Goal: Task Accomplishment & Management: Manage account settings

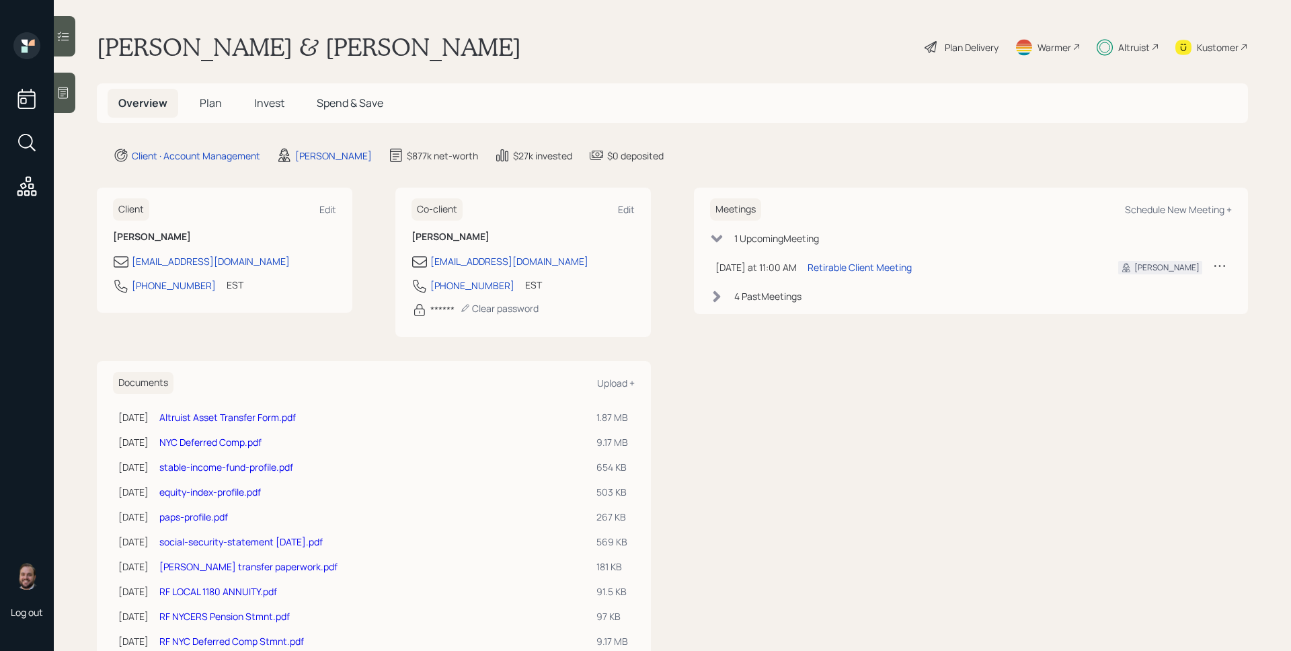
click at [195, 92] on h5 "Plan" at bounding box center [211, 103] width 44 height 29
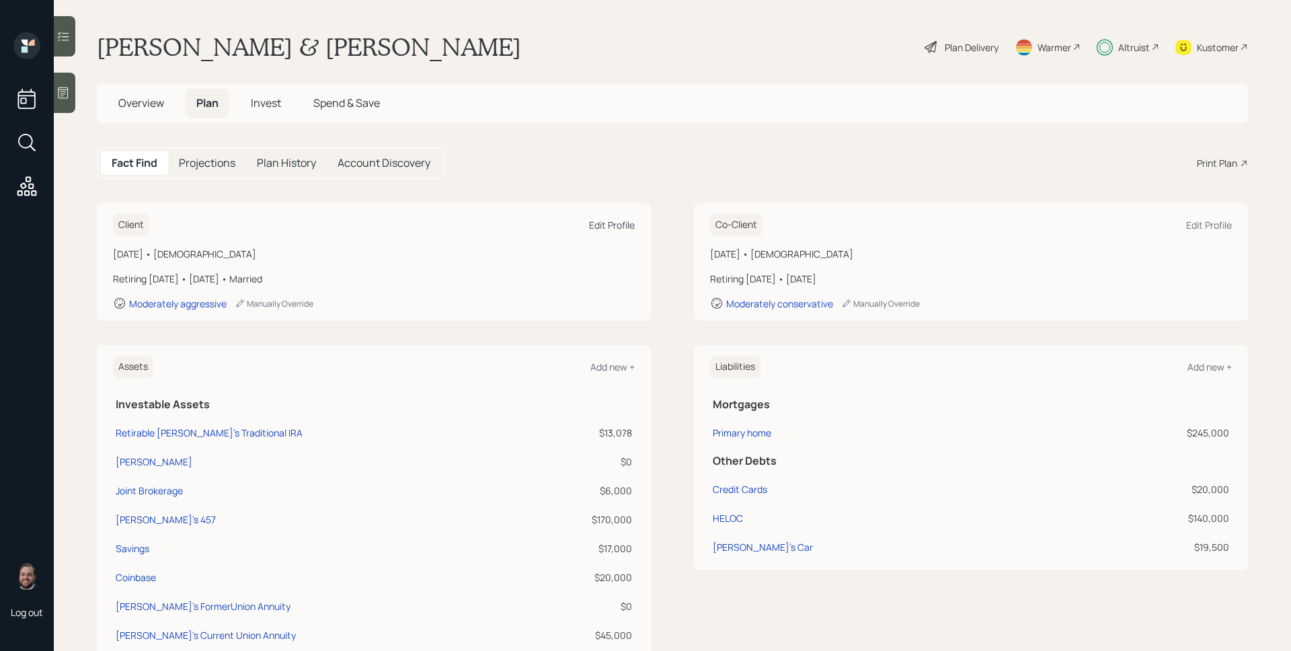
click at [598, 222] on div "Edit Profile" at bounding box center [612, 225] width 46 height 13
select select "12"
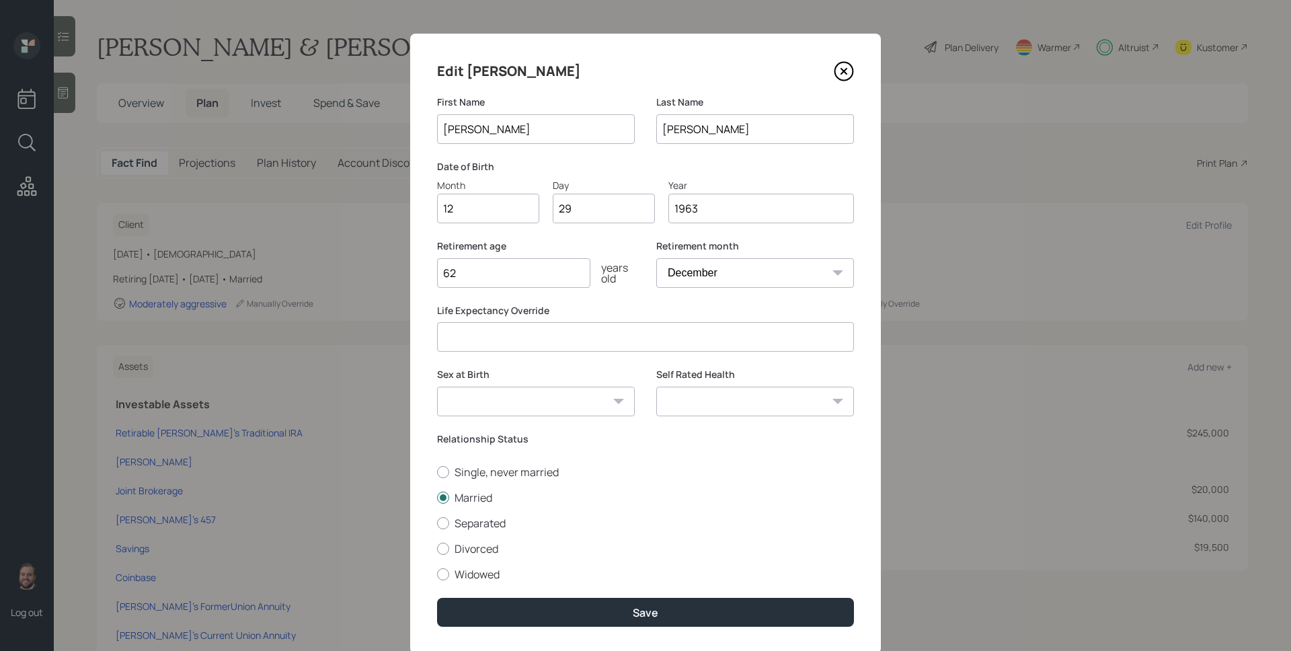
click at [845, 68] on icon at bounding box center [844, 71] width 20 height 20
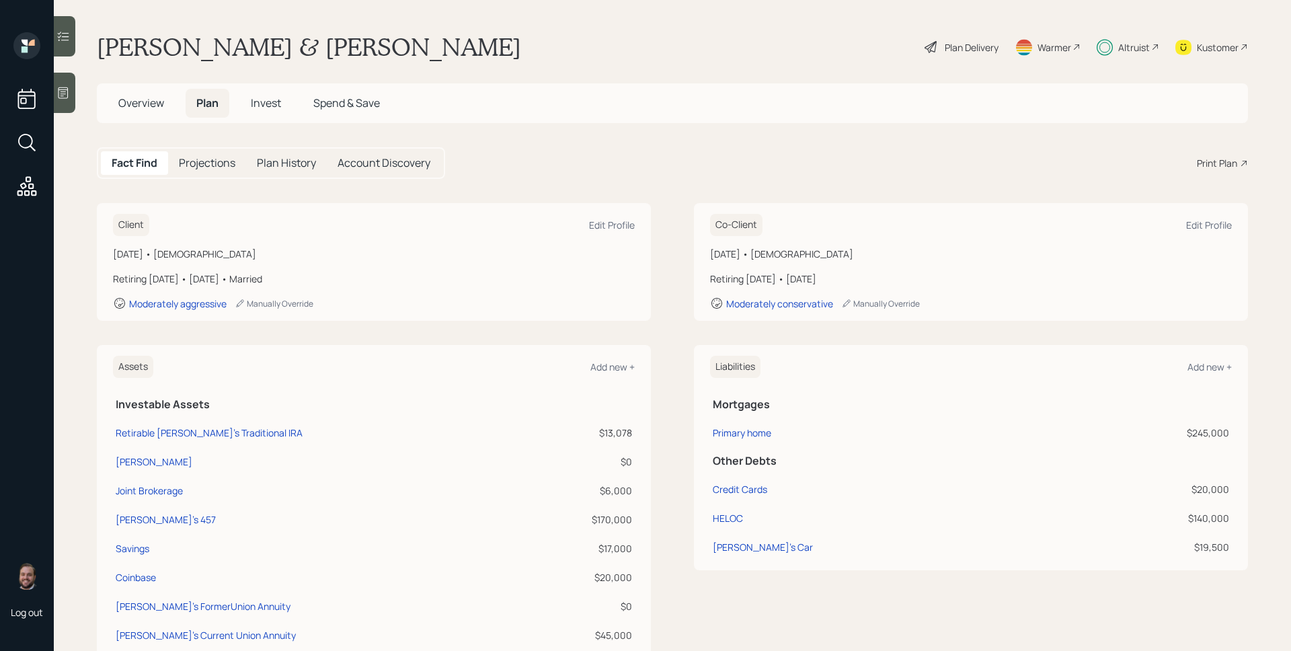
click at [971, 46] on div "Plan Delivery" at bounding box center [972, 47] width 54 height 14
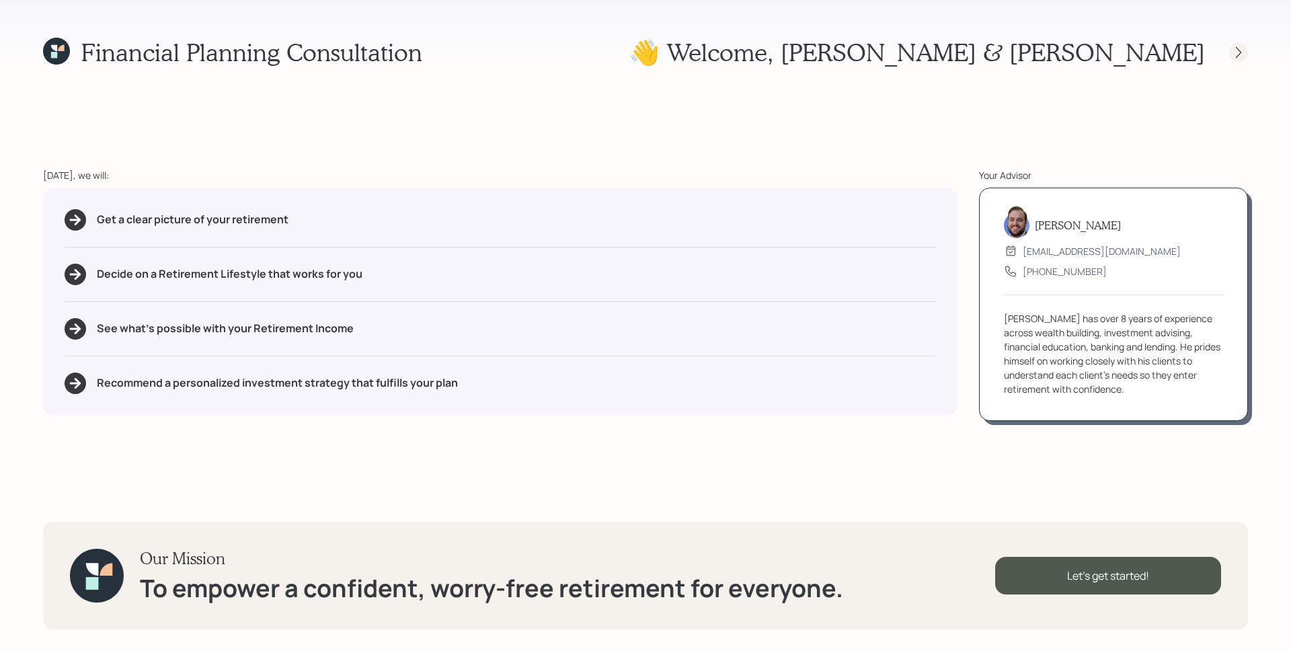
click at [1237, 55] on icon at bounding box center [1238, 51] width 5 height 11
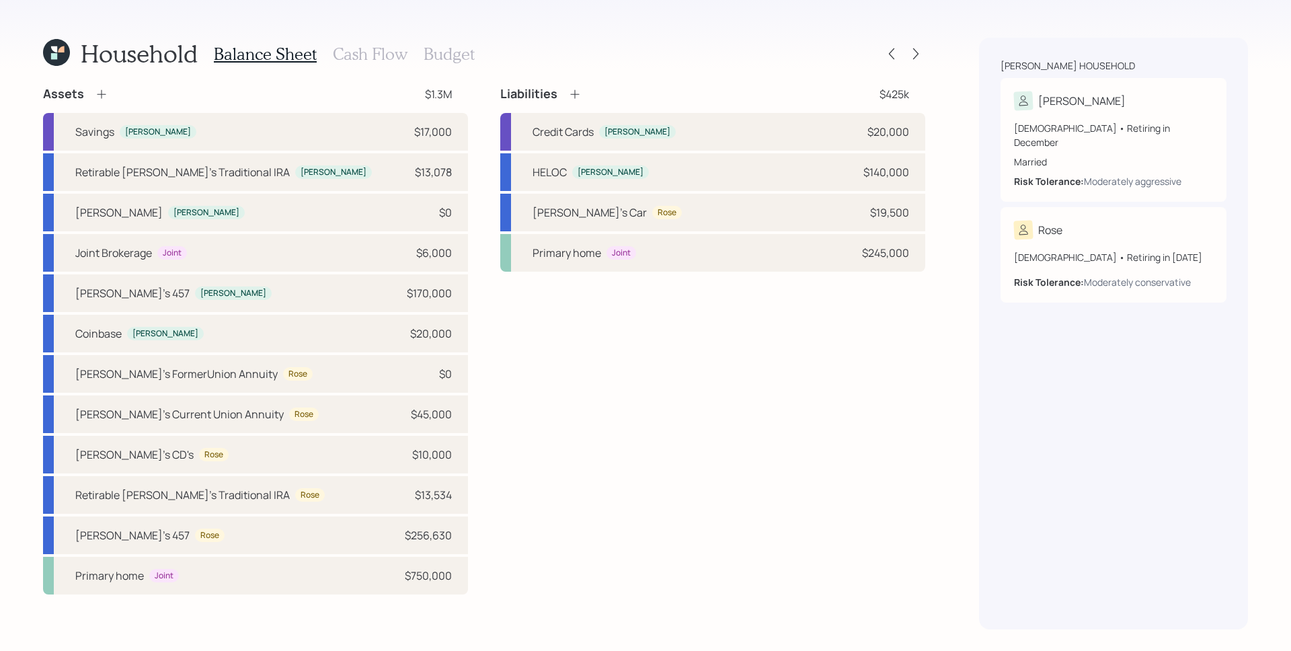
click at [344, 22] on div "Household Balance Sheet Cash Flow Budget Assets $1.3M Savings Michael $17,000 R…" at bounding box center [645, 325] width 1291 height 651
click at [348, 56] on h3 "Cash Flow" at bounding box center [370, 53] width 75 height 19
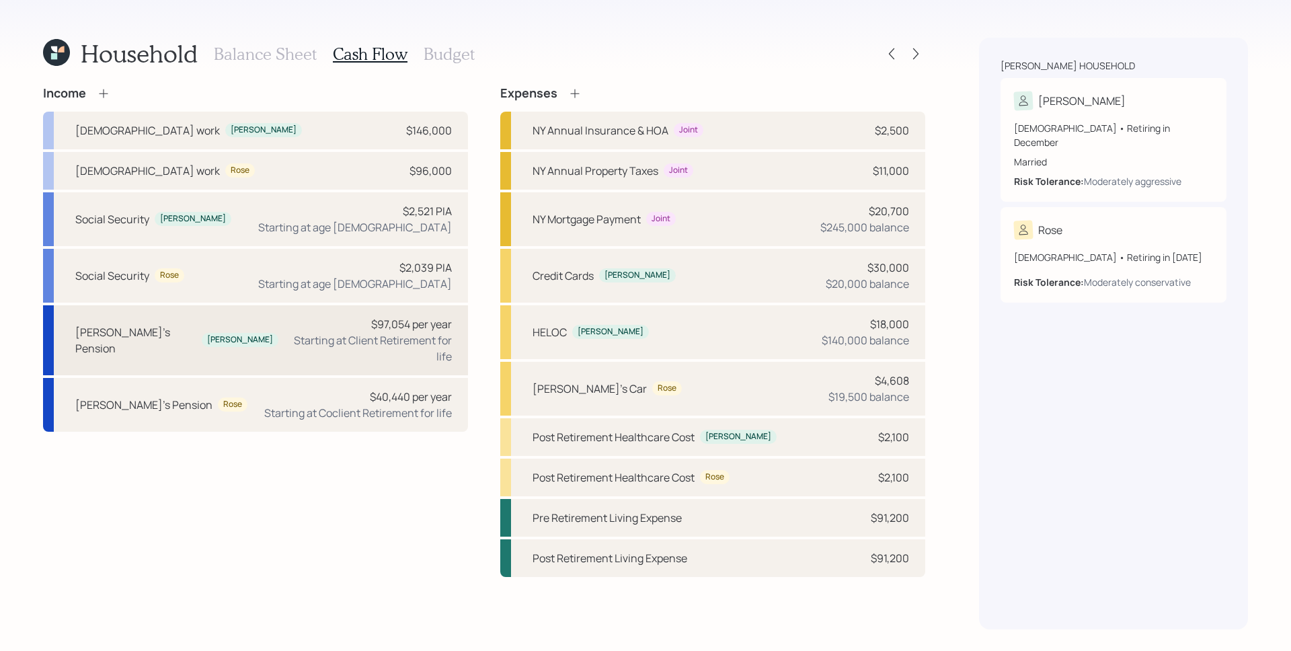
click at [379, 334] on div "Starting at Client Retirement for life" at bounding box center [370, 348] width 163 height 32
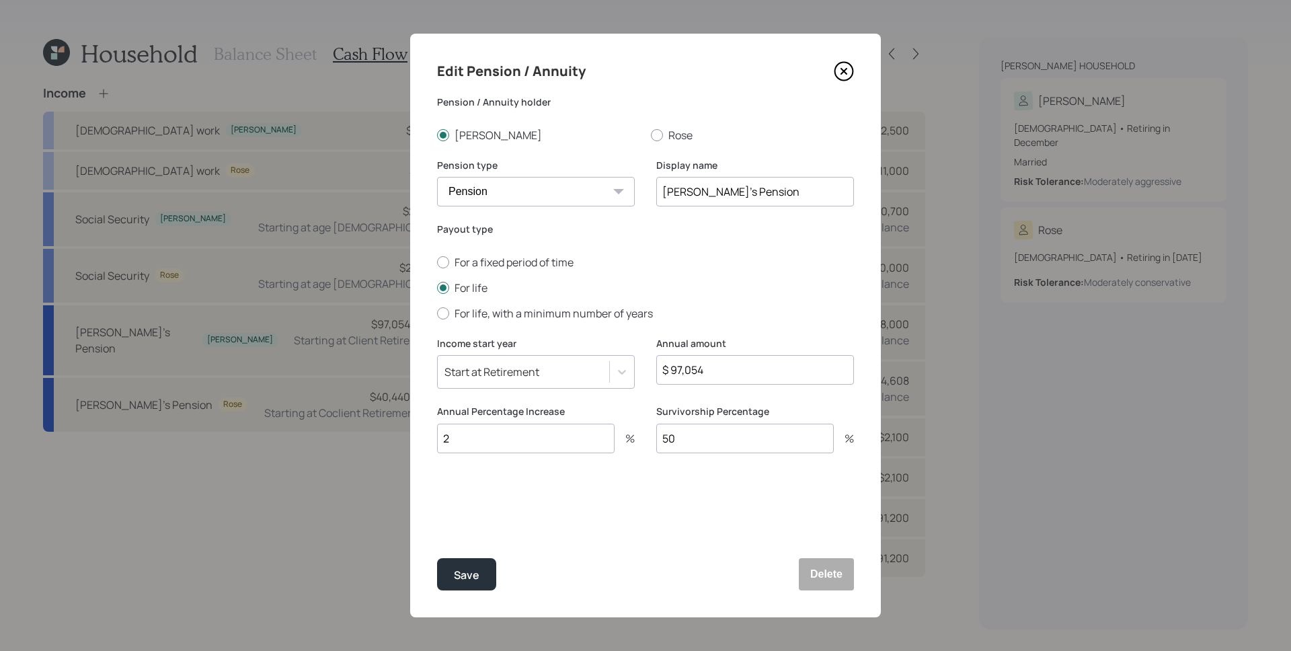
click at [709, 365] on input "$ 97,054" at bounding box center [755, 370] width 198 height 30
click at [596, 336] on div "Payout type For a fixed period of time For life For life, with a minimum number…" at bounding box center [645, 280] width 417 height 114
click at [845, 66] on icon at bounding box center [844, 71] width 20 height 20
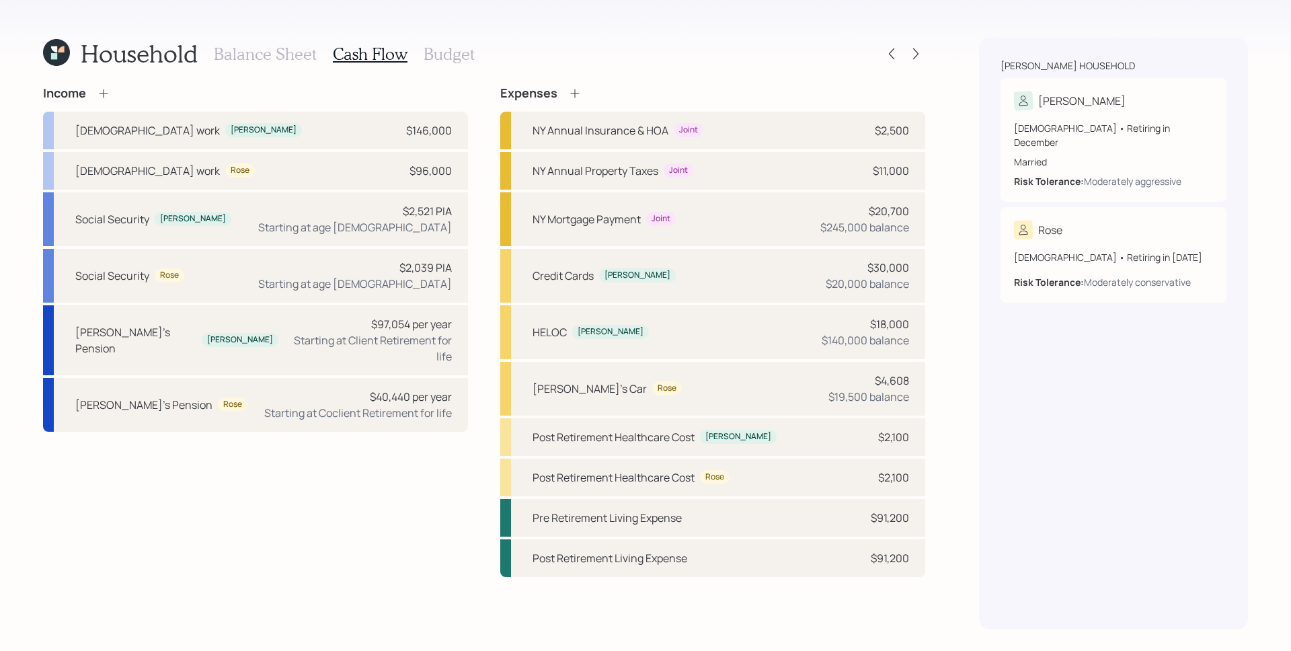
click at [61, 62] on icon at bounding box center [56, 52] width 27 height 27
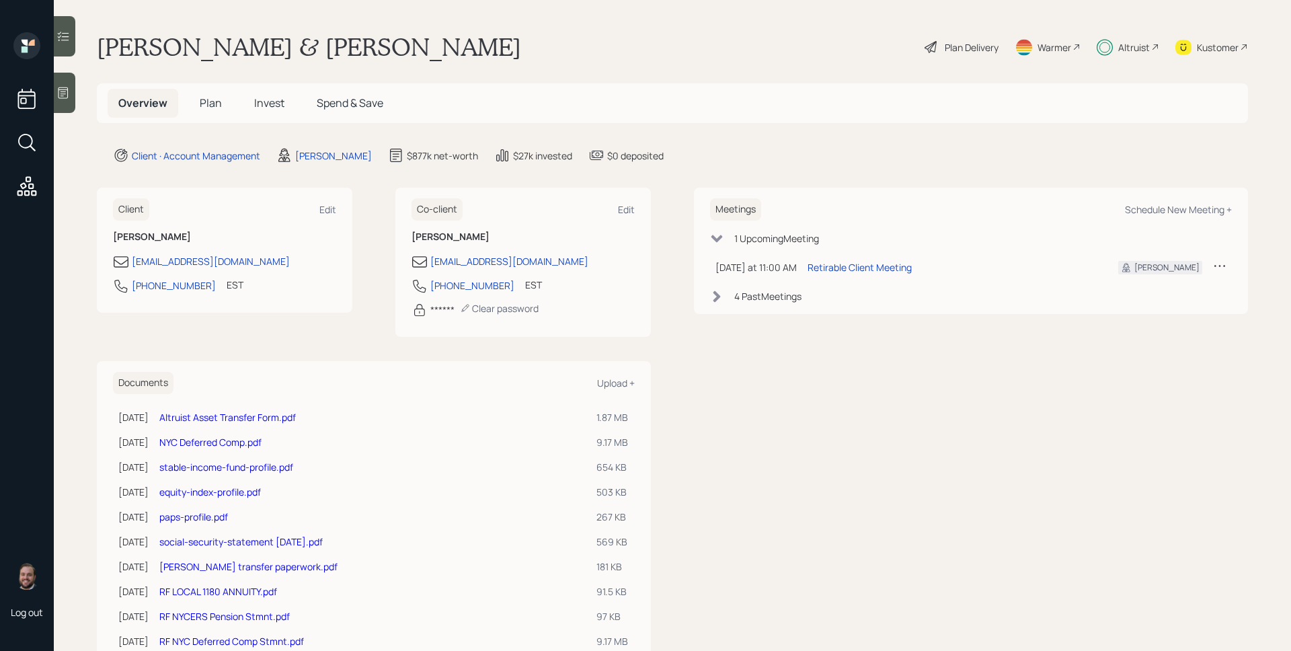
click at [58, 87] on icon at bounding box center [62, 92] width 13 height 13
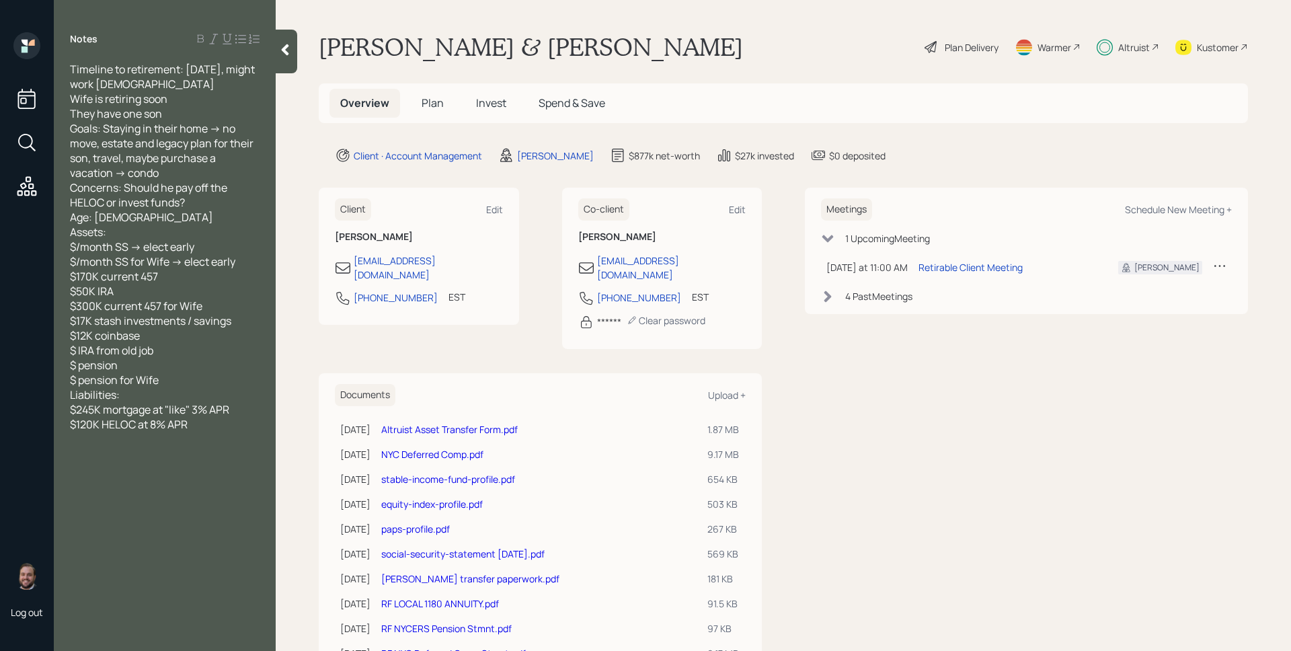
click at [957, 46] on div "Plan Delivery" at bounding box center [972, 47] width 54 height 14
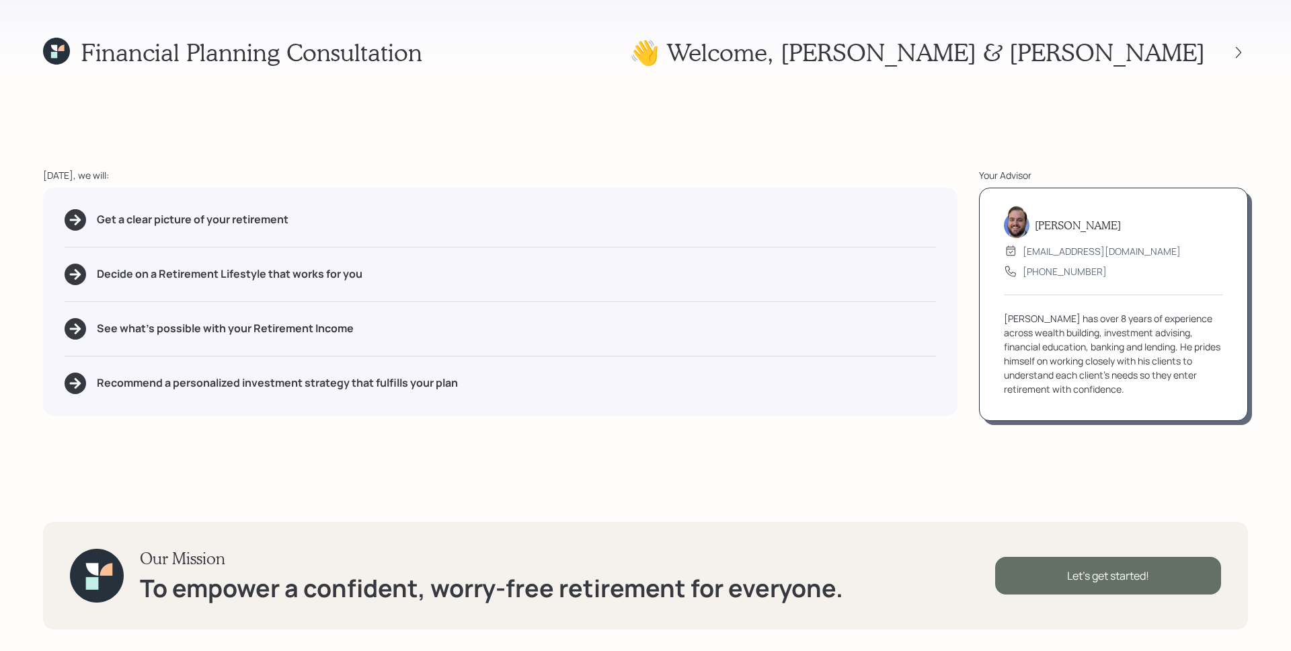
click at [1159, 565] on div "Let's get started!" at bounding box center [1108, 576] width 226 height 38
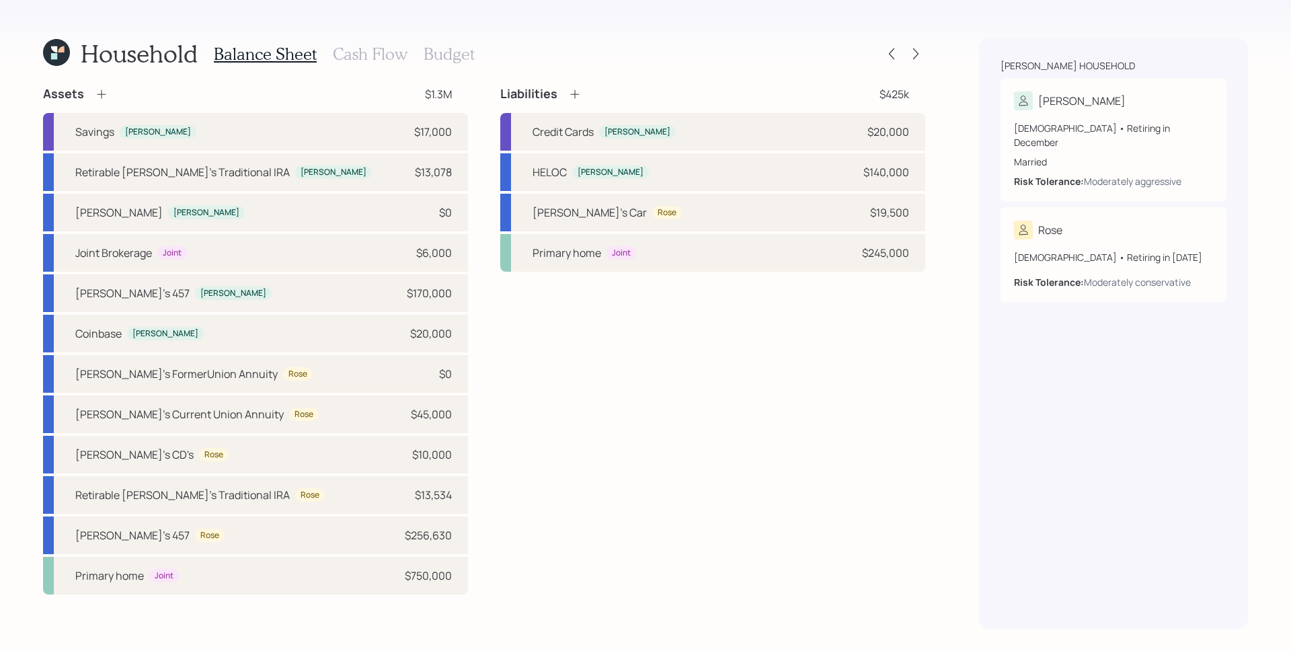
click at [383, 54] on h3 "Cash Flow" at bounding box center [370, 53] width 75 height 19
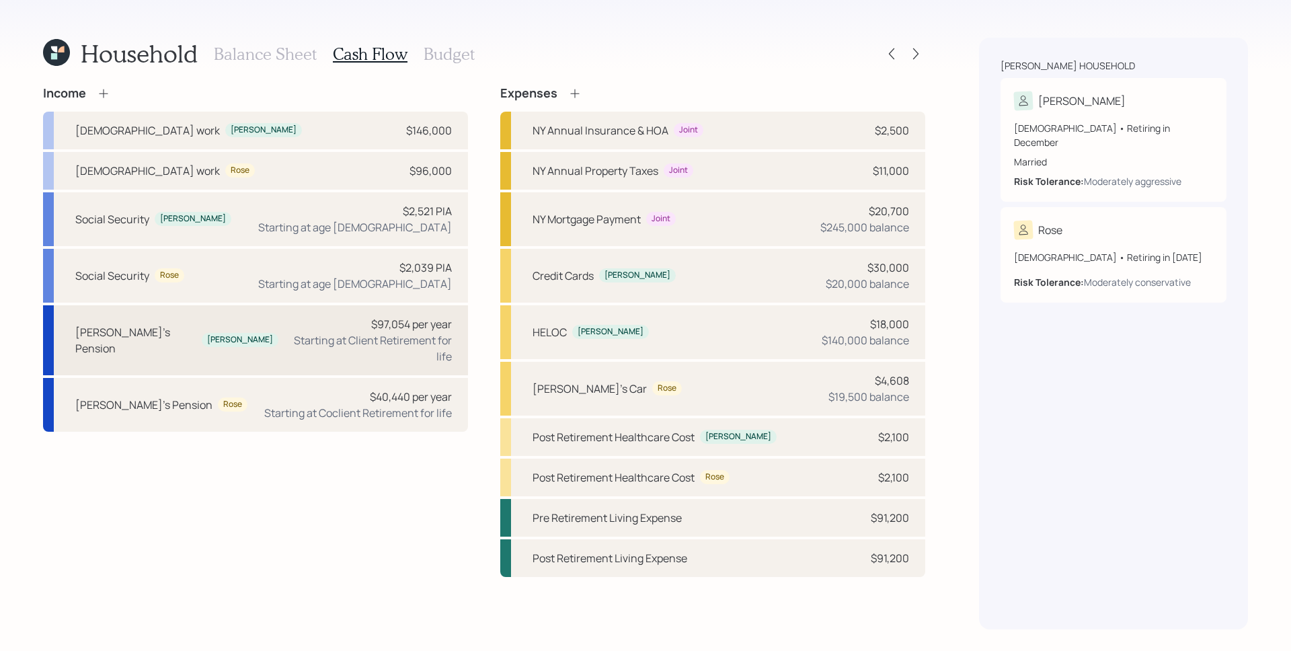
click at [423, 342] on div "Starting at Client Retirement for life" at bounding box center [370, 348] width 163 height 32
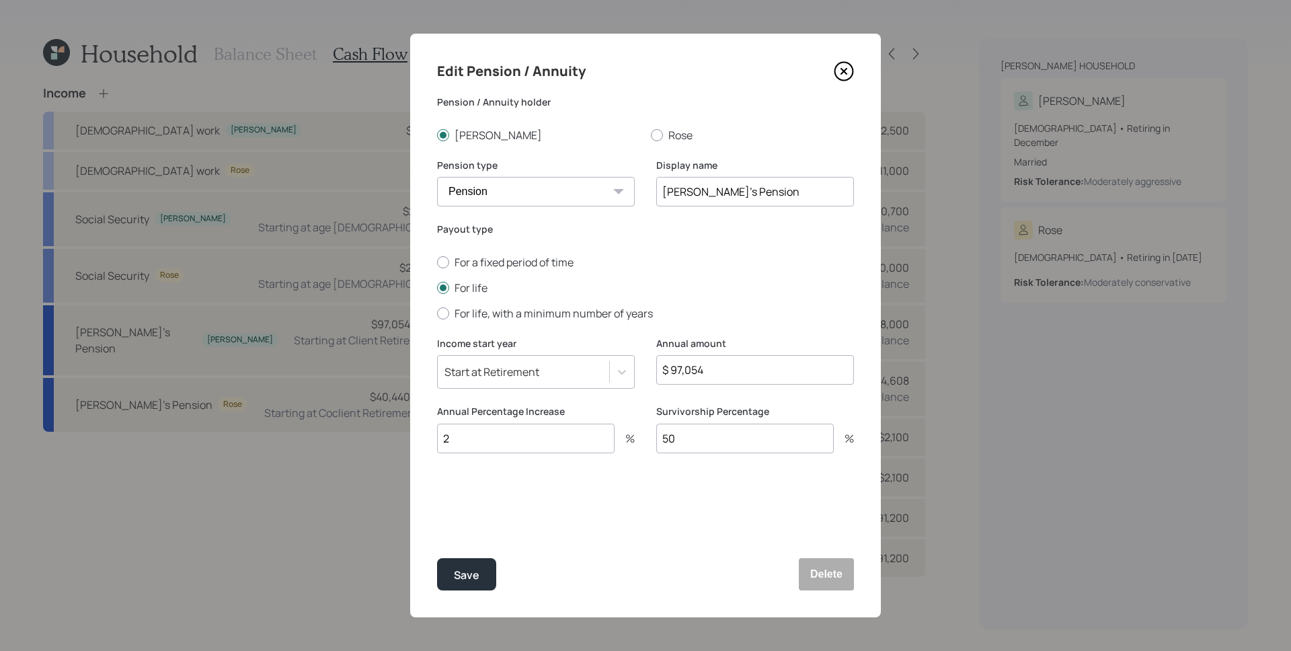
click at [711, 362] on input "$ 97,054" at bounding box center [755, 370] width 198 height 30
type input "$ 101,952"
click at [622, 523] on div "Edit Pension / Annuity Pension / Annuity holder Michael Rose Pension type Pensi…" at bounding box center [645, 326] width 471 height 584
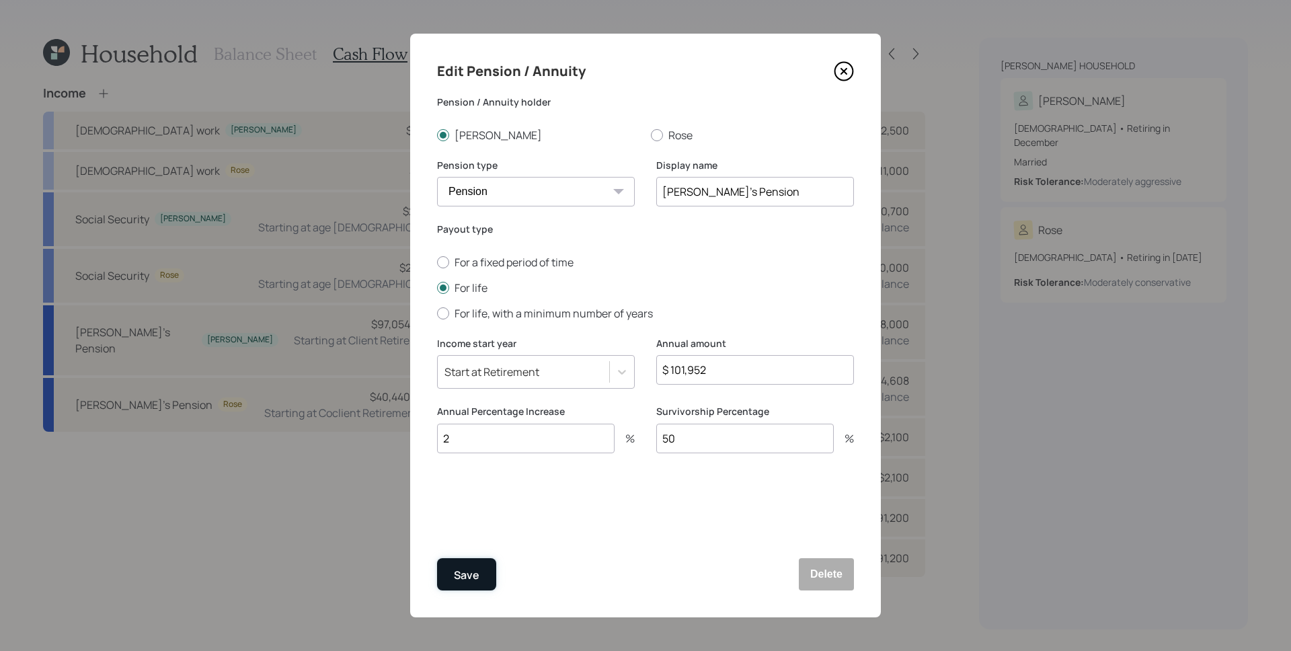
click at [477, 580] on div "Save" at bounding box center [467, 575] width 26 height 18
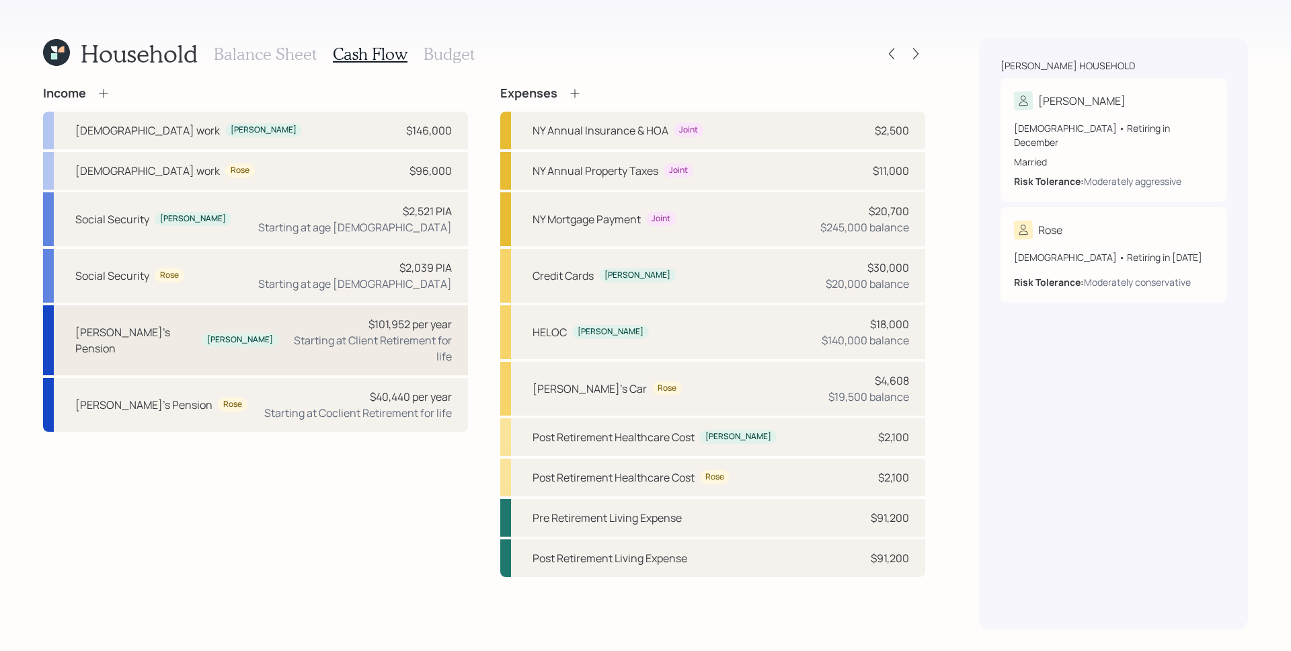
click at [403, 352] on div "Michael's Pension Michael $101,952 per year Starting at Client Retirement for l…" at bounding box center [255, 340] width 425 height 70
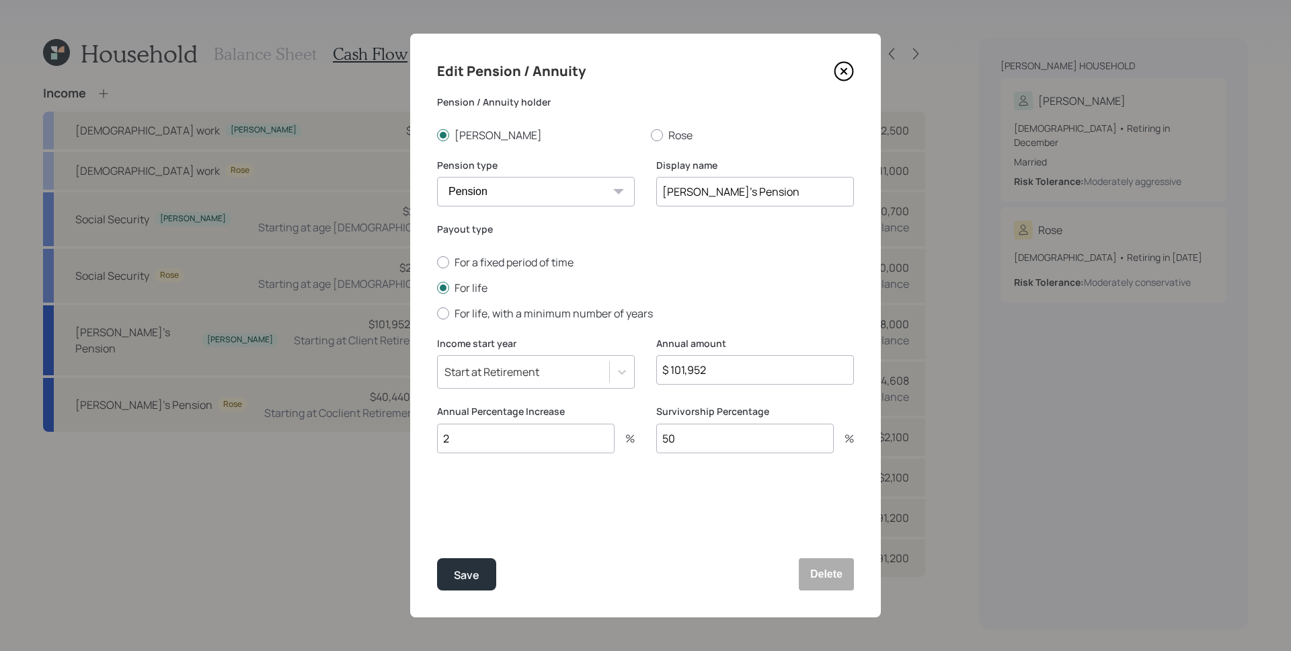
drag, startPoint x: 693, startPoint y: 443, endPoint x: 641, endPoint y: 444, distance: 52.5
click at [641, 444] on div "Annual Percentage Increase 2 % Survivorship Percentage 50 %" at bounding box center [645, 437] width 417 height 65
click at [699, 546] on div "Edit Pension / Annuity Pension / Annuity holder Michael Rose Pension type Pensi…" at bounding box center [645, 326] width 471 height 584
click at [470, 575] on div "Save" at bounding box center [467, 575] width 26 height 18
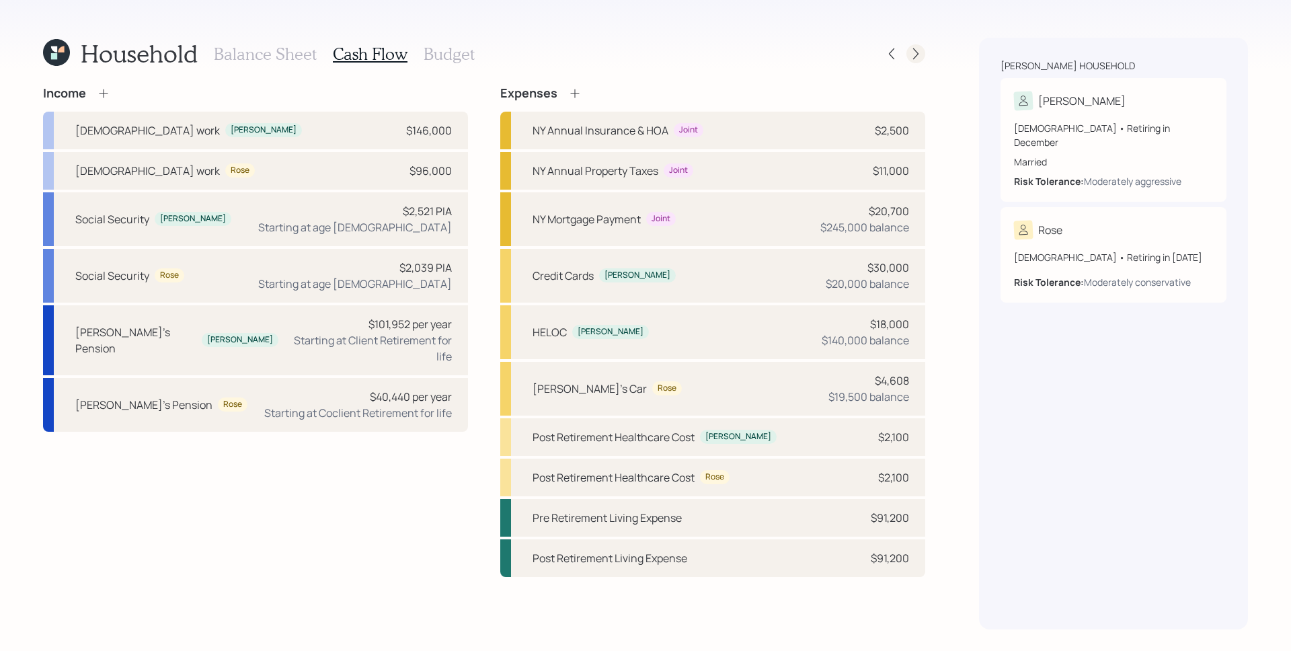
click at [920, 52] on icon at bounding box center [915, 53] width 13 height 13
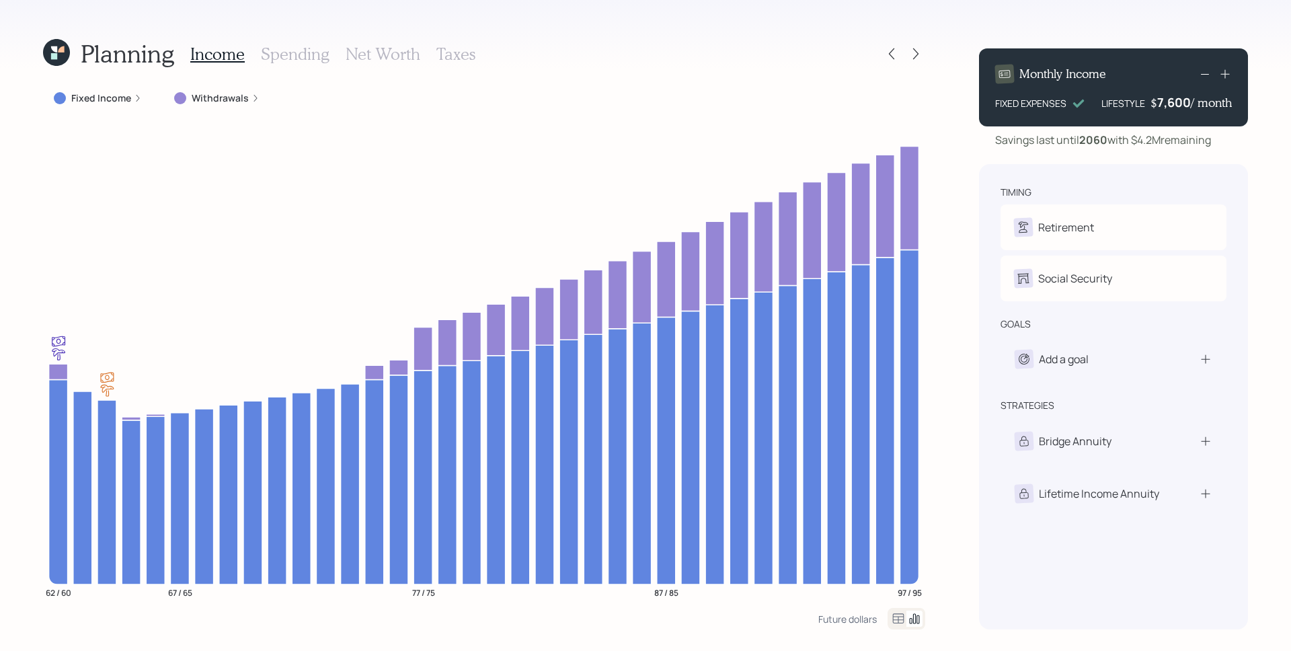
click at [292, 56] on h3 "Spending" at bounding box center [295, 53] width 69 height 19
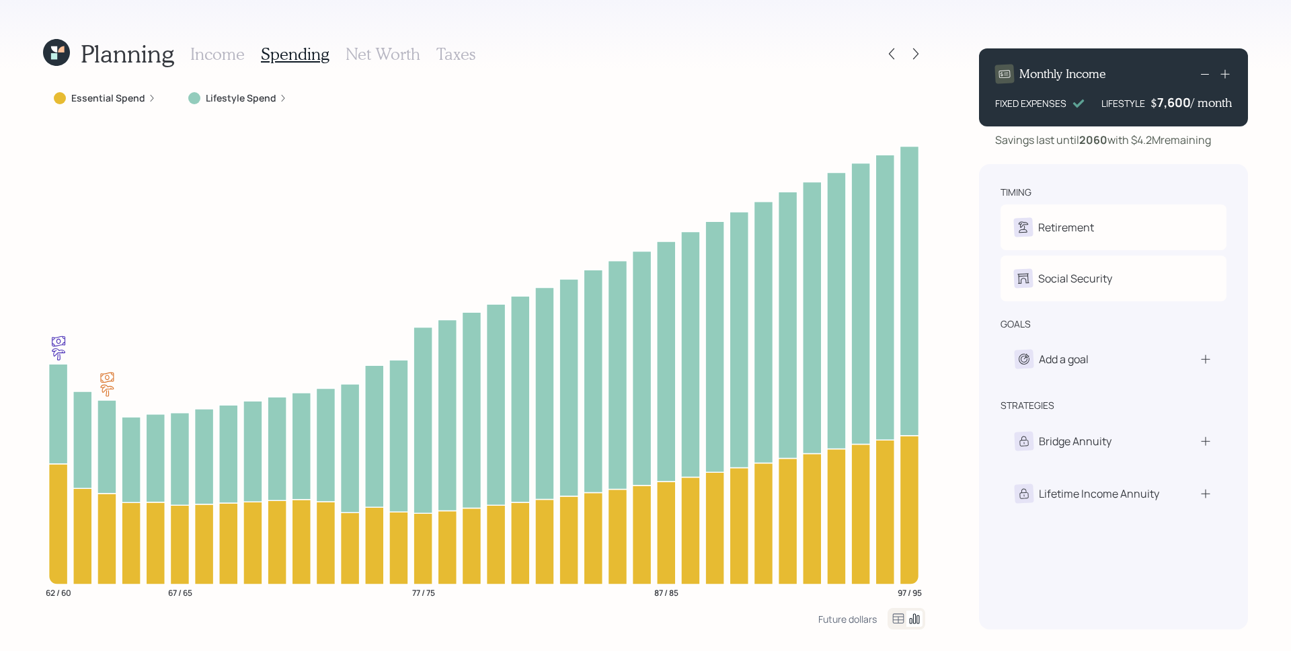
click at [152, 97] on icon at bounding box center [152, 98] width 8 height 8
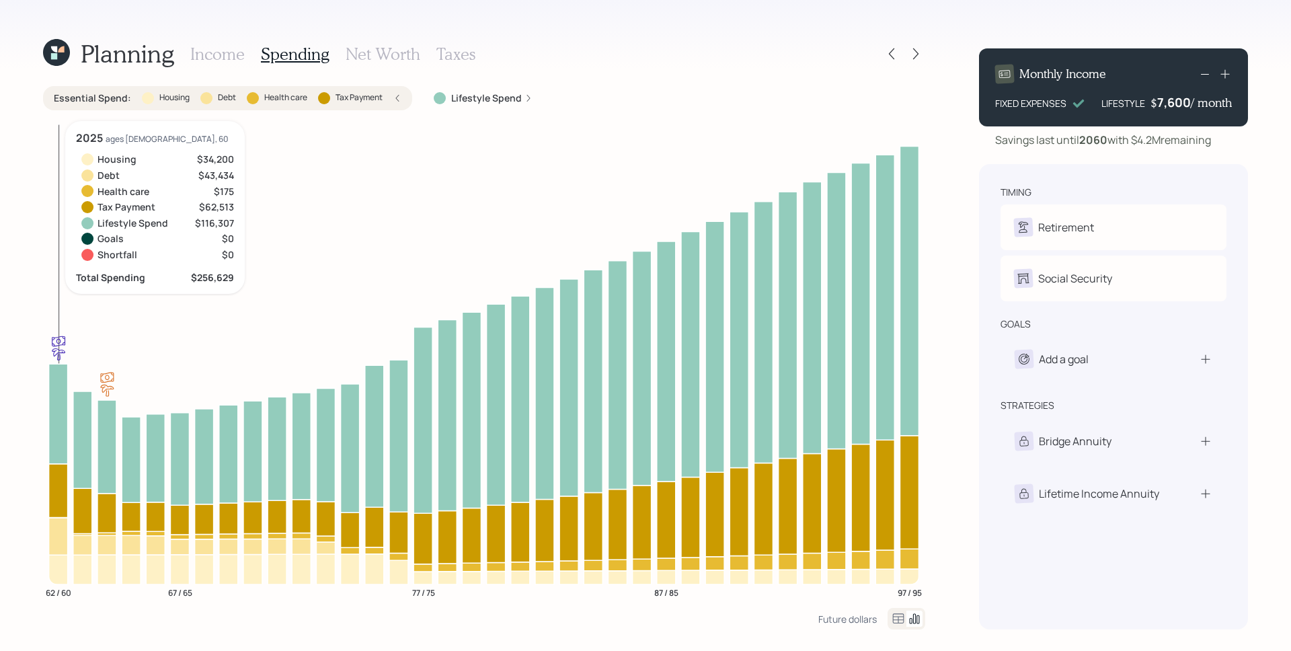
click at [49, 487] on icon at bounding box center [58, 490] width 19 height 54
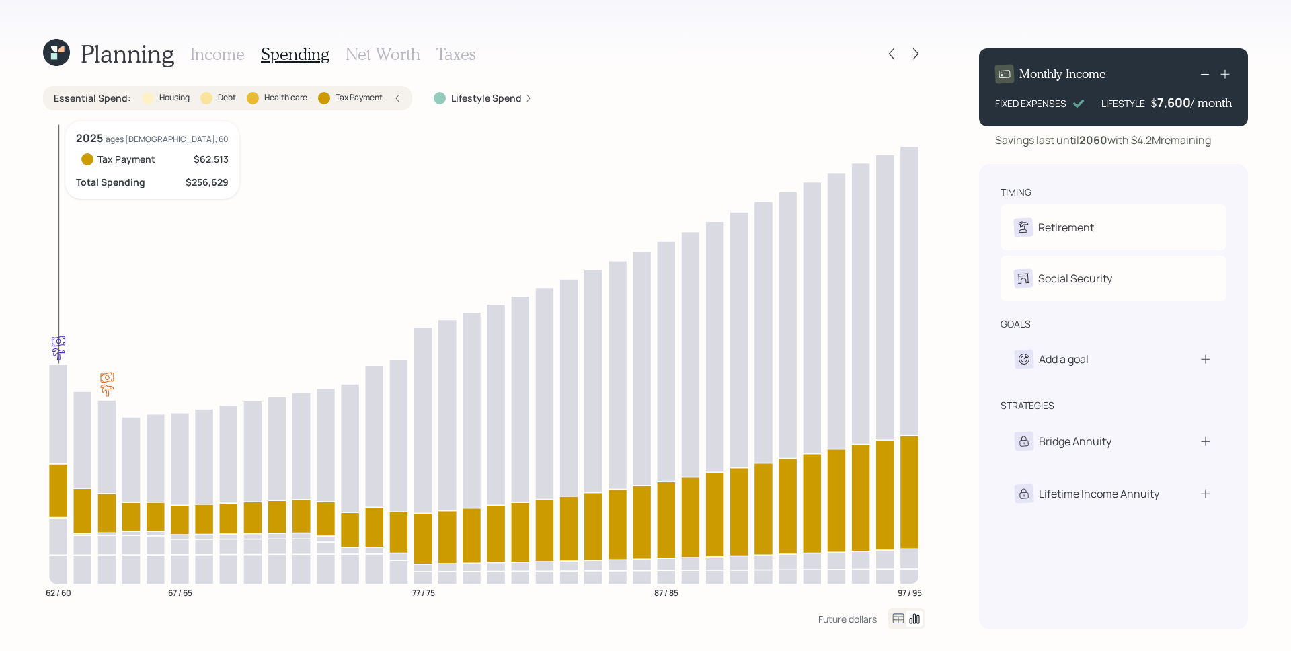
click at [58, 492] on icon at bounding box center [58, 490] width 19 height 54
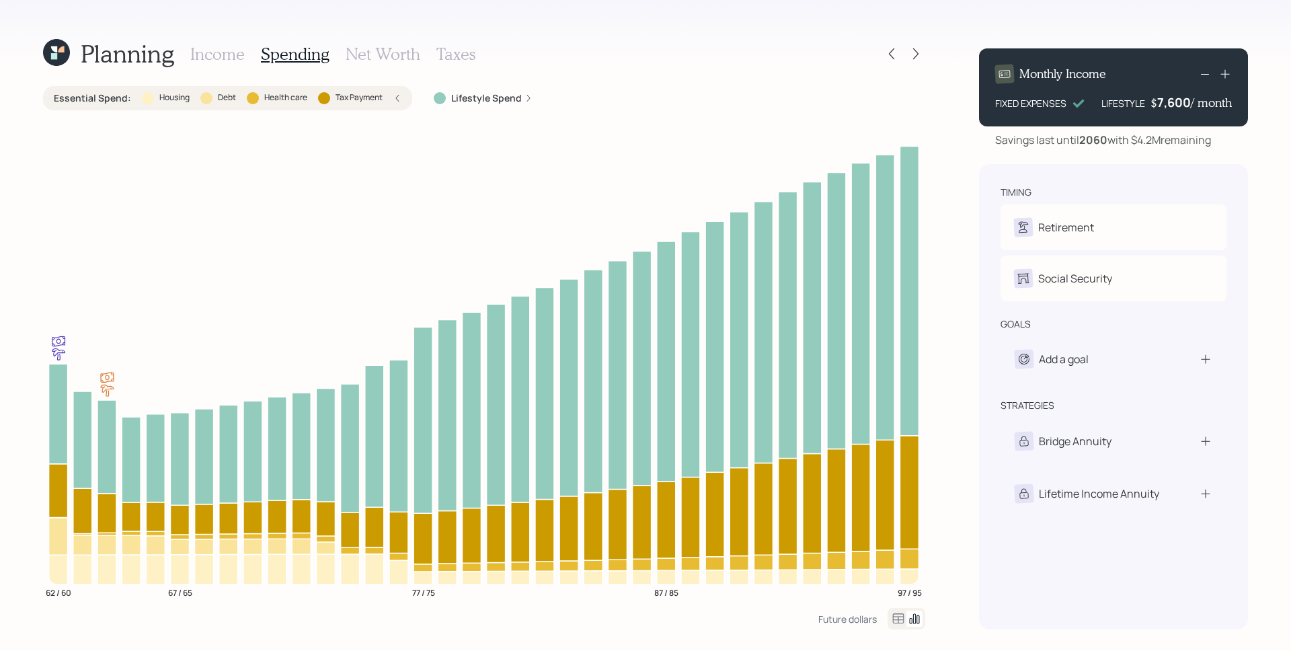
click at [241, 52] on h3 "Income" at bounding box center [217, 53] width 54 height 19
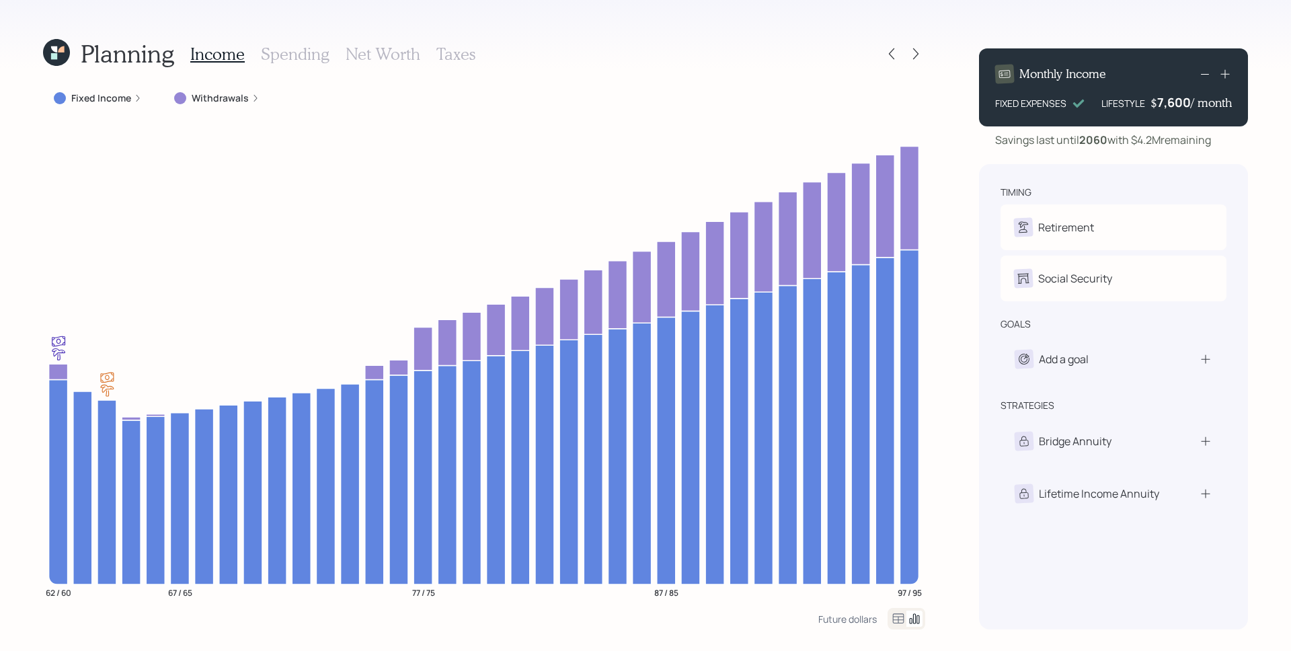
click at [122, 99] on label "Fixed Income" at bounding box center [101, 97] width 60 height 13
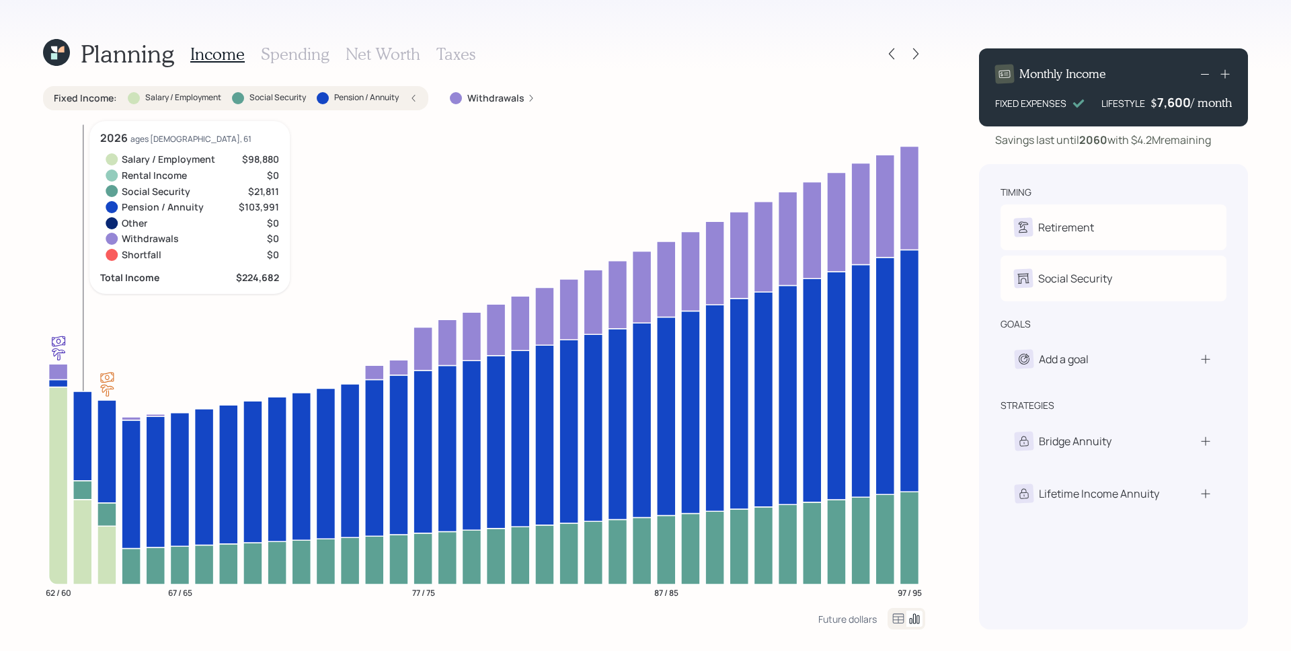
click at [84, 489] on icon at bounding box center [82, 489] width 19 height 19
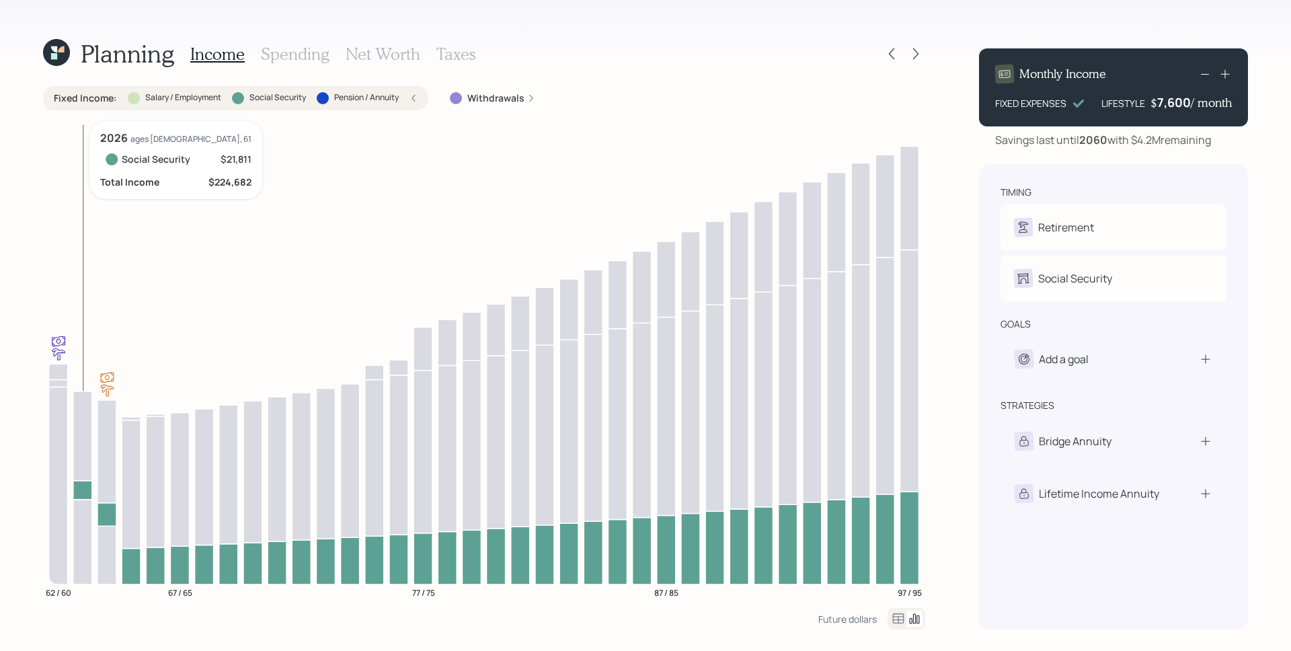
click at [81, 483] on icon at bounding box center [82, 489] width 19 height 19
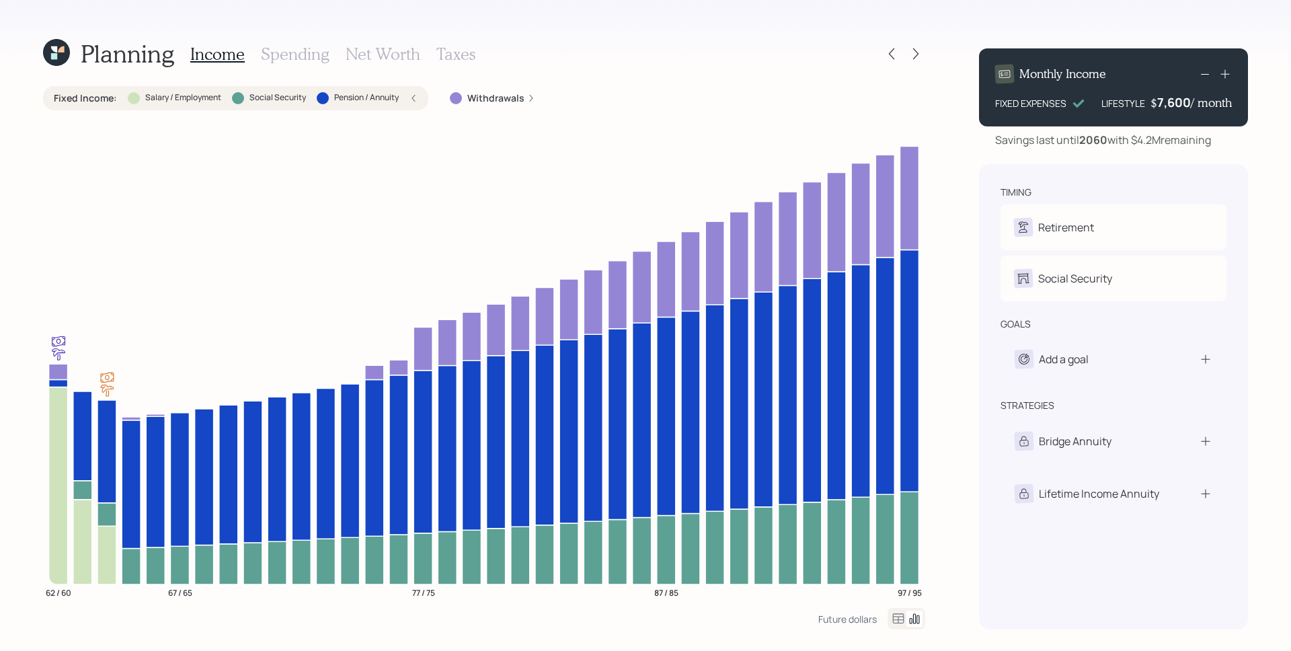
click at [282, 60] on h3 "Spending" at bounding box center [295, 53] width 69 height 19
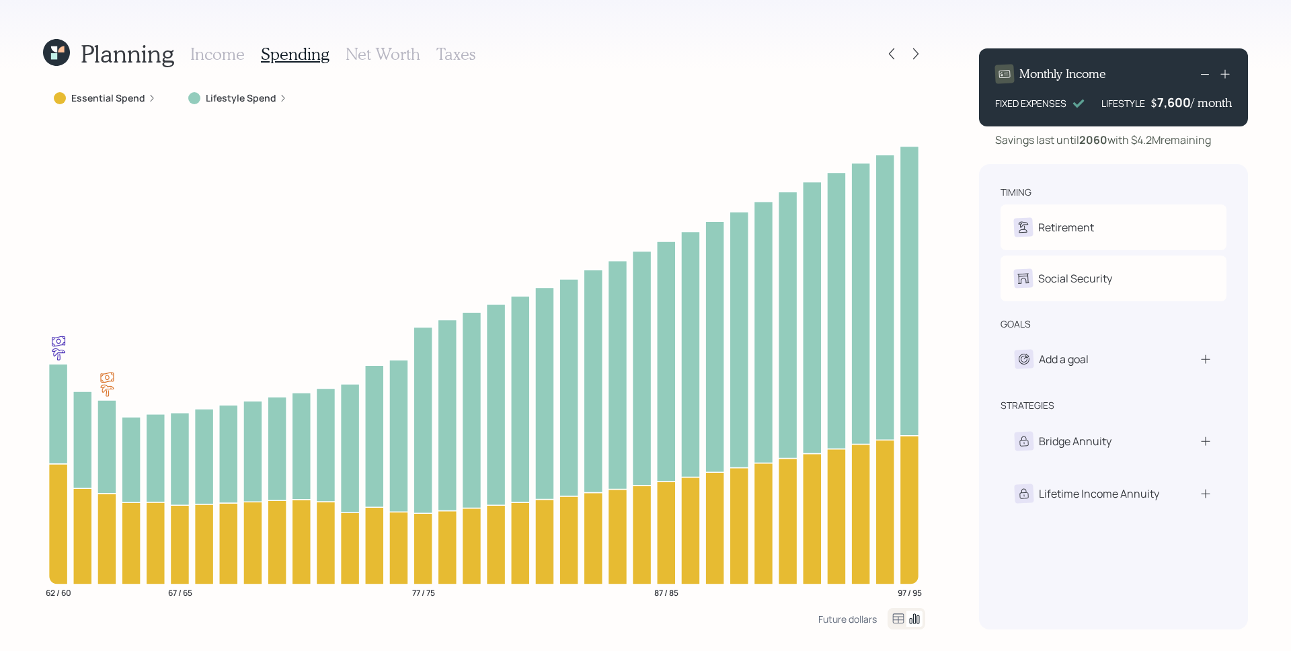
click at [138, 97] on label "Essential Spend" at bounding box center [108, 97] width 74 height 13
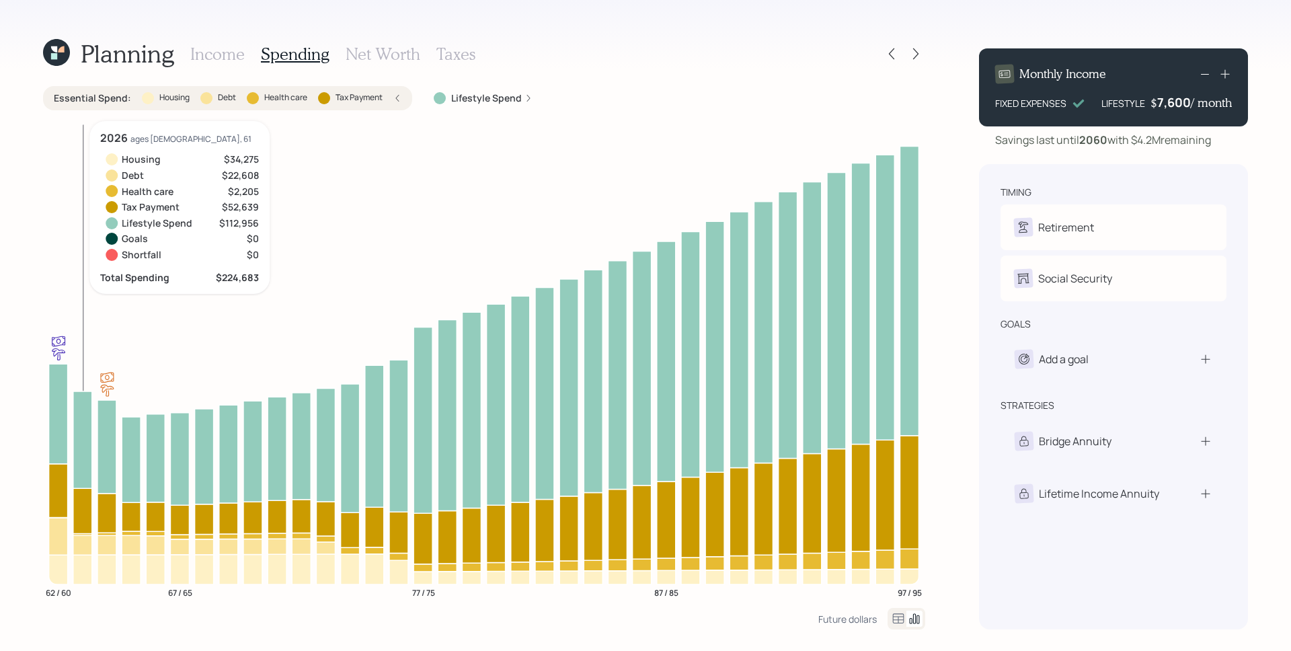
click at [87, 509] on icon at bounding box center [82, 510] width 19 height 45
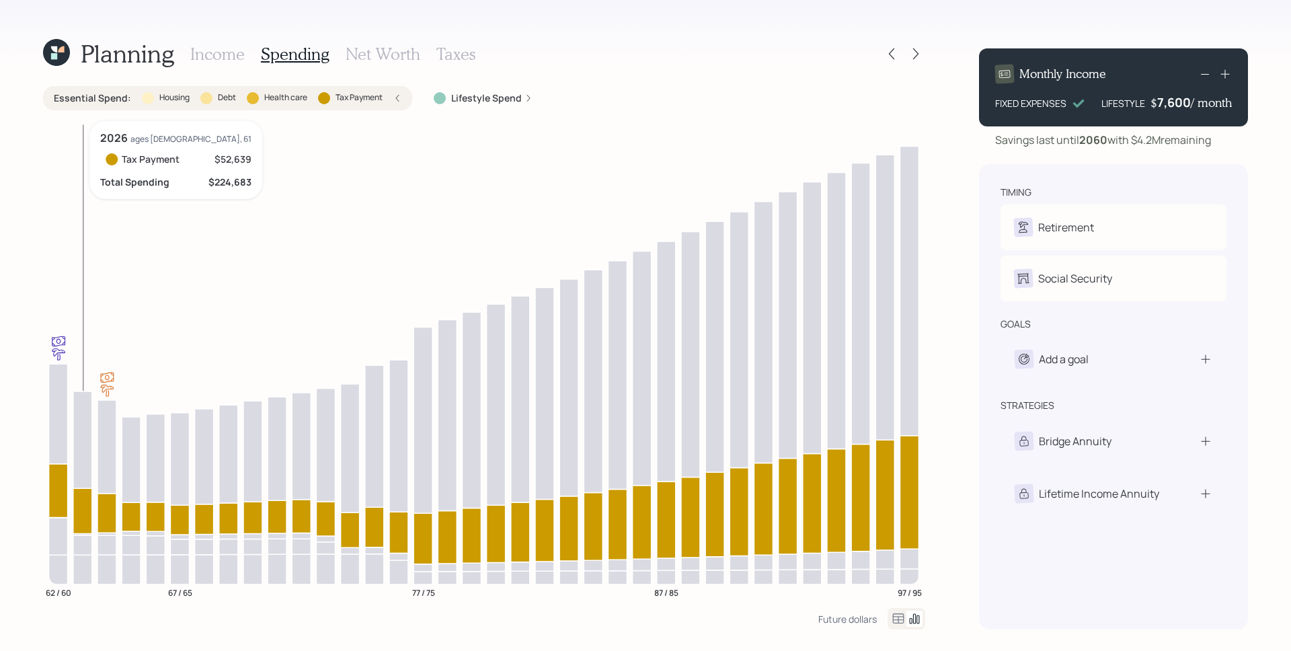
click at [87, 509] on icon at bounding box center [82, 510] width 19 height 45
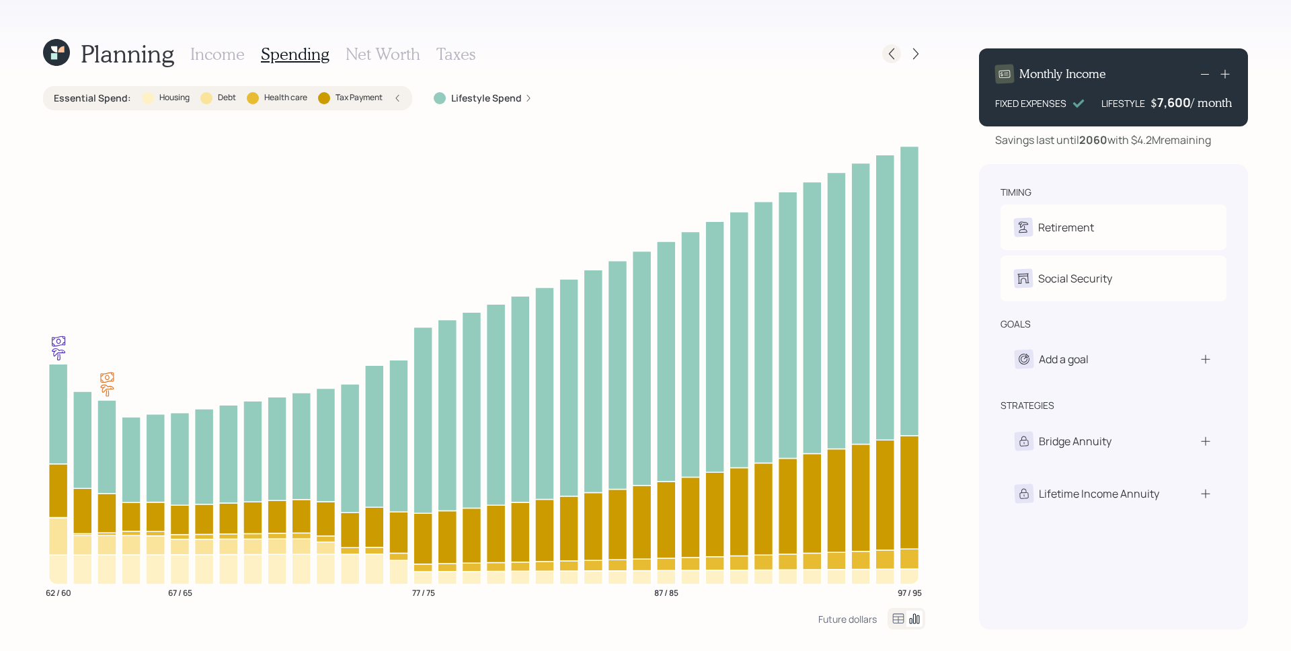
click at [896, 54] on icon at bounding box center [891, 53] width 13 height 13
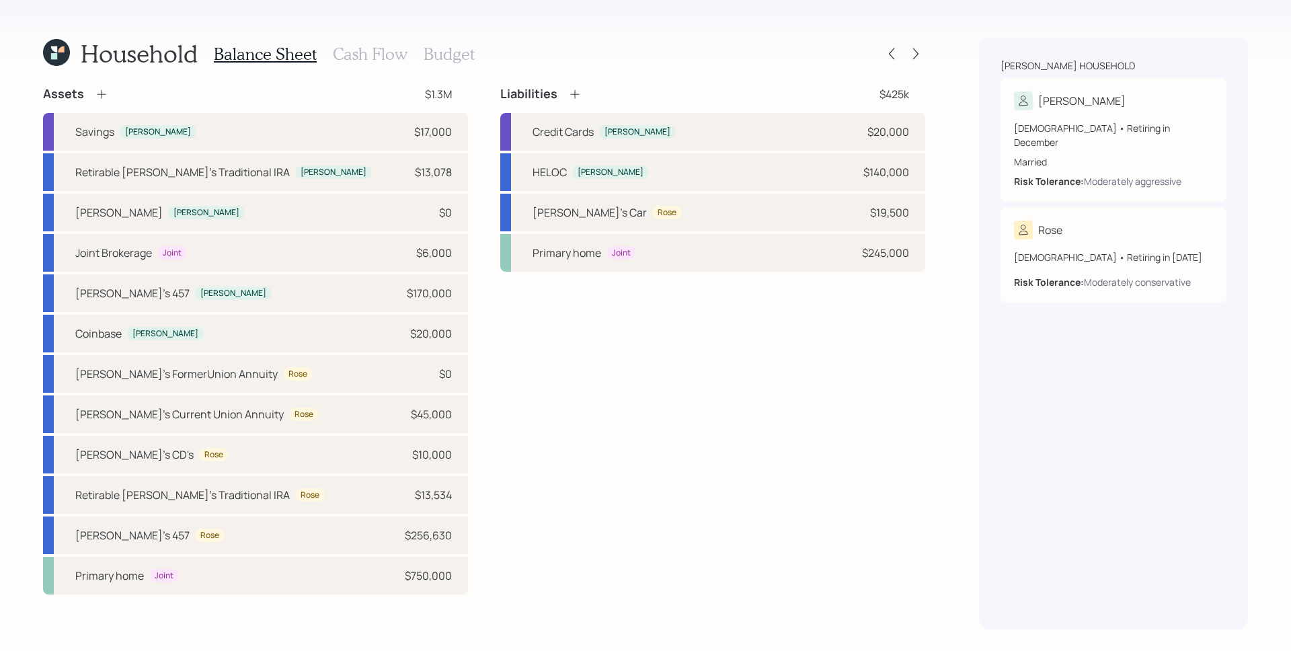
click at [377, 50] on h3 "Cash Flow" at bounding box center [370, 53] width 75 height 19
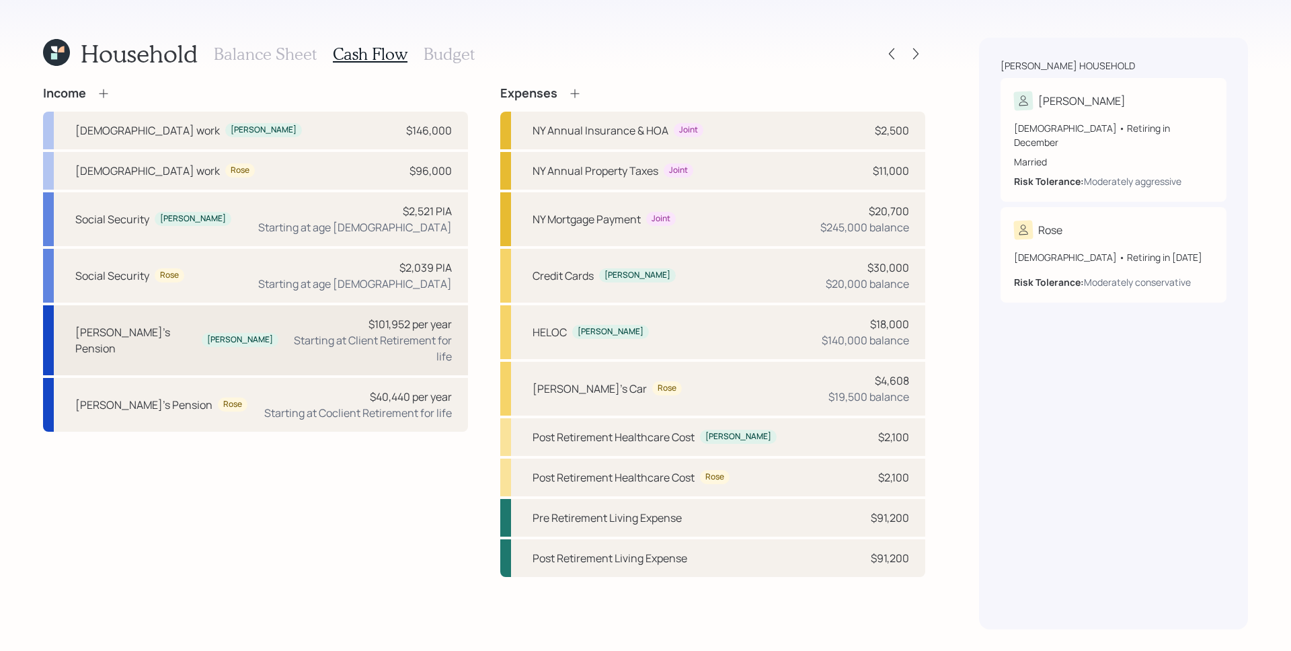
click at [407, 323] on div "$101,952 per year" at bounding box center [409, 324] width 83 height 16
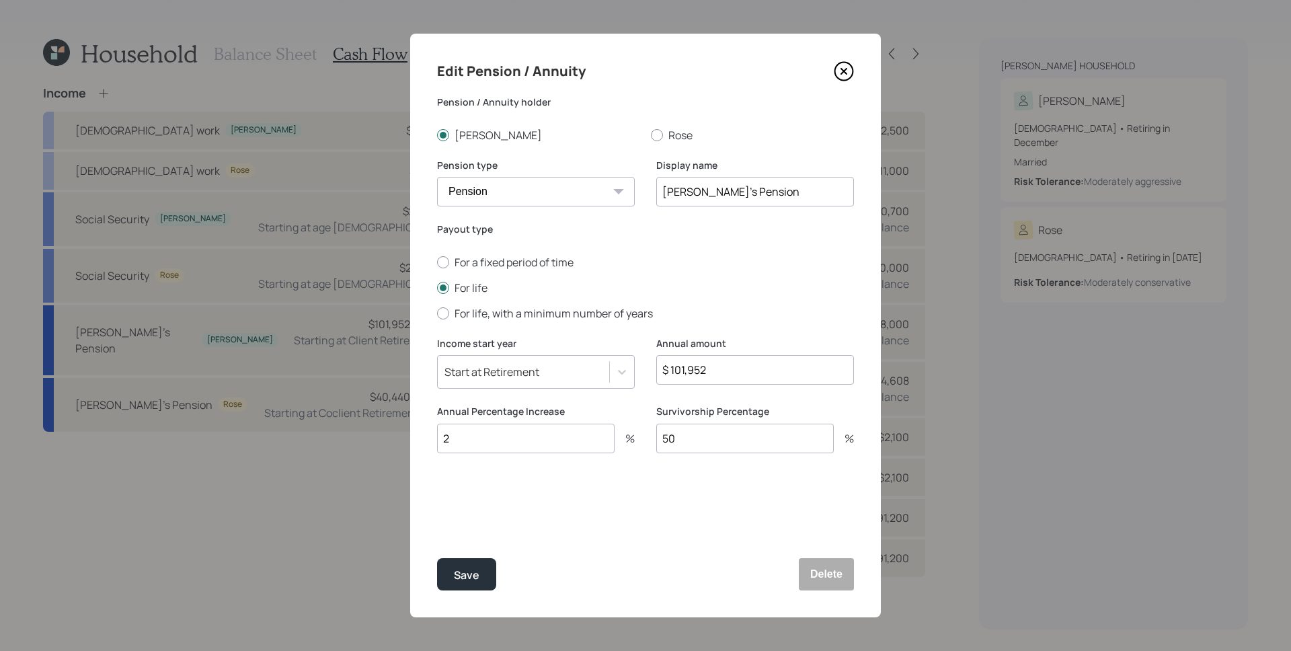
click at [720, 370] on input "$ 101,952" at bounding box center [755, 370] width 198 height 30
click at [720, 371] on input "$ 101,952" at bounding box center [755, 370] width 198 height 30
type input "$ 99,252"
click at [437, 558] on button "Save" at bounding box center [466, 574] width 59 height 32
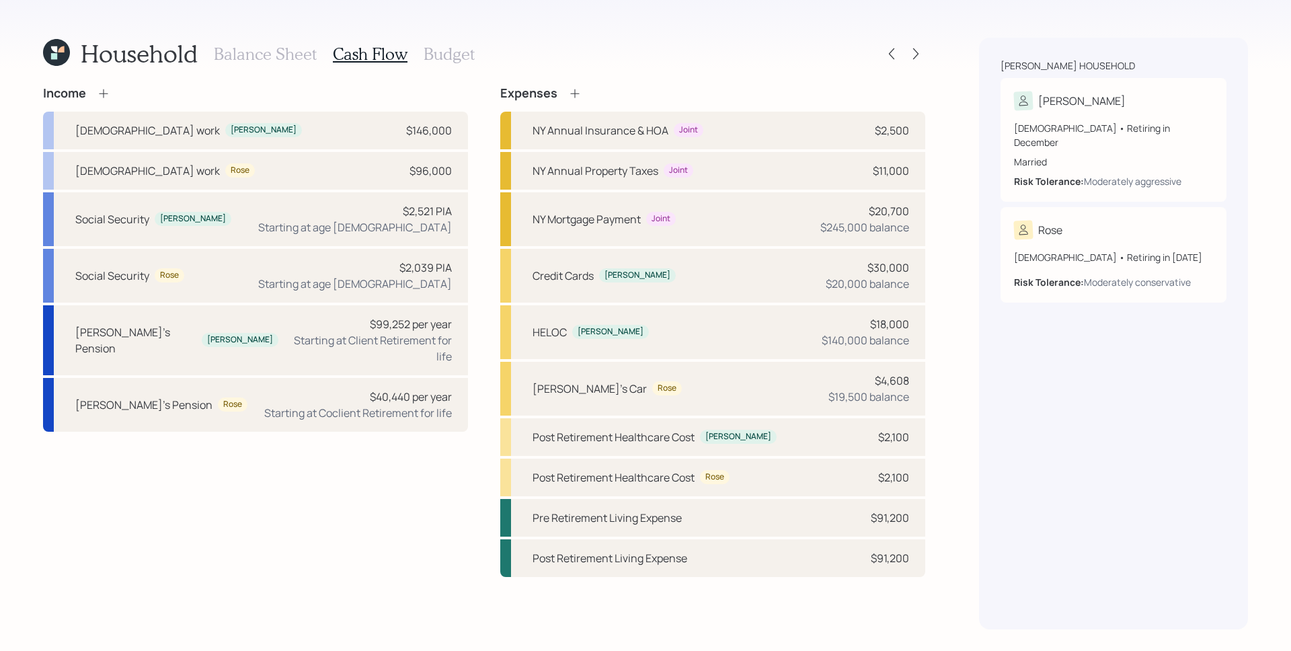
click at [286, 58] on h3 "Balance Sheet" at bounding box center [265, 53] width 103 height 19
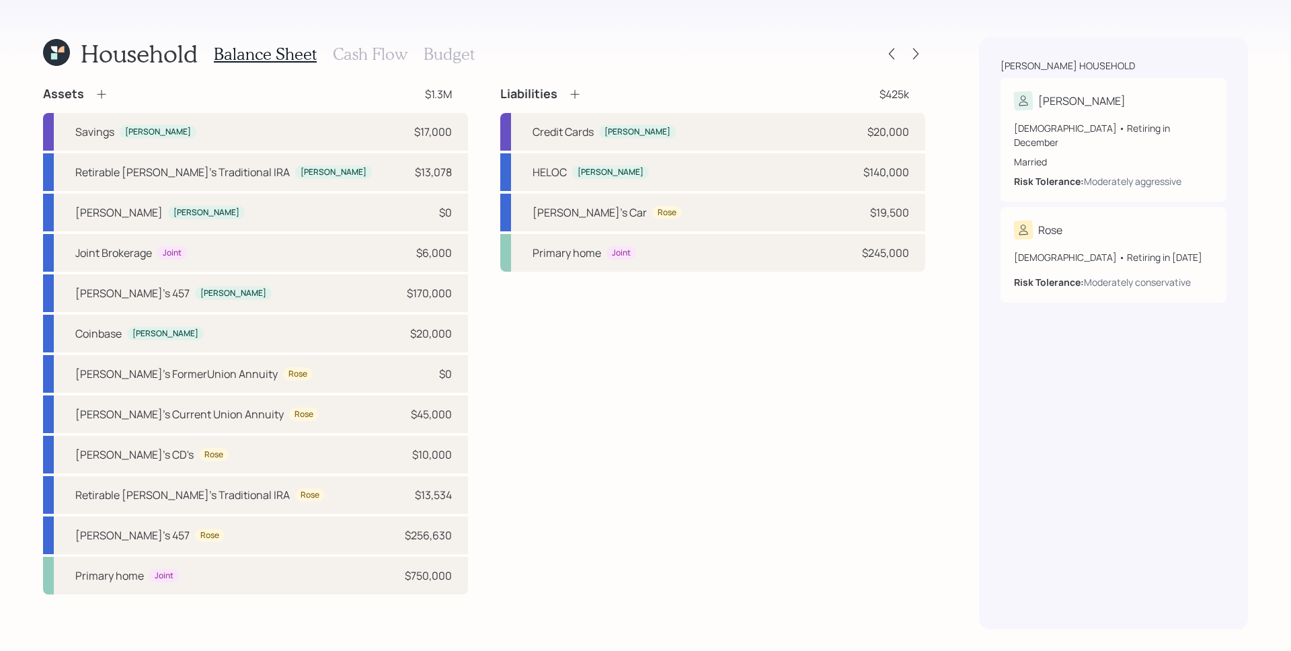
click at [379, 44] on h3 "Cash Flow" at bounding box center [370, 53] width 75 height 19
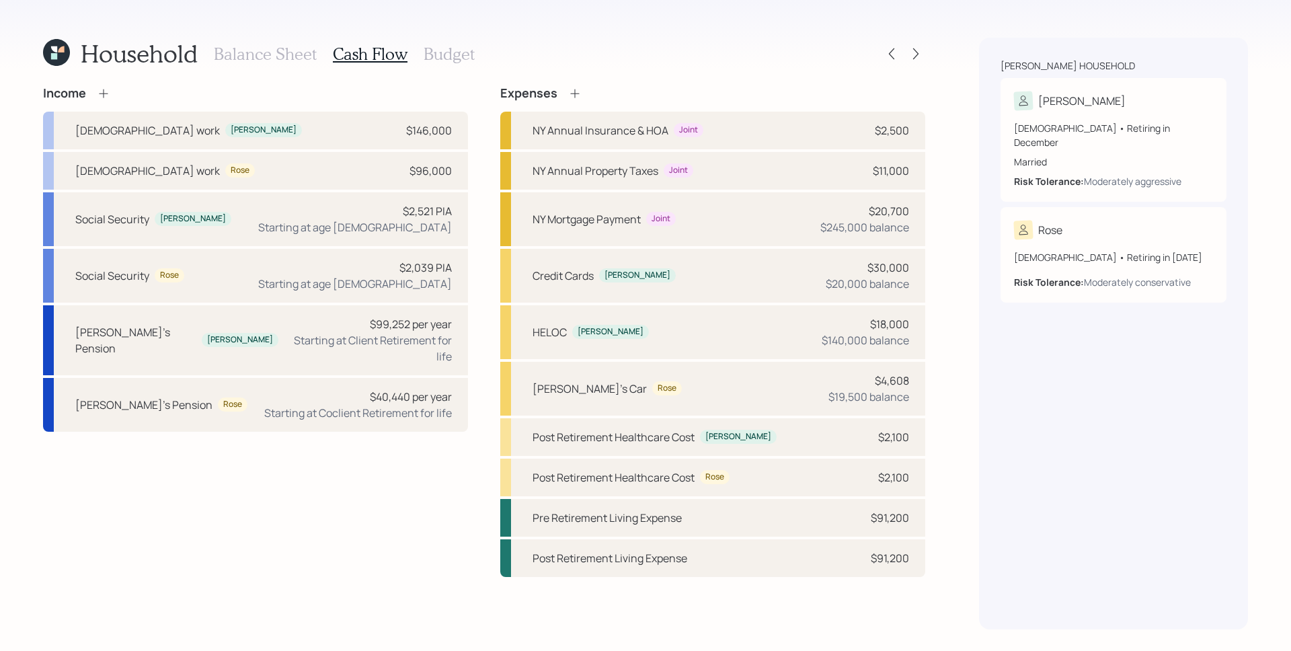
click at [277, 54] on h3 "Balance Sheet" at bounding box center [265, 53] width 103 height 19
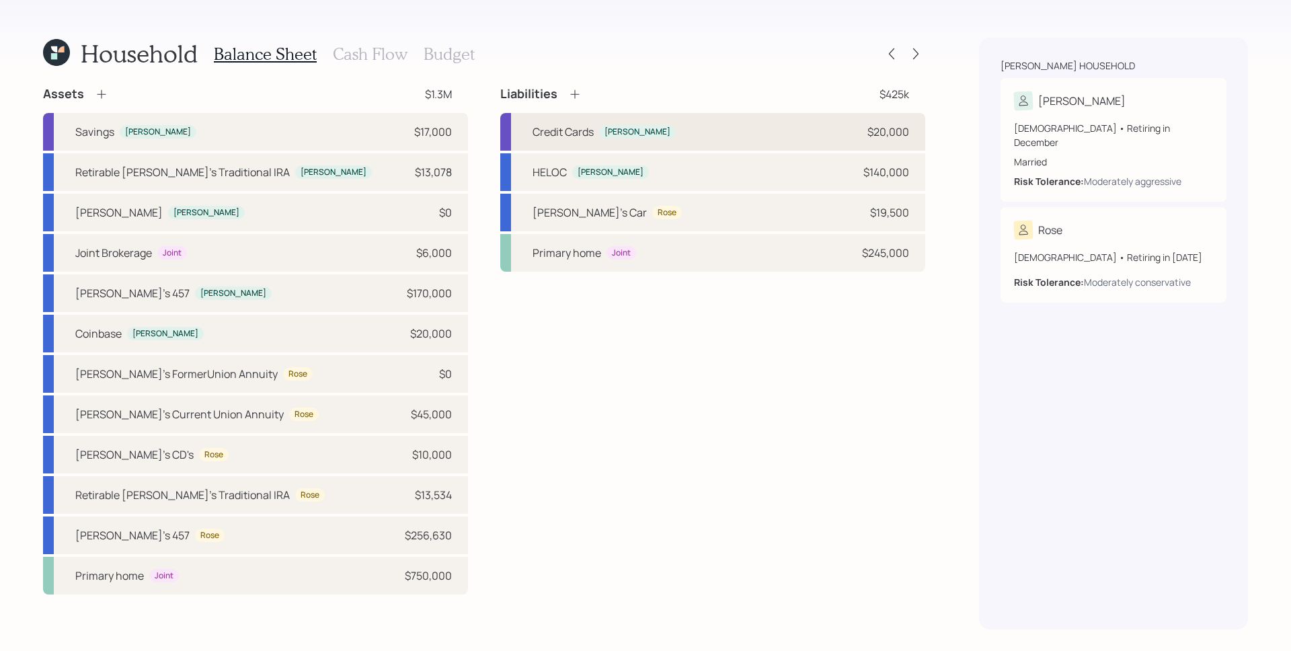
click at [907, 136] on div "$20,000" at bounding box center [888, 132] width 42 height 16
select select "credit_card"
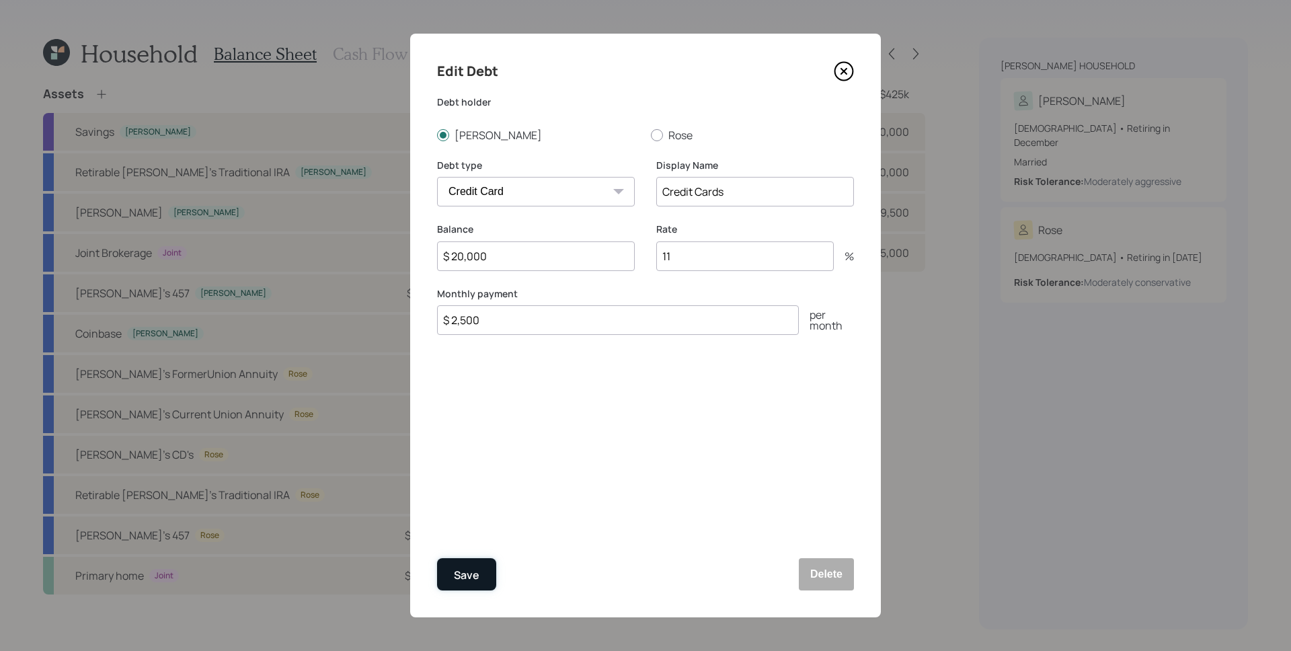
click at [475, 570] on div "Save" at bounding box center [467, 575] width 26 height 18
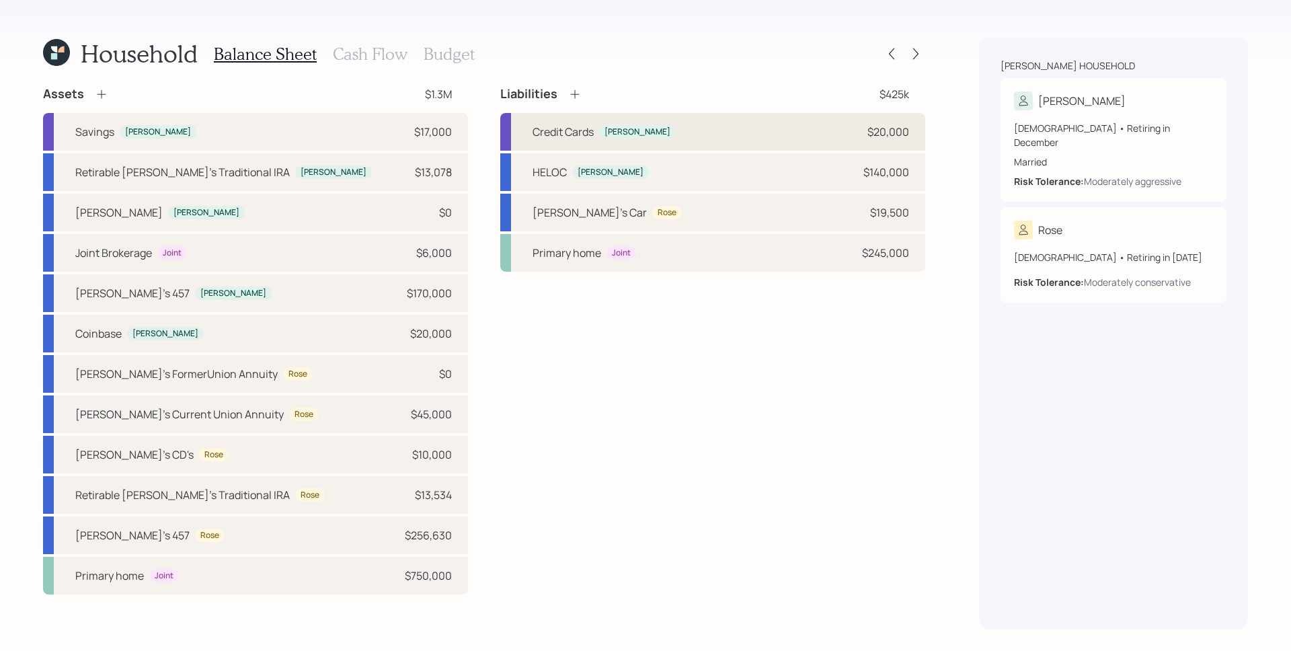
click at [805, 125] on div "Credit Cards Michael $20,000" at bounding box center [712, 132] width 425 height 38
select select "credit_card"
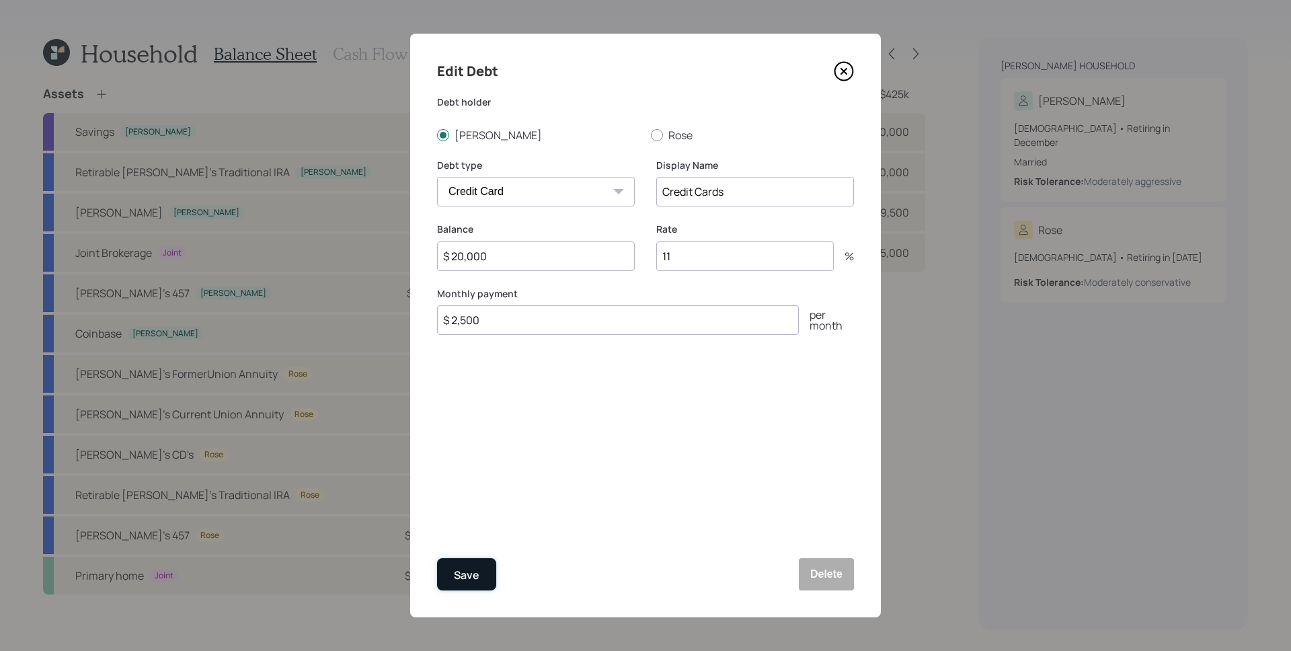
click at [459, 572] on div "Save" at bounding box center [467, 575] width 26 height 18
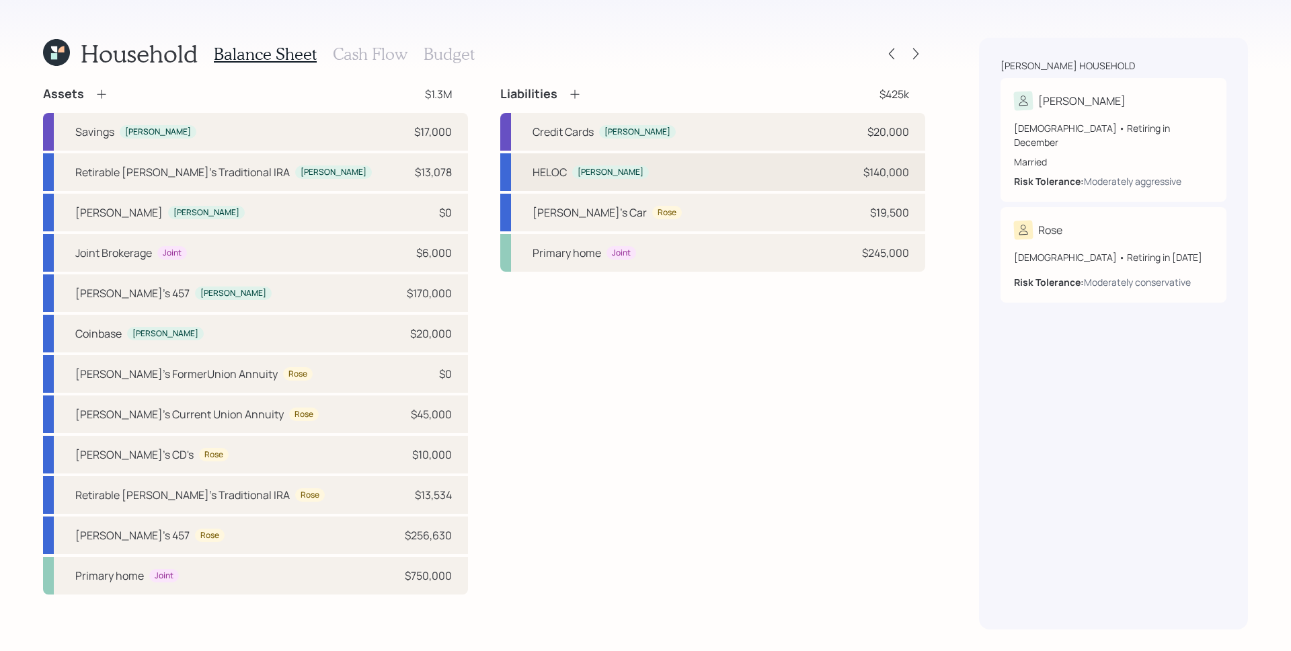
click at [868, 159] on div "HELOC Michael $140,000" at bounding box center [712, 172] width 425 height 38
select select "other"
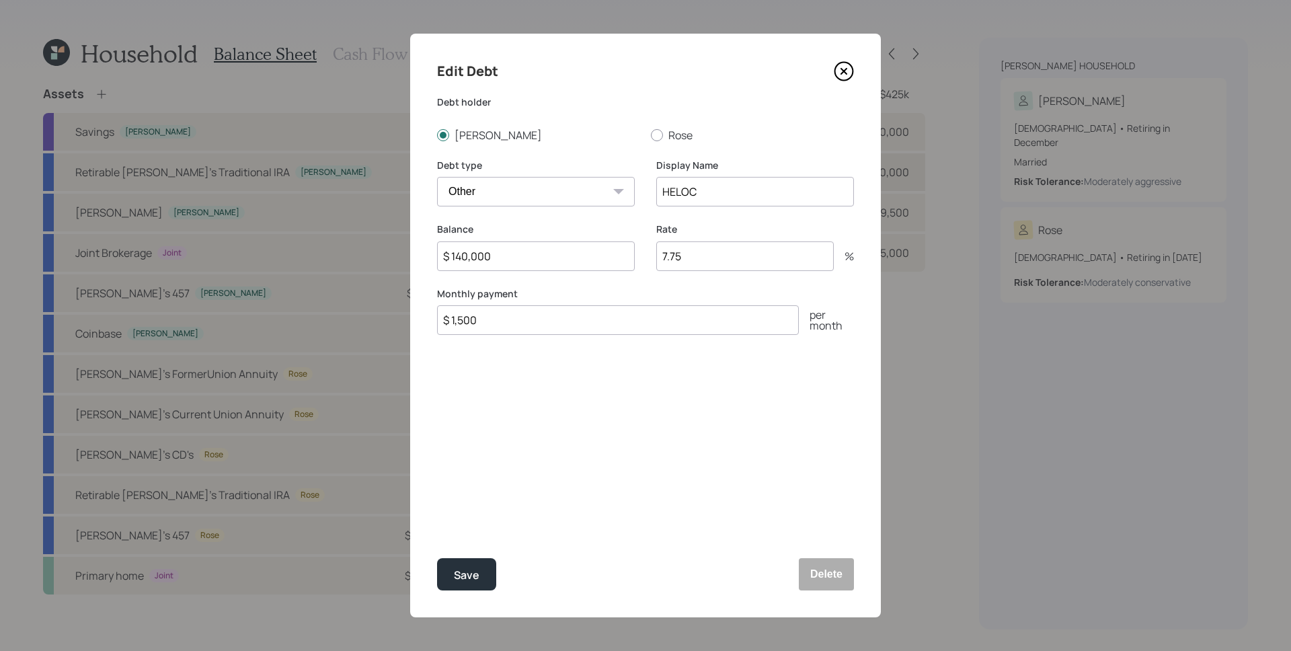
click at [746, 169] on label "Display Name" at bounding box center [755, 165] width 198 height 13
click at [615, 423] on div "Edit Debt Debt holder Michael Rose Debt type Car Credit Card Medical Student Ot…" at bounding box center [645, 326] width 471 height 584
click at [478, 574] on div "Save" at bounding box center [467, 575] width 26 height 18
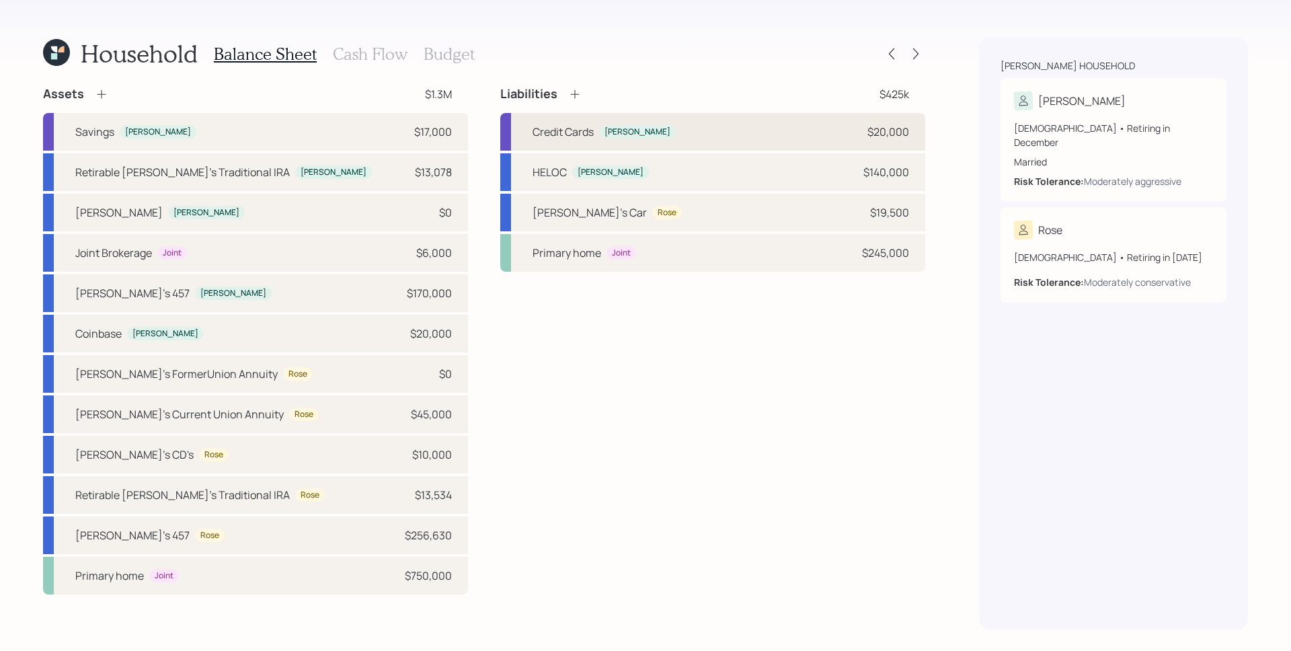
click at [750, 132] on div "Credit Cards Michael $20,000" at bounding box center [712, 132] width 425 height 38
select select "credit_card"
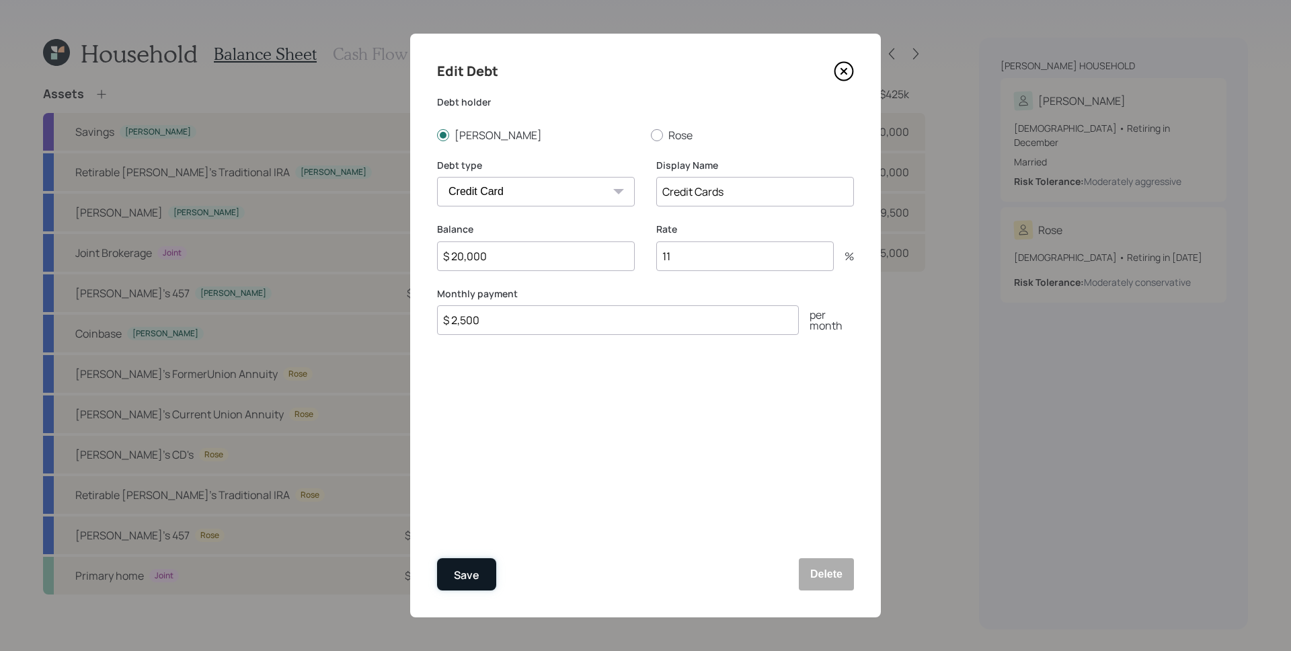
click at [464, 576] on div "Save" at bounding box center [467, 575] width 26 height 18
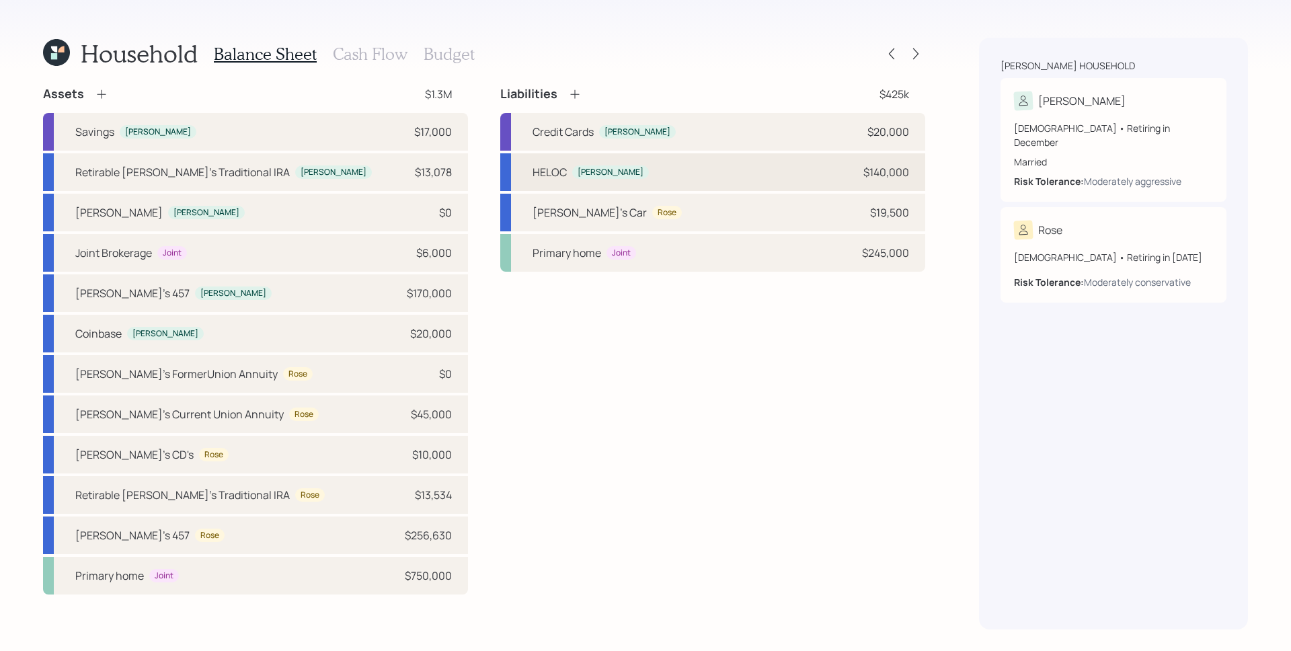
click at [781, 171] on div "HELOC Michael $140,000" at bounding box center [712, 172] width 425 height 38
select select "other"
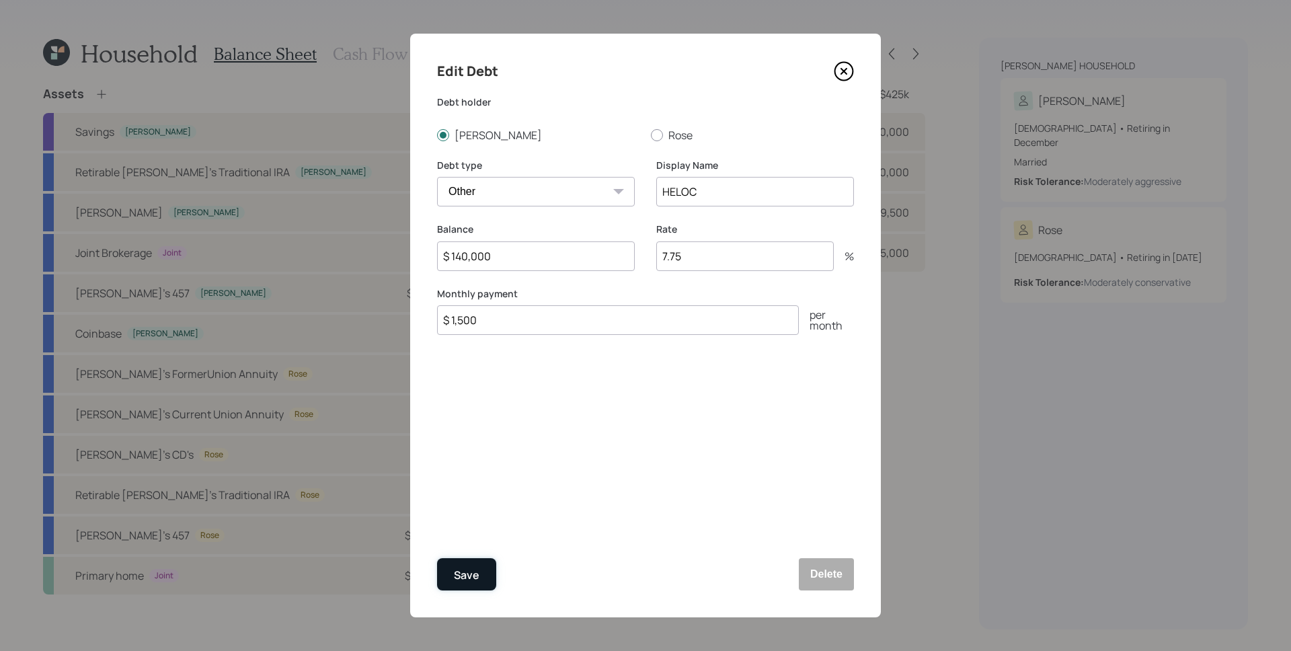
click at [477, 580] on div "Save" at bounding box center [467, 575] width 26 height 18
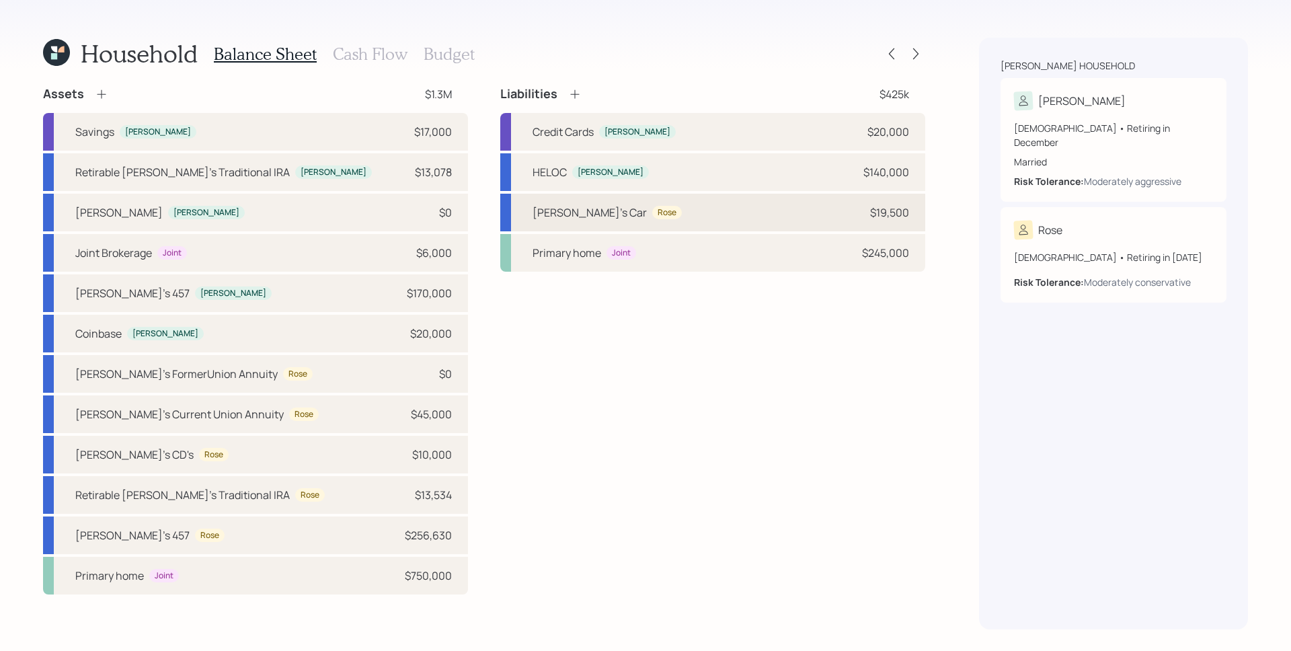
click at [856, 211] on div "Rose's Car Rose $19,500" at bounding box center [712, 213] width 425 height 38
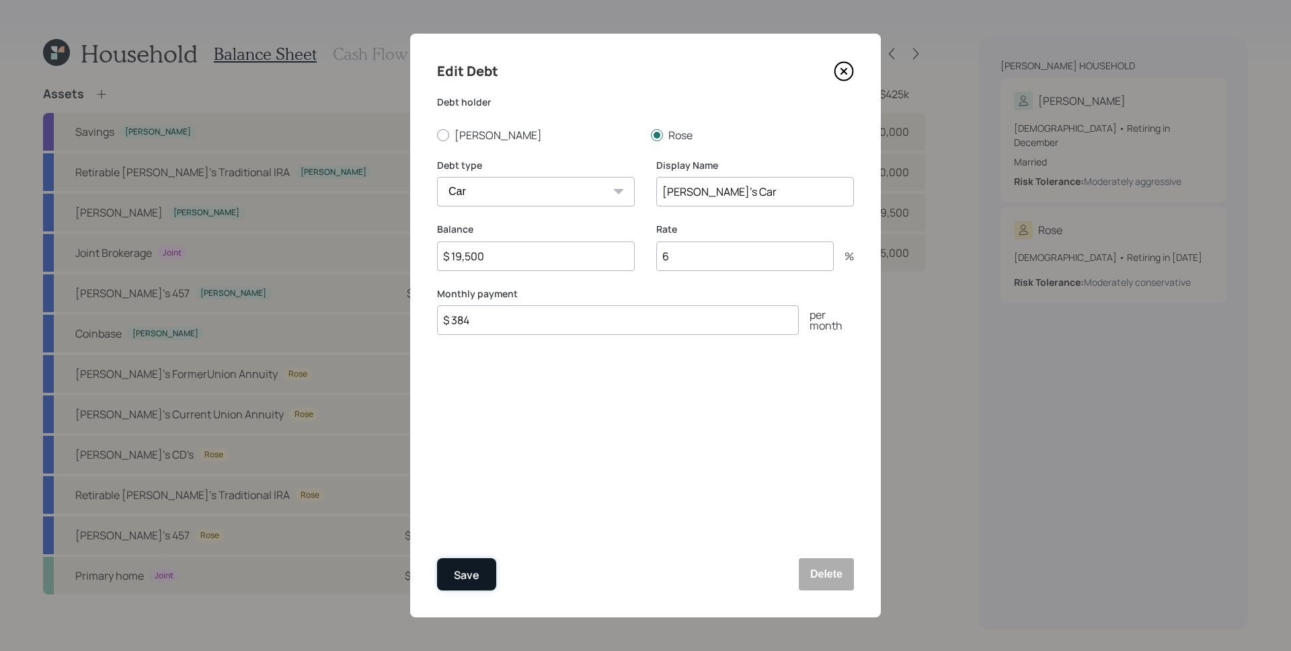
click at [470, 578] on div "Save" at bounding box center [467, 575] width 26 height 18
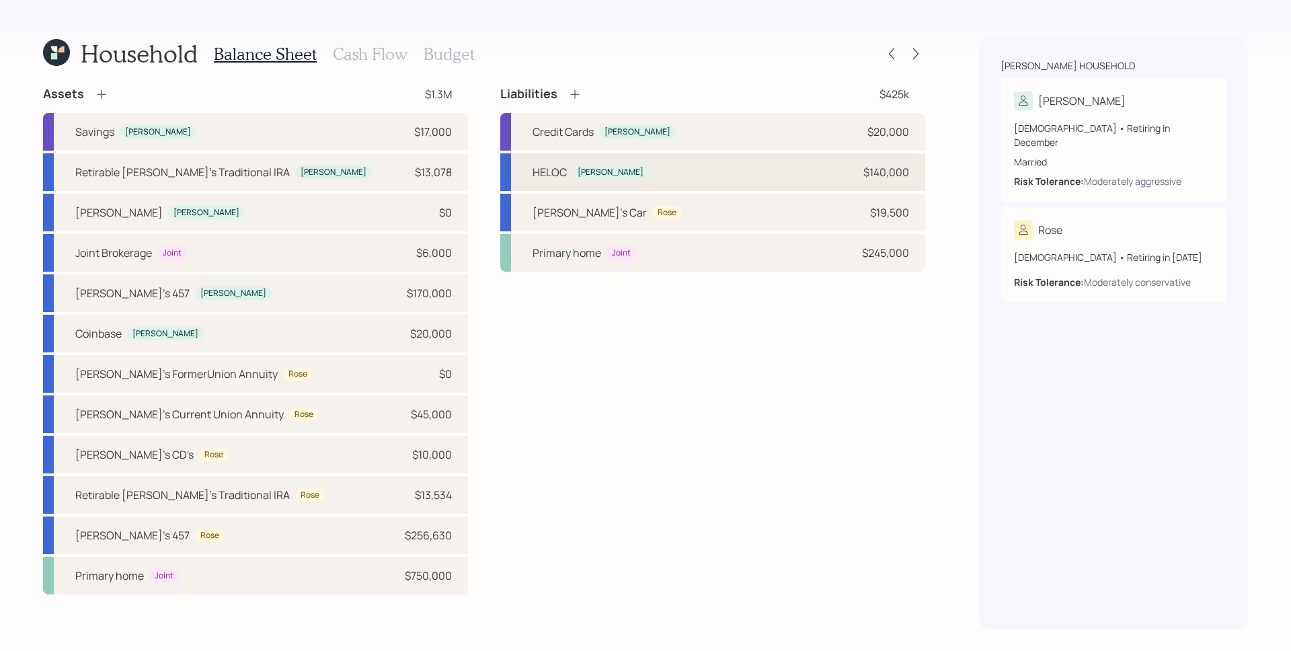
click at [831, 165] on div "HELOC Michael $140,000" at bounding box center [712, 172] width 425 height 38
select select "other"
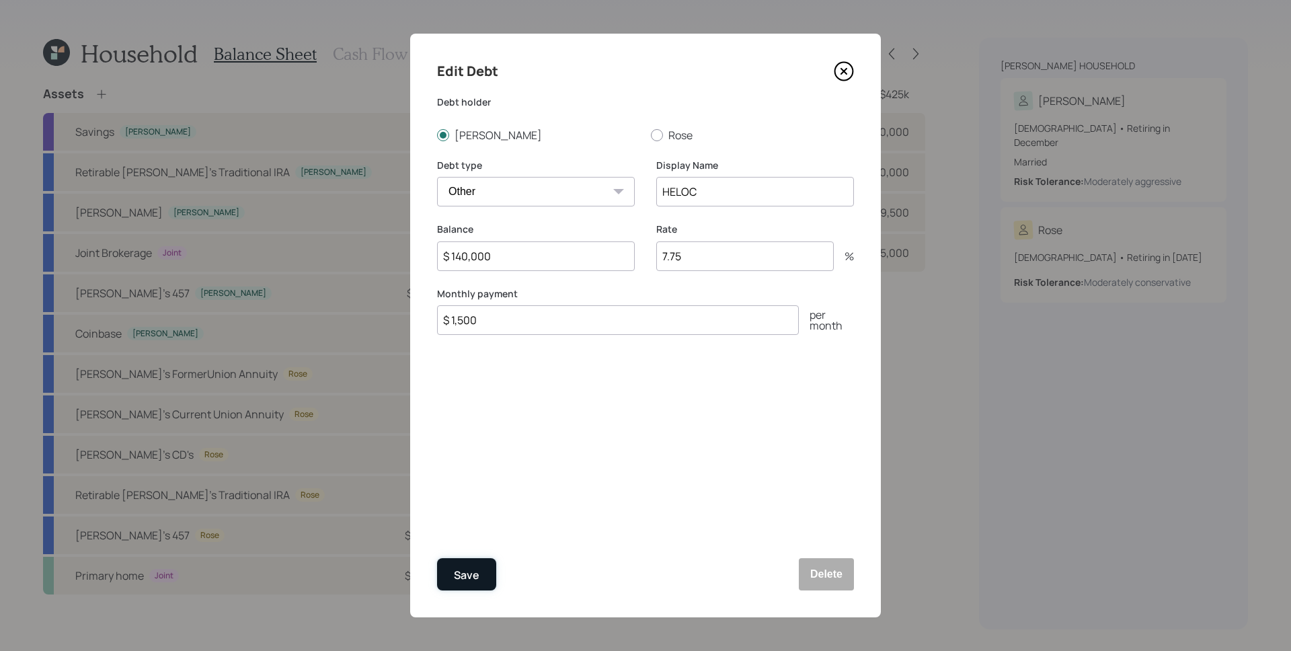
click at [474, 574] on div "Save" at bounding box center [467, 575] width 26 height 18
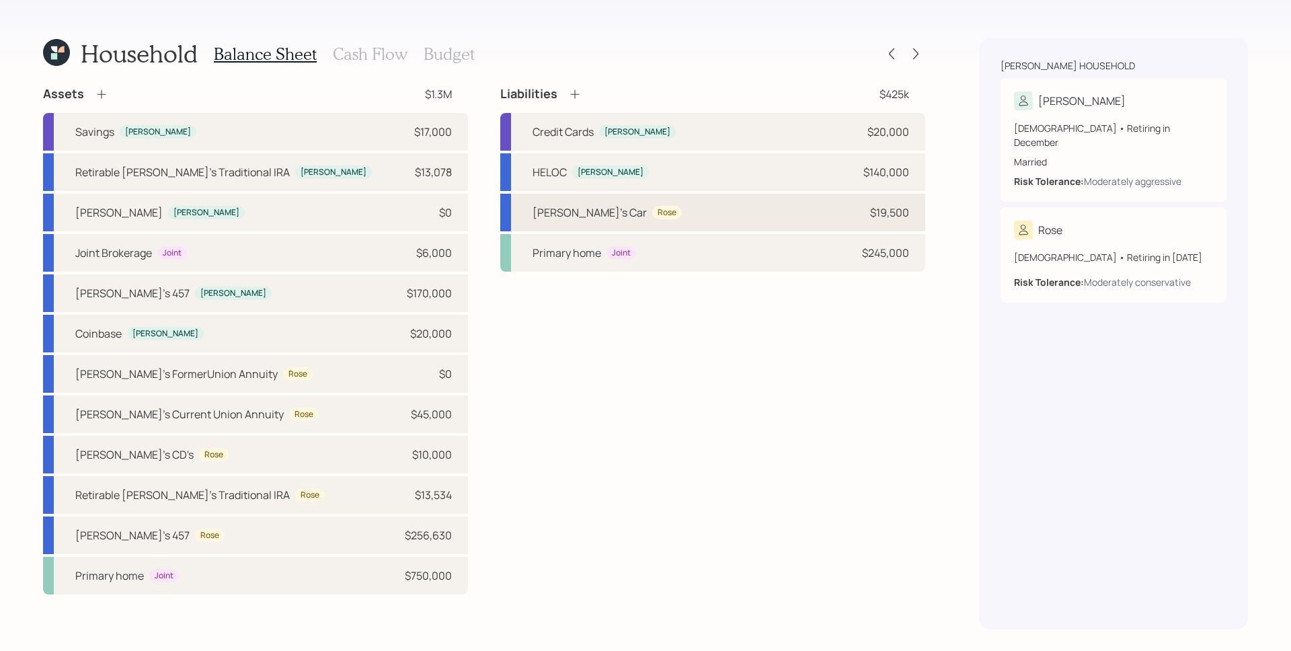
click at [809, 222] on div "Rose's Car Rose $19,500" at bounding box center [712, 213] width 425 height 38
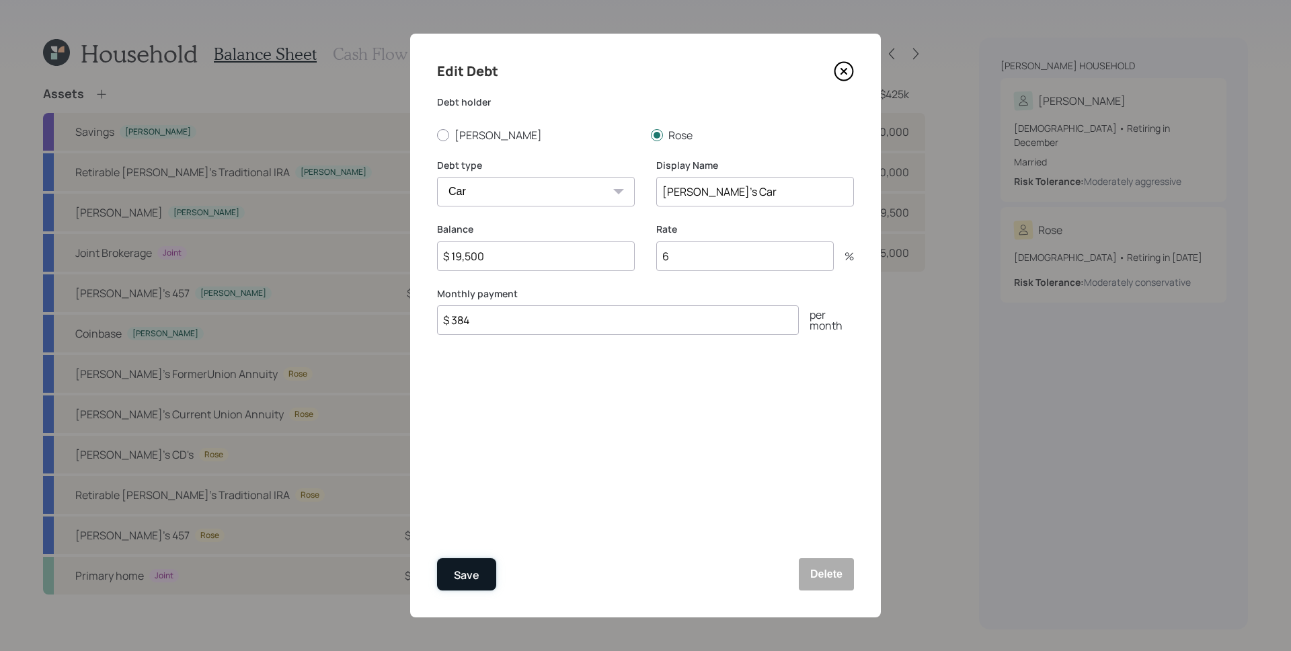
click at [465, 579] on div "Save" at bounding box center [467, 575] width 26 height 18
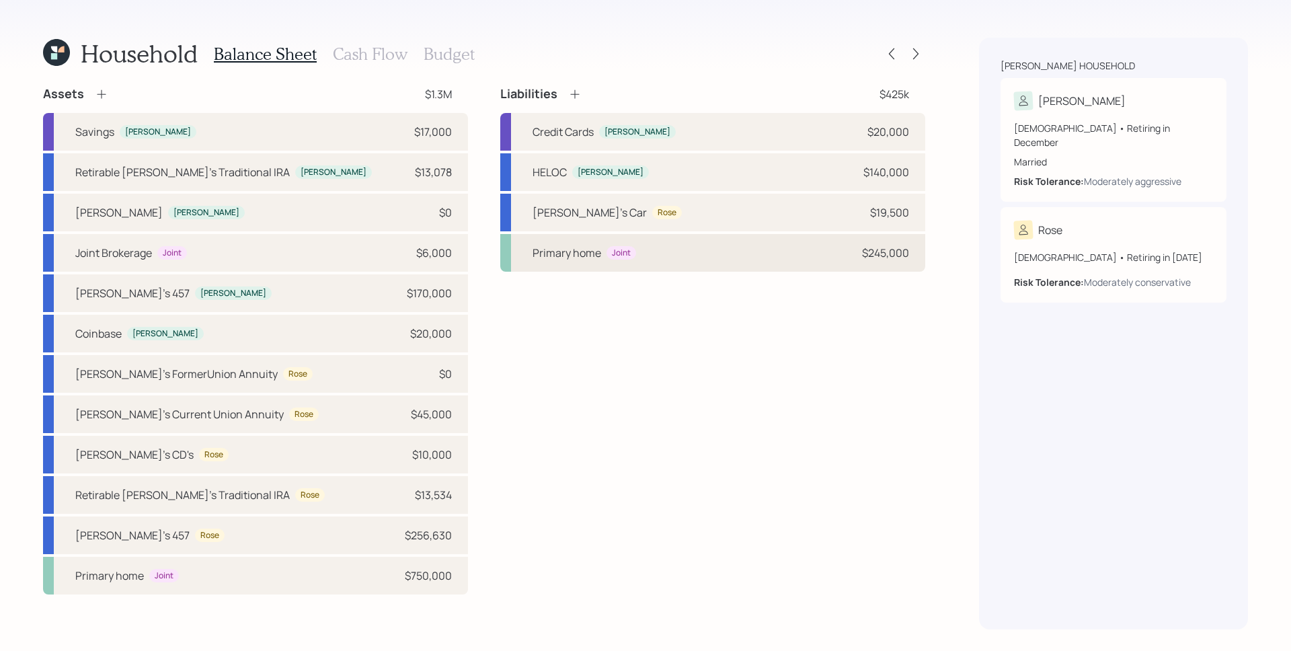
click at [881, 262] on div "Primary home Joint $245,000" at bounding box center [712, 253] width 425 height 38
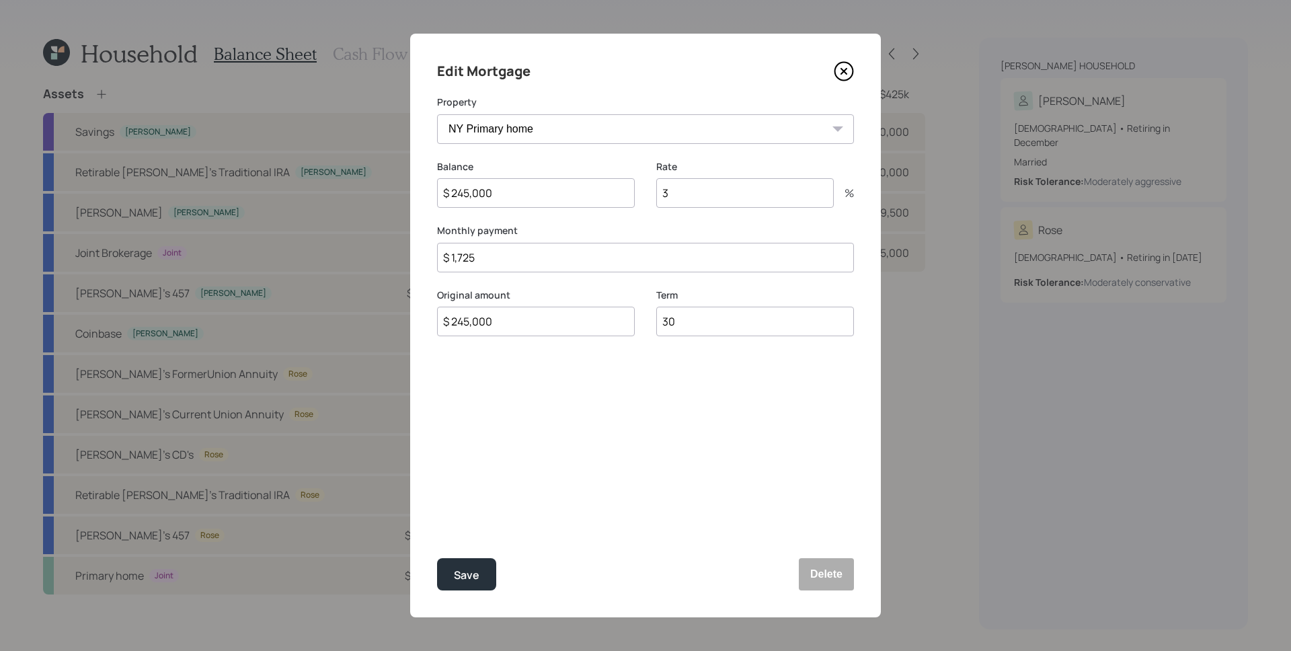
drag, startPoint x: 700, startPoint y: 186, endPoint x: 628, endPoint y: 194, distance: 72.4
click at [628, 194] on div "Balance $ 245,000 Rate 3 %" at bounding box center [645, 192] width 417 height 65
click at [738, 456] on div "Edit Mortgage Property NY Primary home Balance $ 245,000 Rate 3 % Monthly payme…" at bounding box center [645, 326] width 471 height 584
click at [476, 584] on button "Save" at bounding box center [466, 574] width 59 height 32
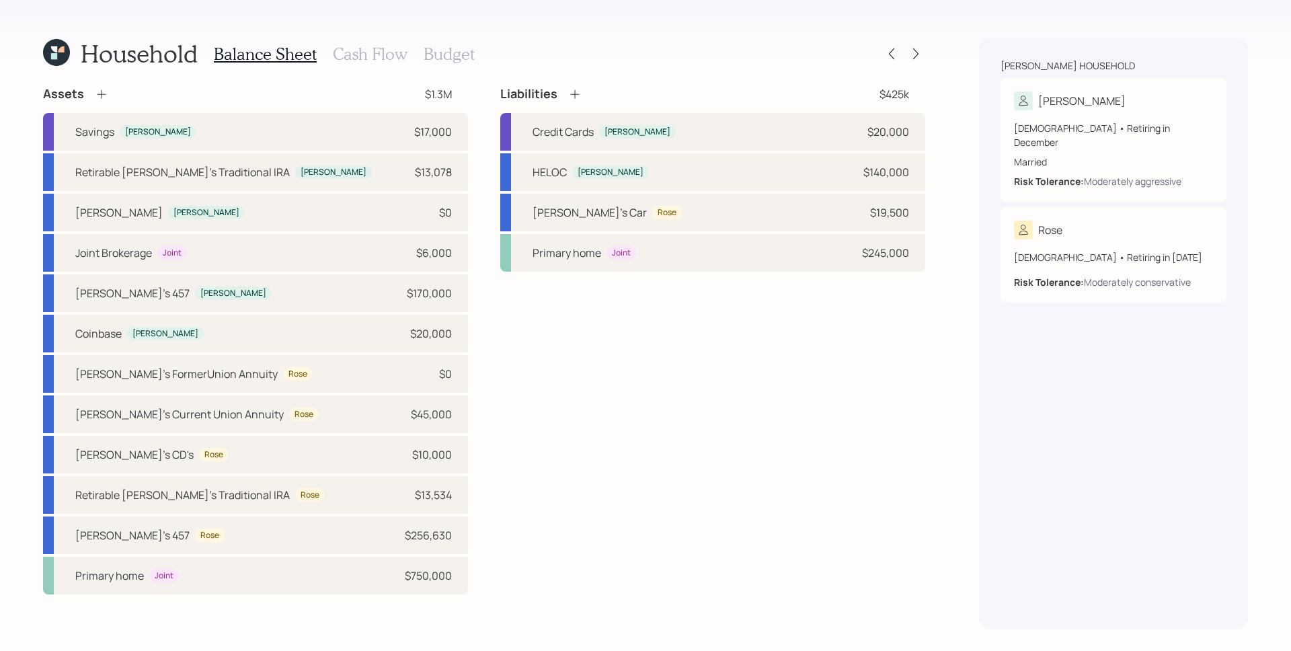
click at [391, 49] on h3 "Cash Flow" at bounding box center [370, 53] width 75 height 19
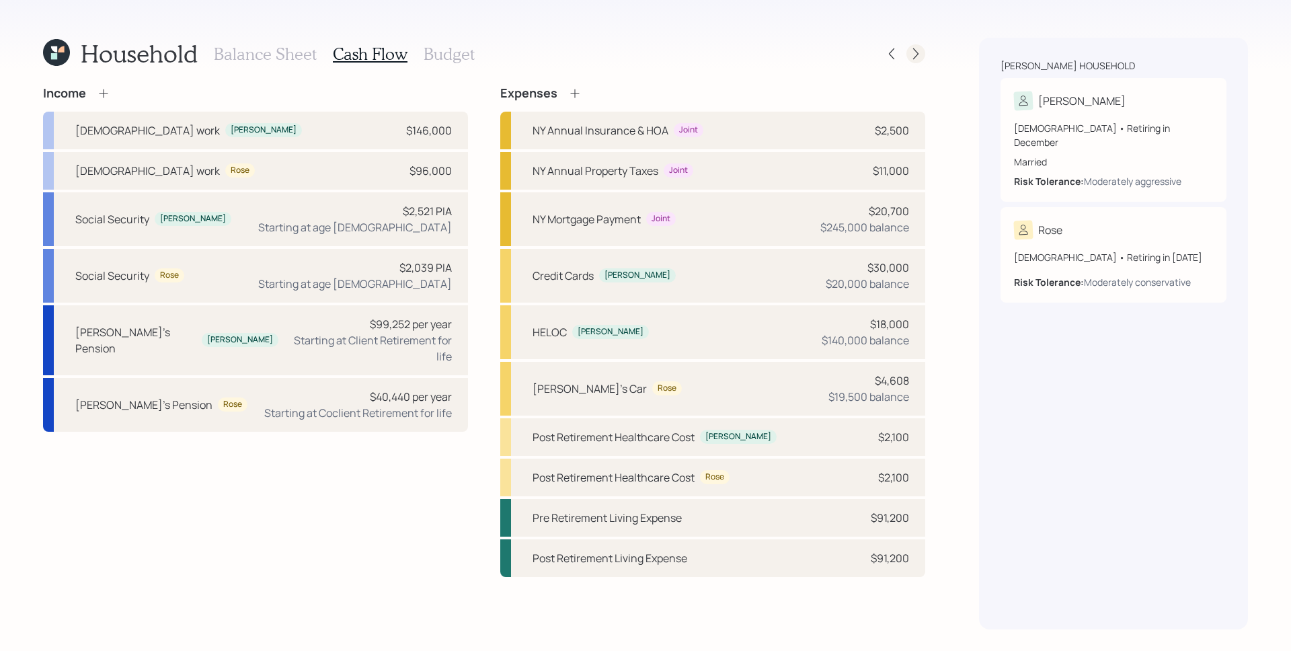
click at [916, 54] on icon at bounding box center [915, 53] width 13 height 13
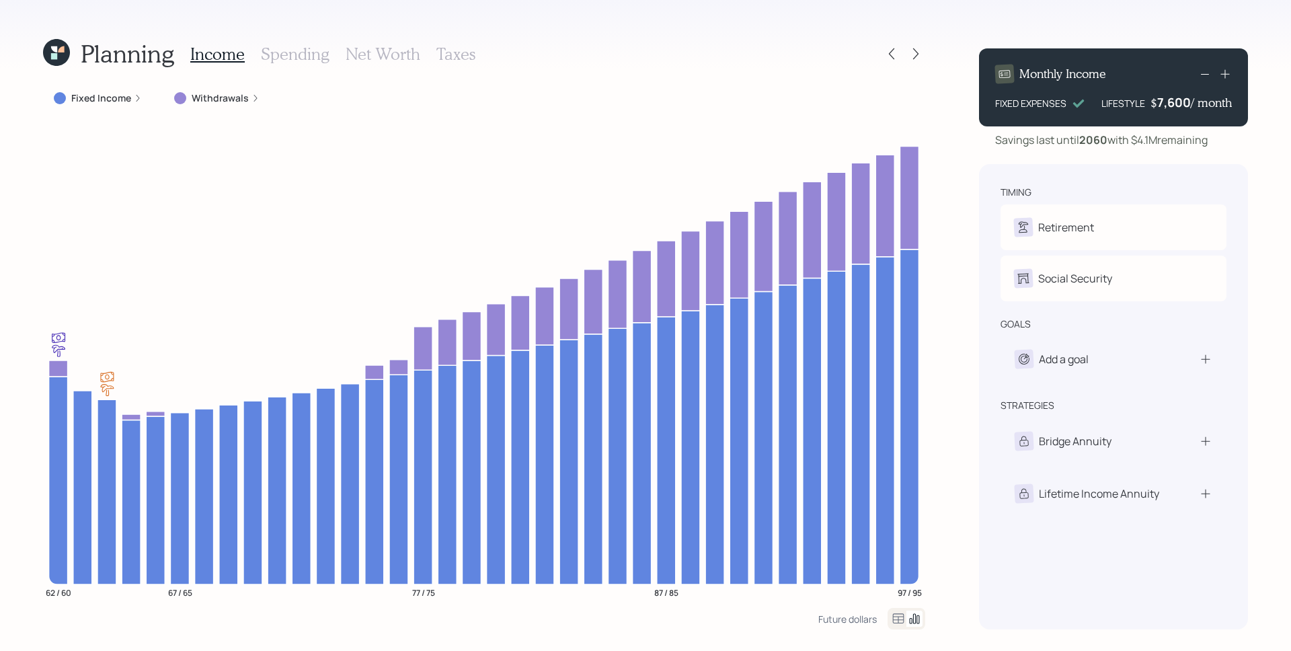
click at [289, 60] on h3 "Spending" at bounding box center [295, 53] width 69 height 19
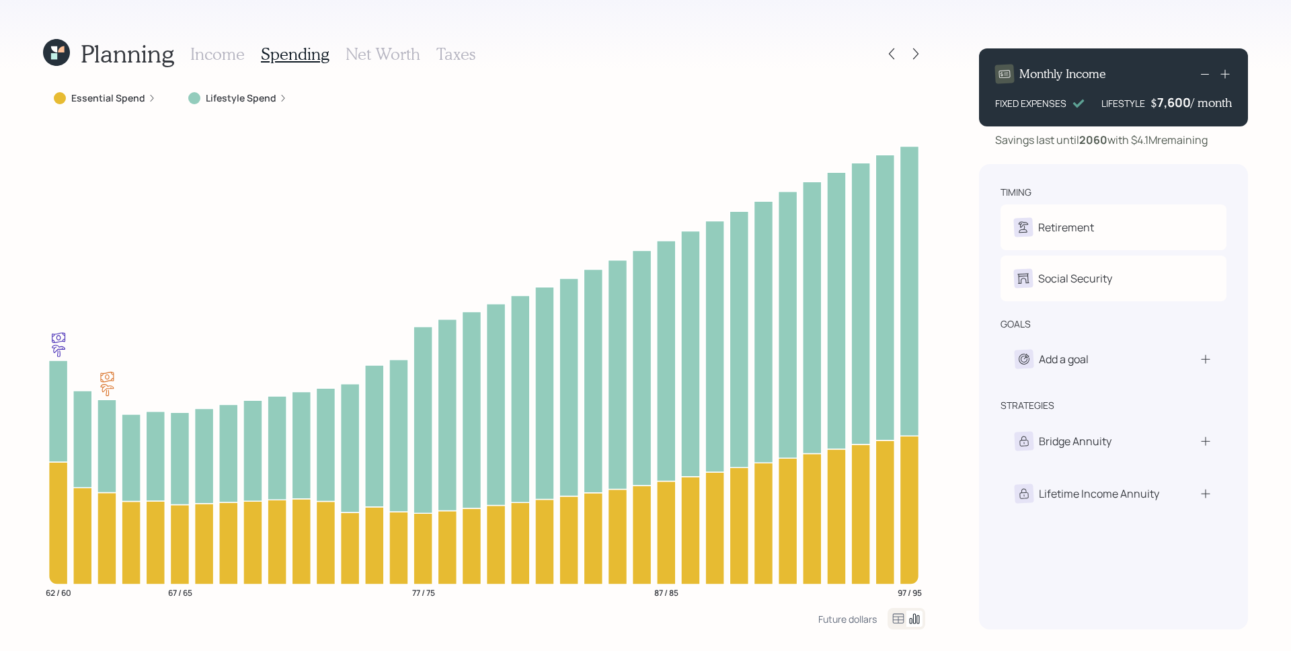
click at [232, 97] on label "Lifestyle Spend" at bounding box center [241, 97] width 71 height 13
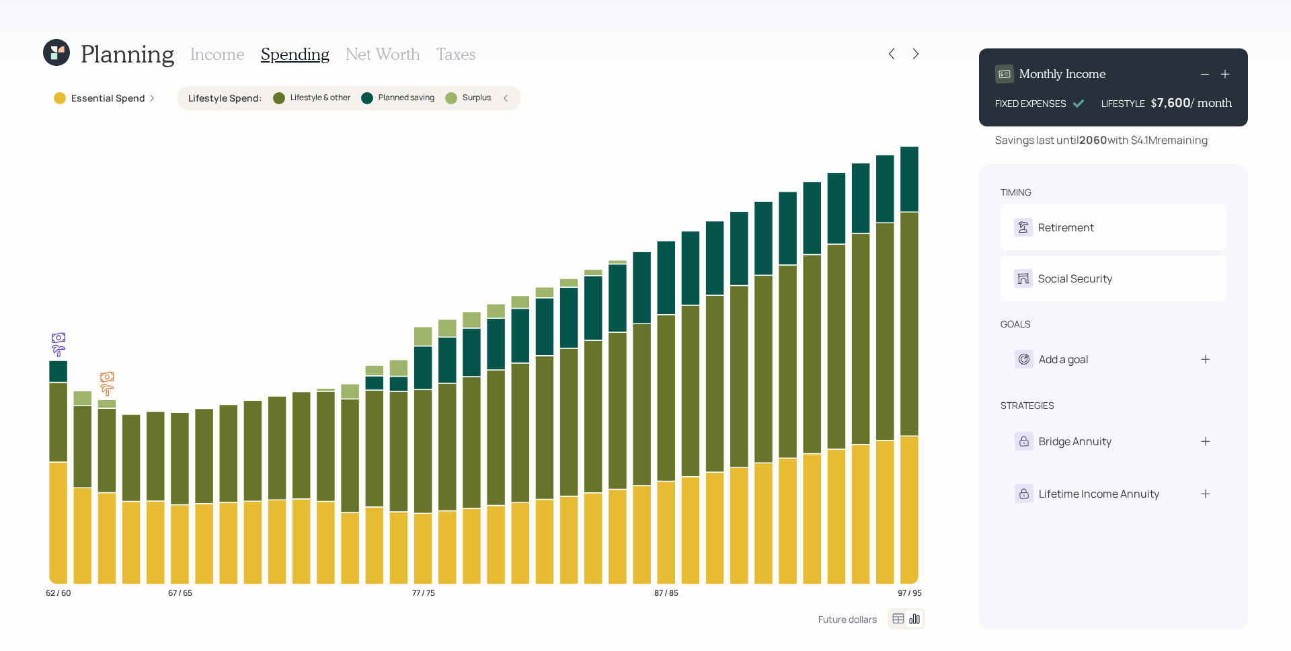
click at [399, 53] on h3 "Net Worth" at bounding box center [383, 53] width 75 height 19
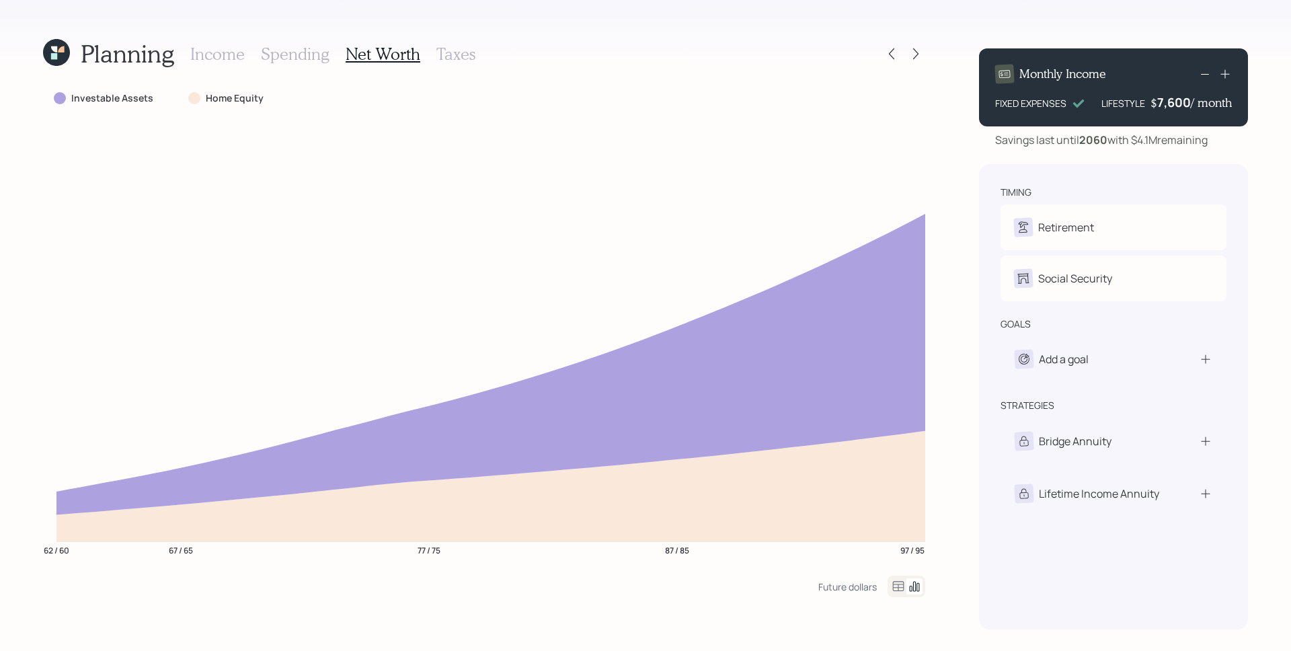
click at [286, 54] on h3 "Spending" at bounding box center [295, 53] width 69 height 19
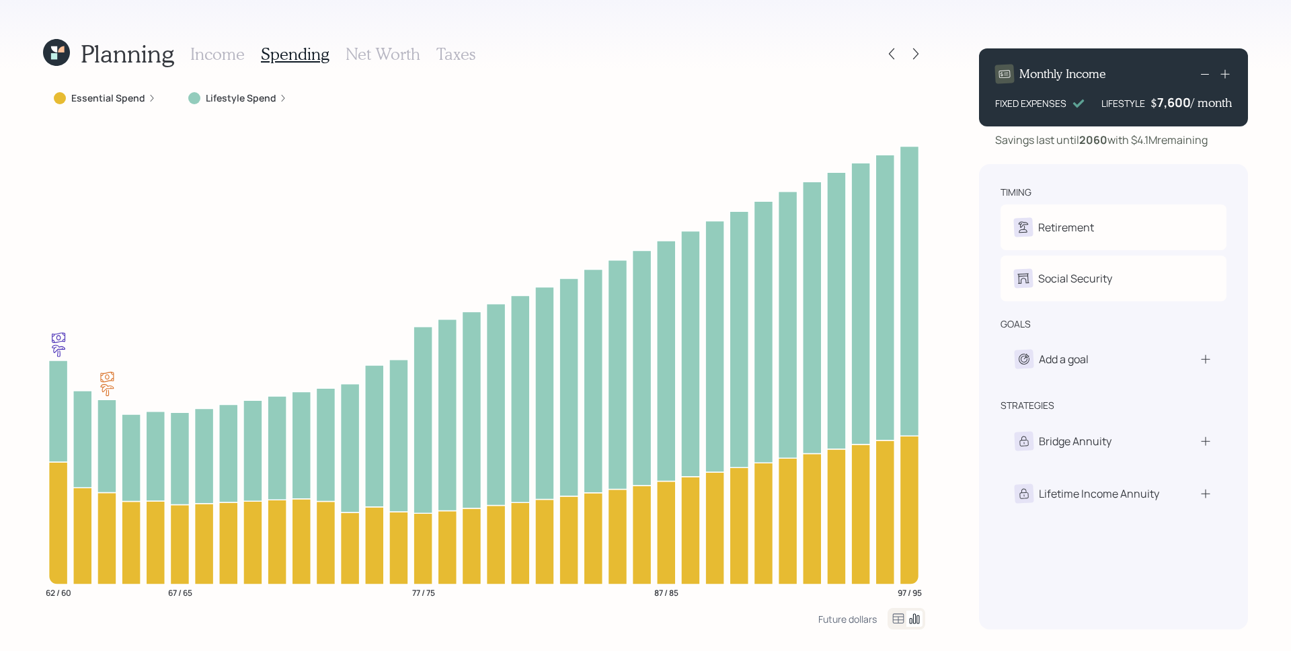
click at [225, 54] on h3 "Income" at bounding box center [217, 53] width 54 height 19
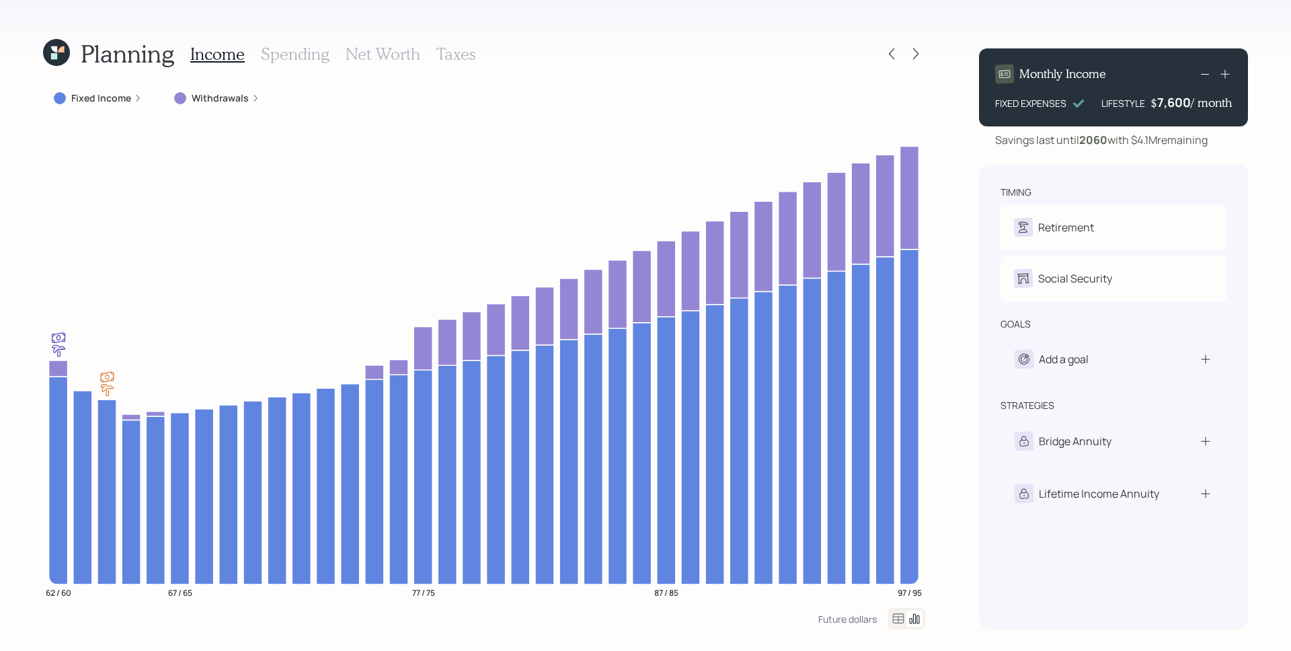
click at [229, 97] on label "Withdrawals" at bounding box center [220, 97] width 57 height 13
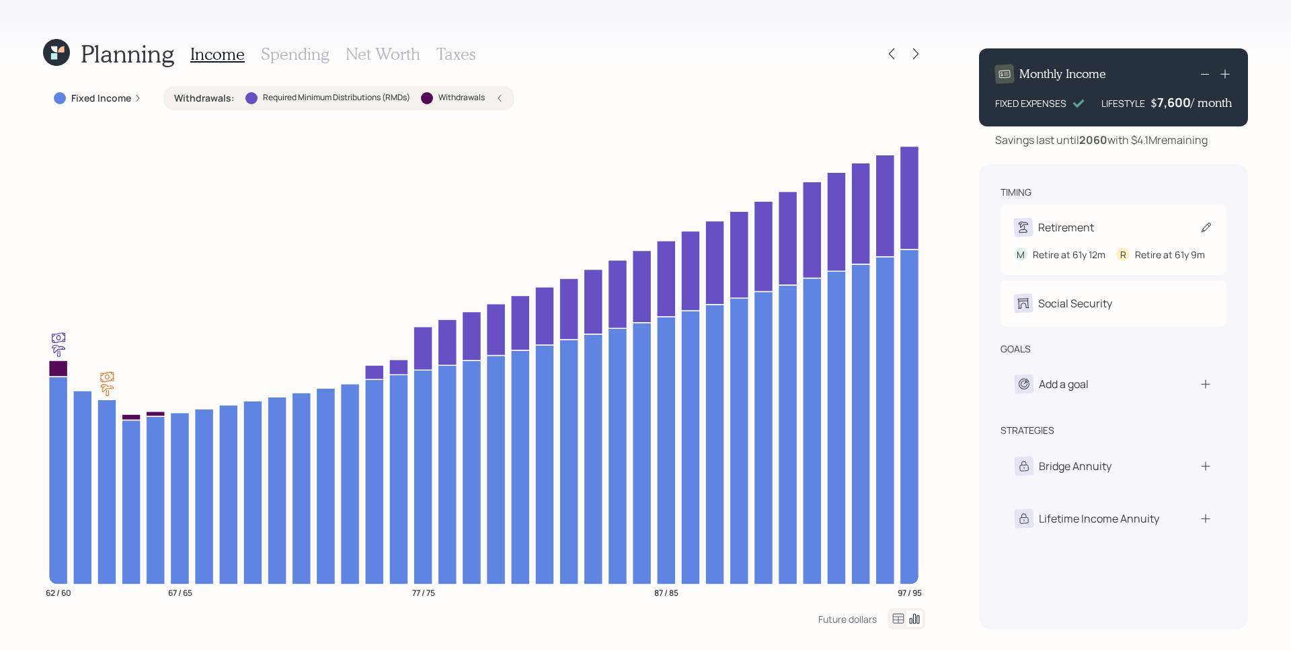
click at [1107, 227] on div "Retirement" at bounding box center [1113, 227] width 199 height 19
select select "12"
select select "9"
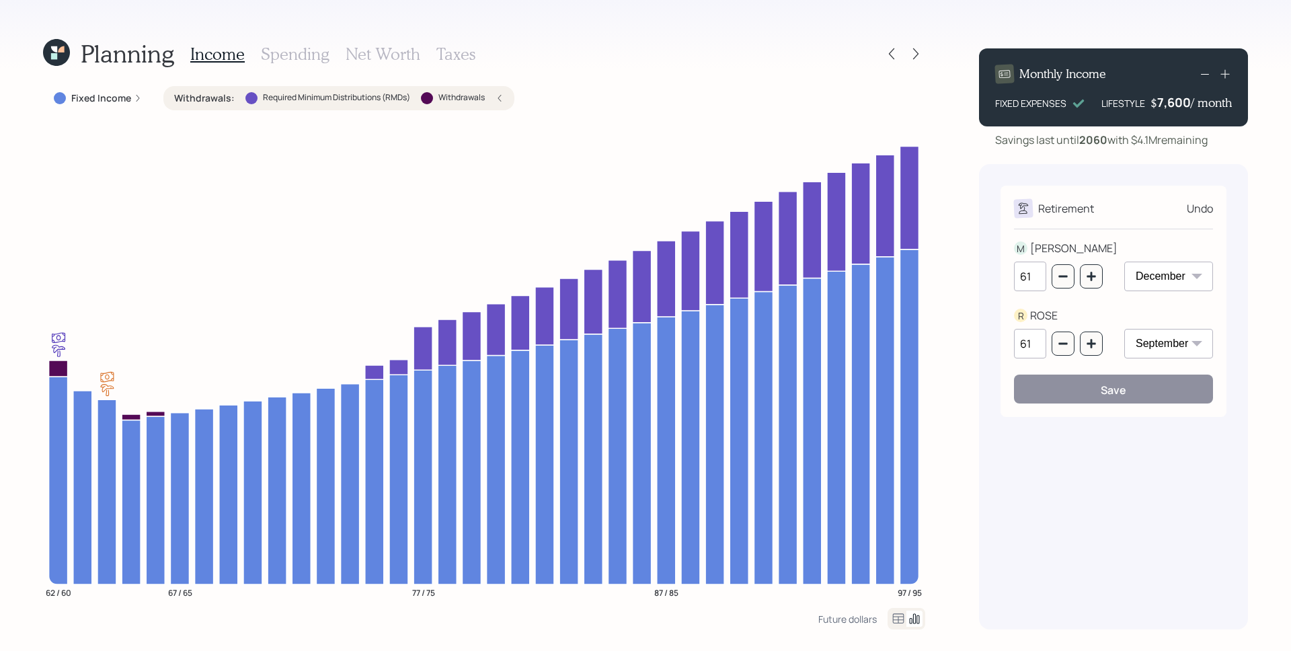
click at [1131, 274] on select "January February March April May June July August September October November De…" at bounding box center [1168, 277] width 89 height 30
select select "1"
click at [1124, 262] on select "January February March April May June July August September October November De…" at bounding box center [1168, 277] width 89 height 30
click at [1091, 278] on icon "button" at bounding box center [1091, 276] width 9 height 9
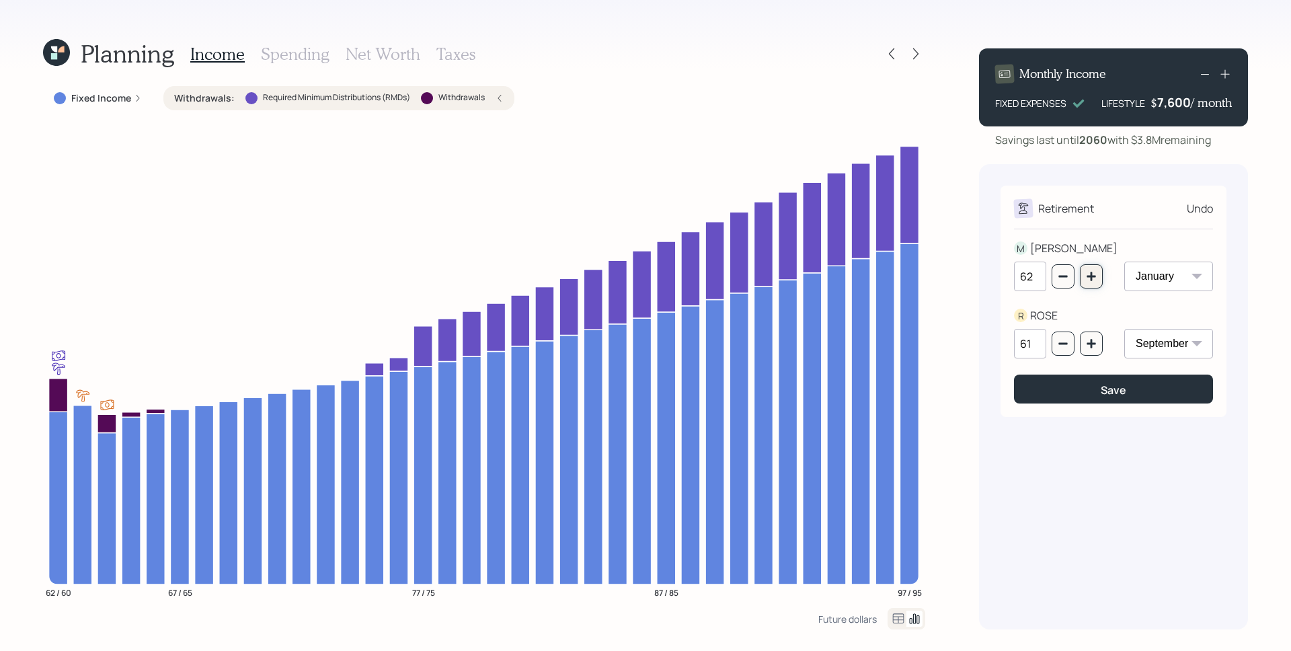
click at [1086, 276] on icon "button" at bounding box center [1091, 276] width 11 height 11
type input "63"
click at [1177, 282] on select "January February March April May June July August September October November De…" at bounding box center [1168, 277] width 89 height 30
select select "12"
click at [1124, 262] on select "January February March April May June July August September October November De…" at bounding box center [1168, 277] width 89 height 30
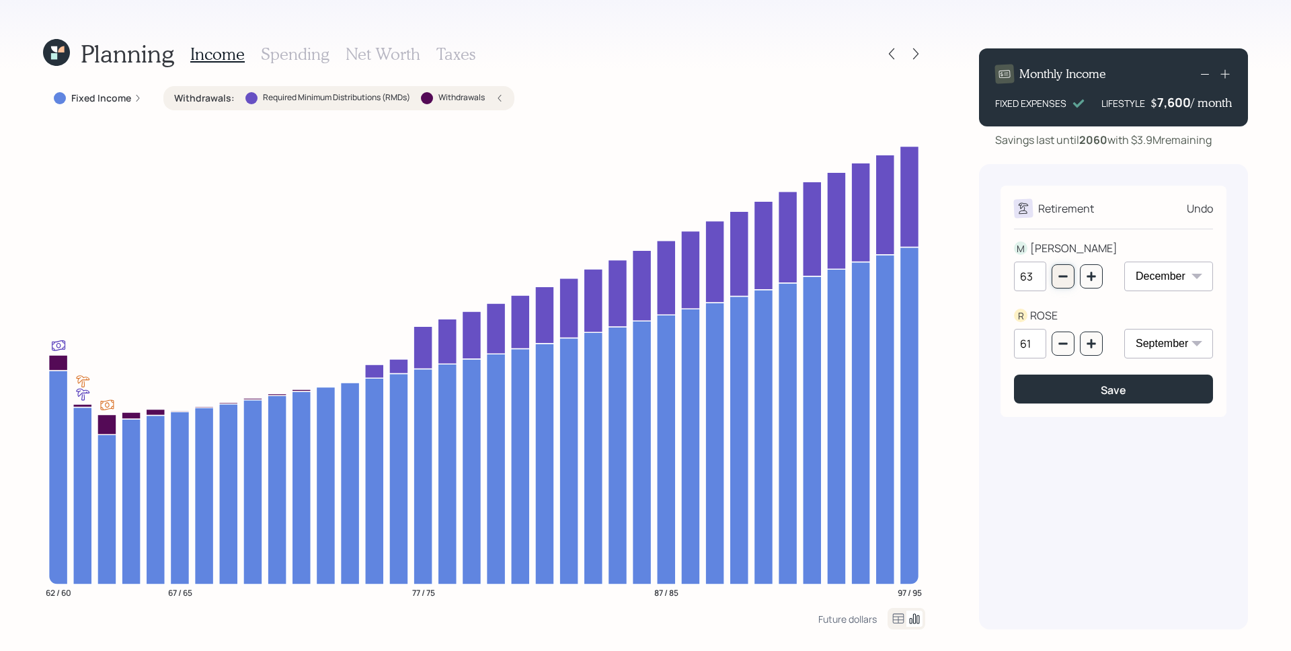
click at [1062, 275] on icon "button" at bounding box center [1063, 276] width 11 height 11
type input "62"
click at [125, 95] on label "Fixed Income" at bounding box center [101, 97] width 60 height 13
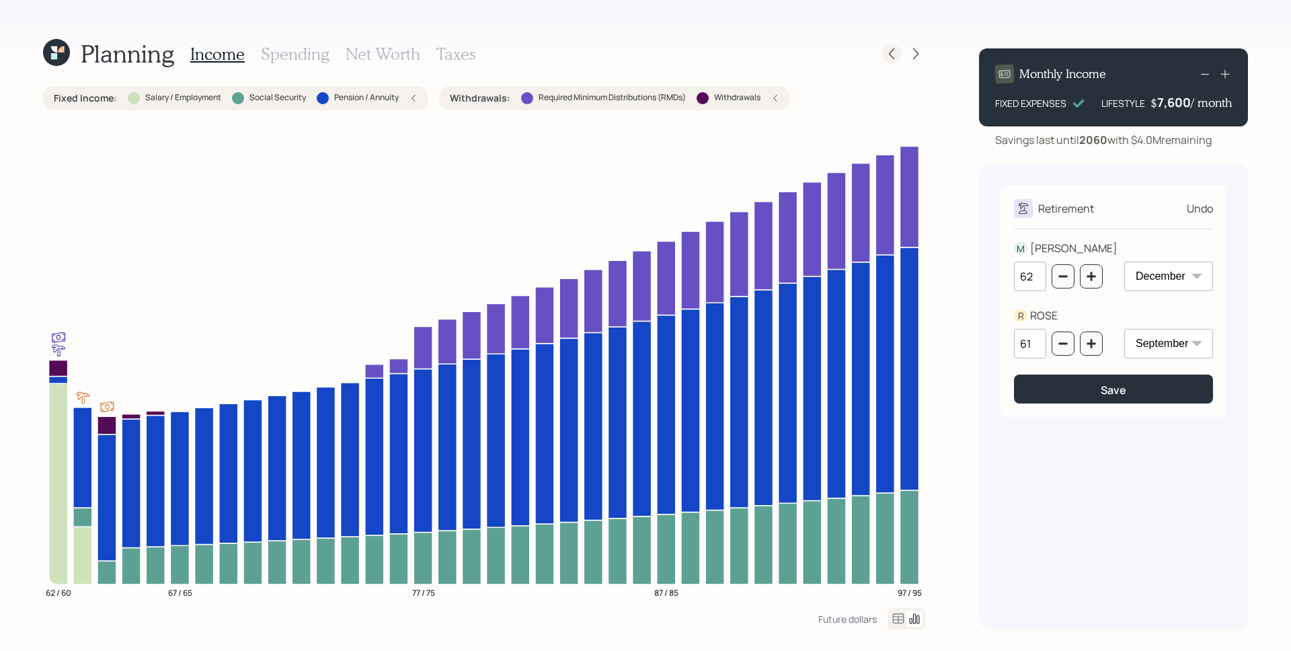
click at [891, 50] on icon at bounding box center [891, 53] width 13 height 13
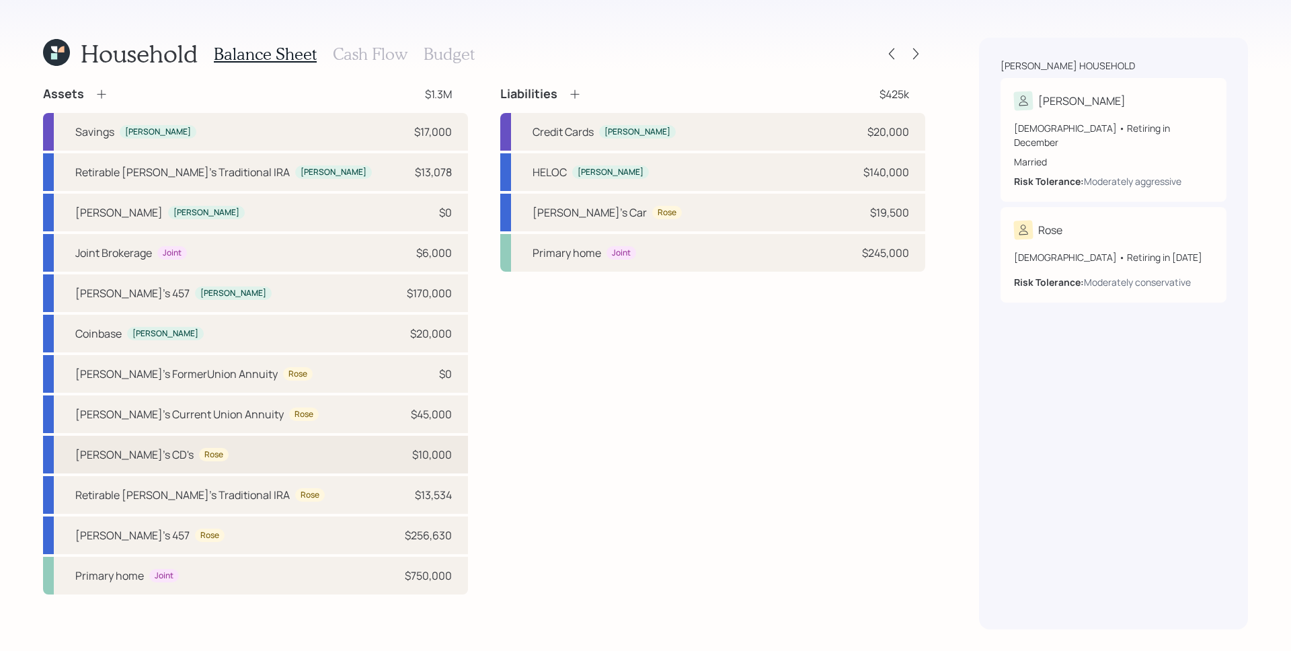
click at [444, 450] on div "$10,000" at bounding box center [432, 454] width 40 height 16
select select "taxable"
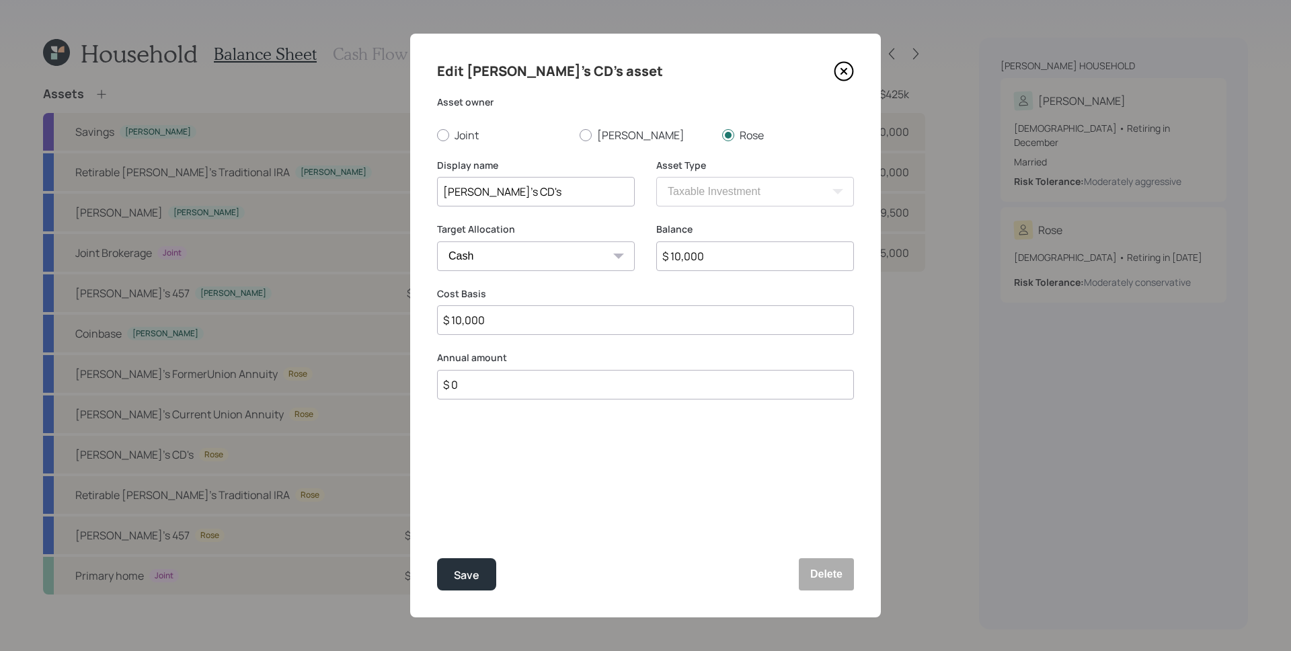
click at [843, 72] on icon at bounding box center [843, 71] width 5 height 5
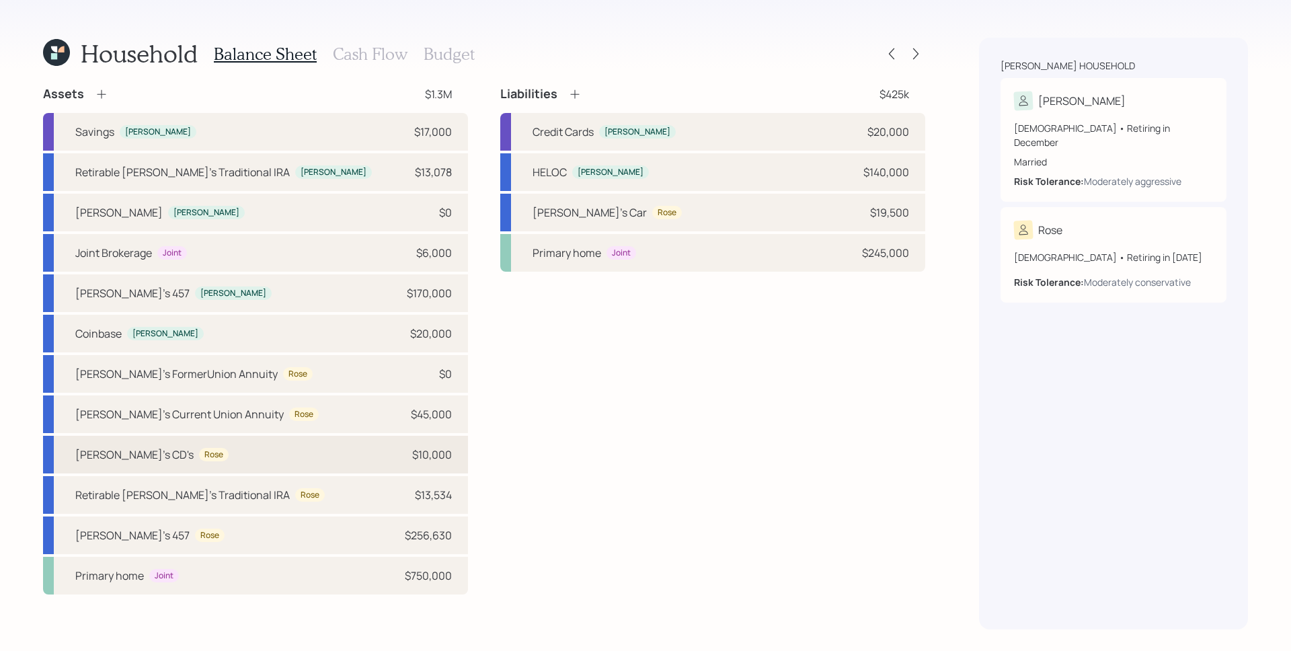
click at [455, 465] on div "Rose's CD's Rose $10,000" at bounding box center [255, 455] width 425 height 38
select select "taxable"
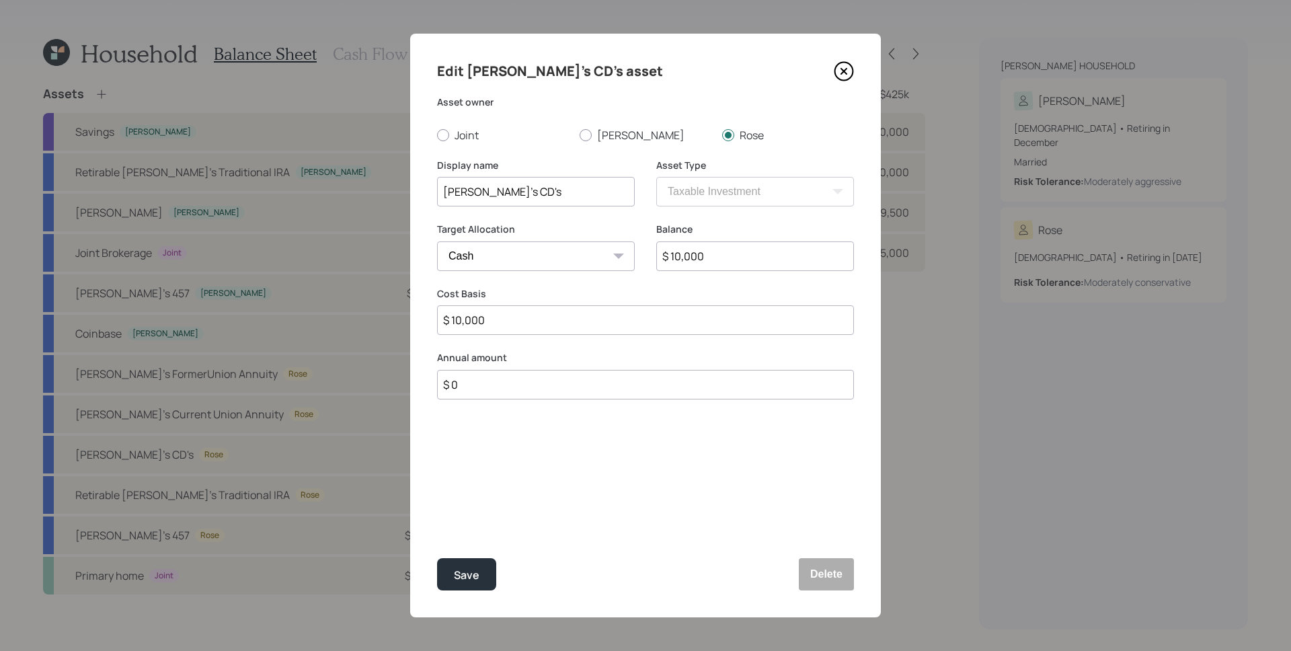
click at [729, 251] on input "$ 10,000" at bounding box center [755, 256] width 198 height 30
type input "$ 3"
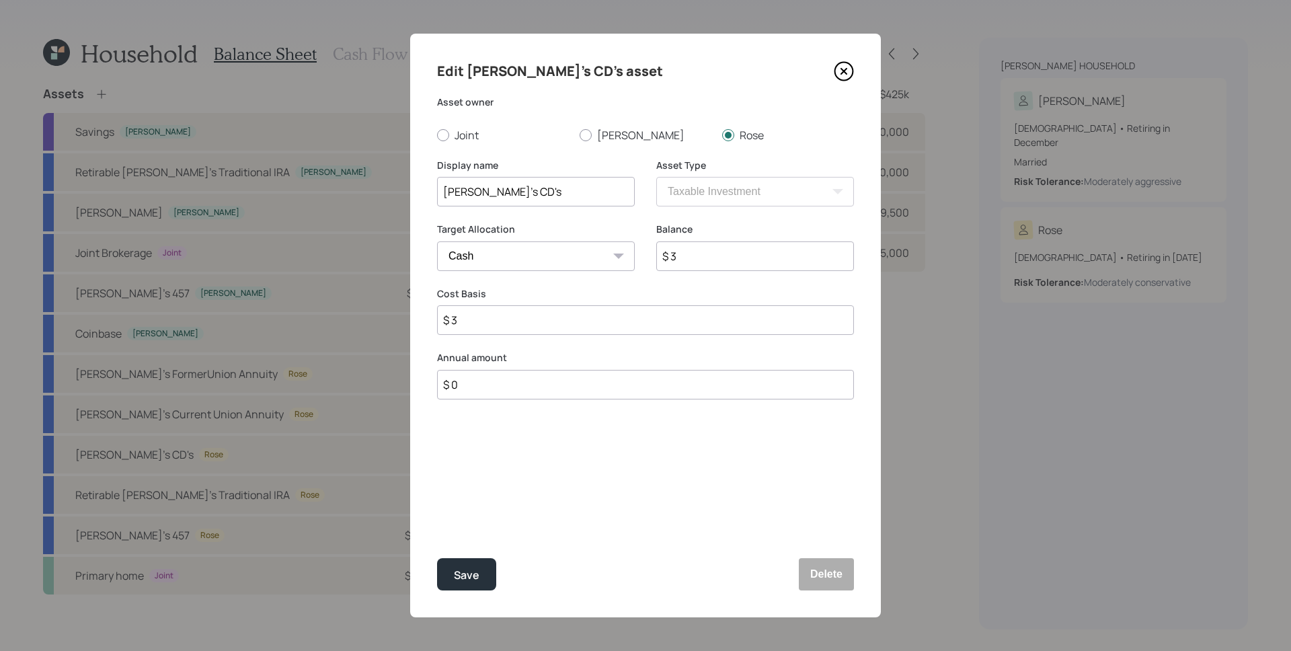
type input "$ 30"
type input "$ 300"
type input "$ 3,000"
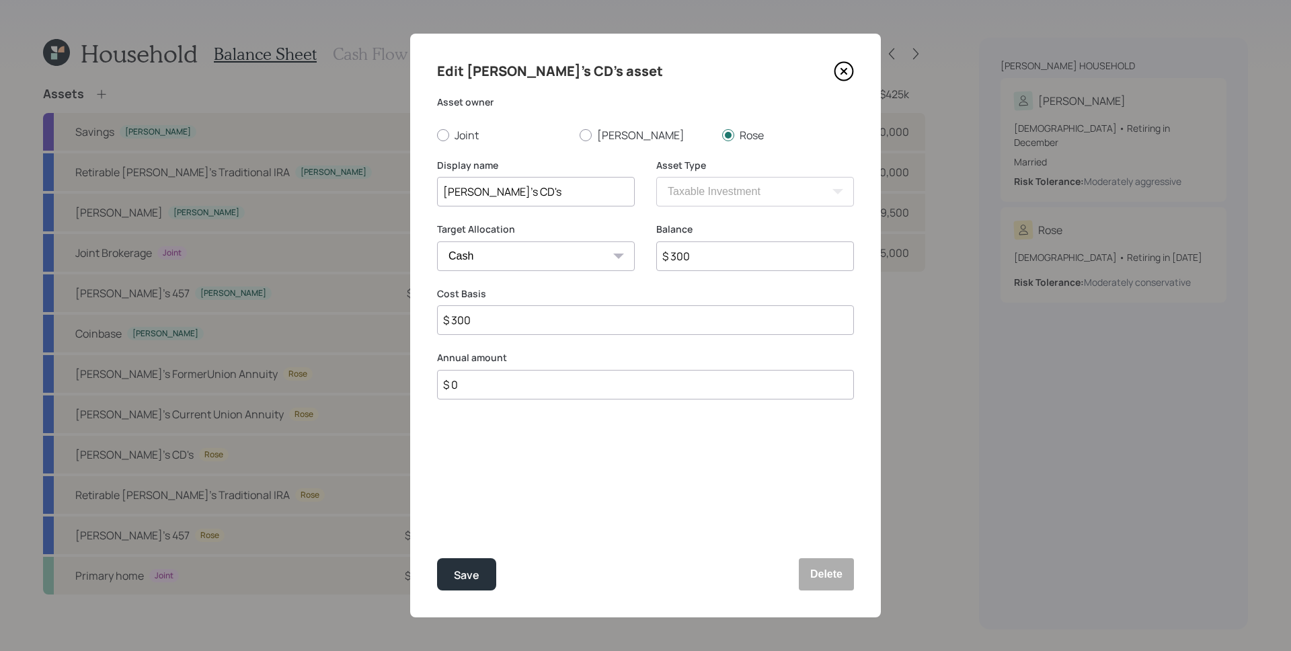
type input "$ 3,000"
click at [560, 198] on input "Rose's CD's" at bounding box center [536, 192] width 198 height 30
type input "Rose's CD"
click at [437, 558] on button "Save" at bounding box center [466, 574] width 59 height 32
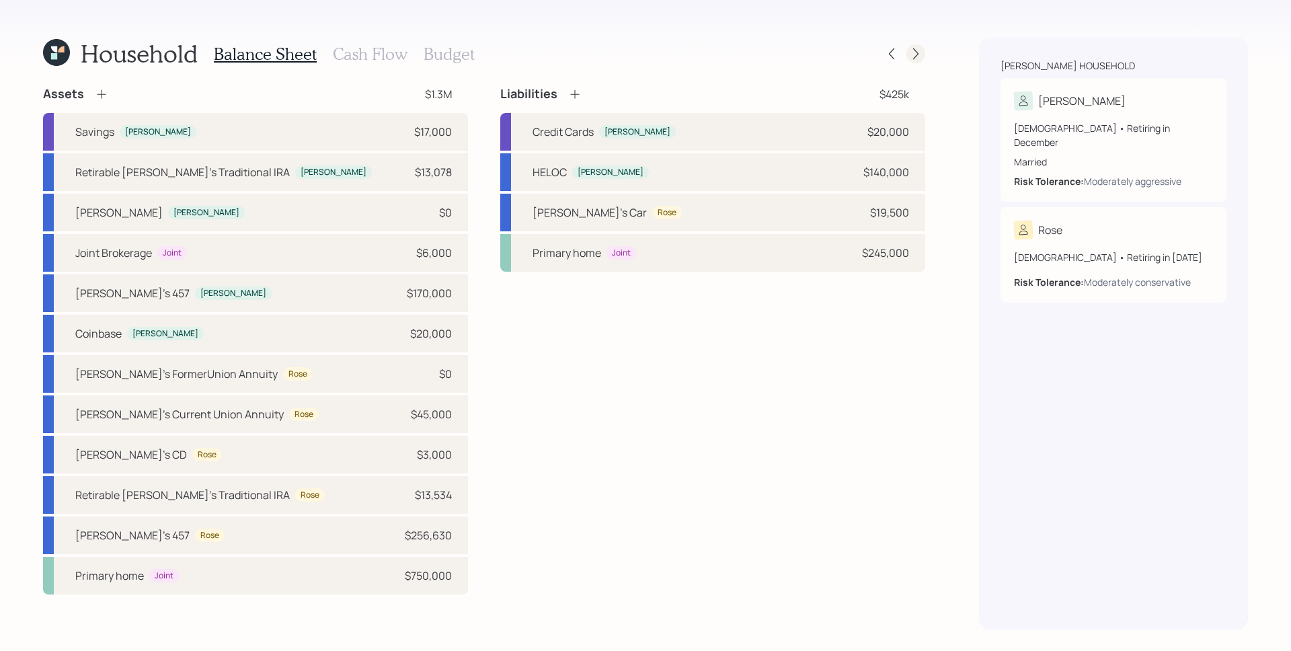
click at [918, 54] on icon at bounding box center [915, 53] width 13 height 13
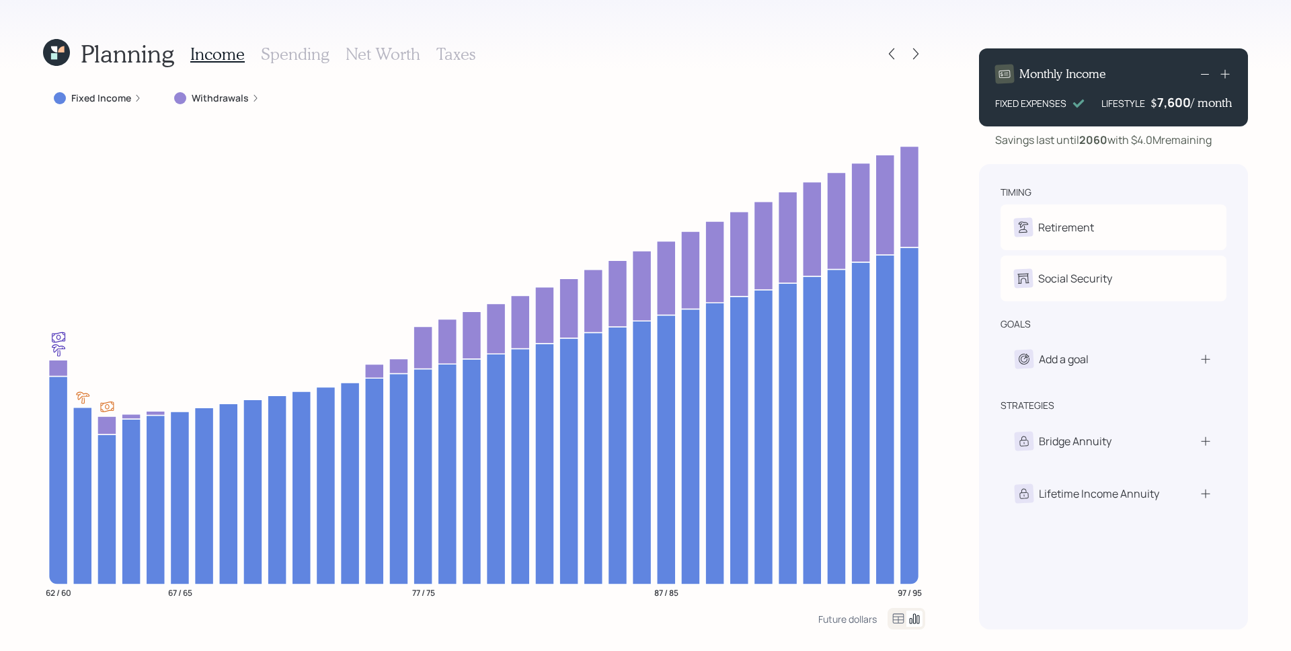
click at [134, 101] on icon at bounding box center [138, 98] width 8 height 8
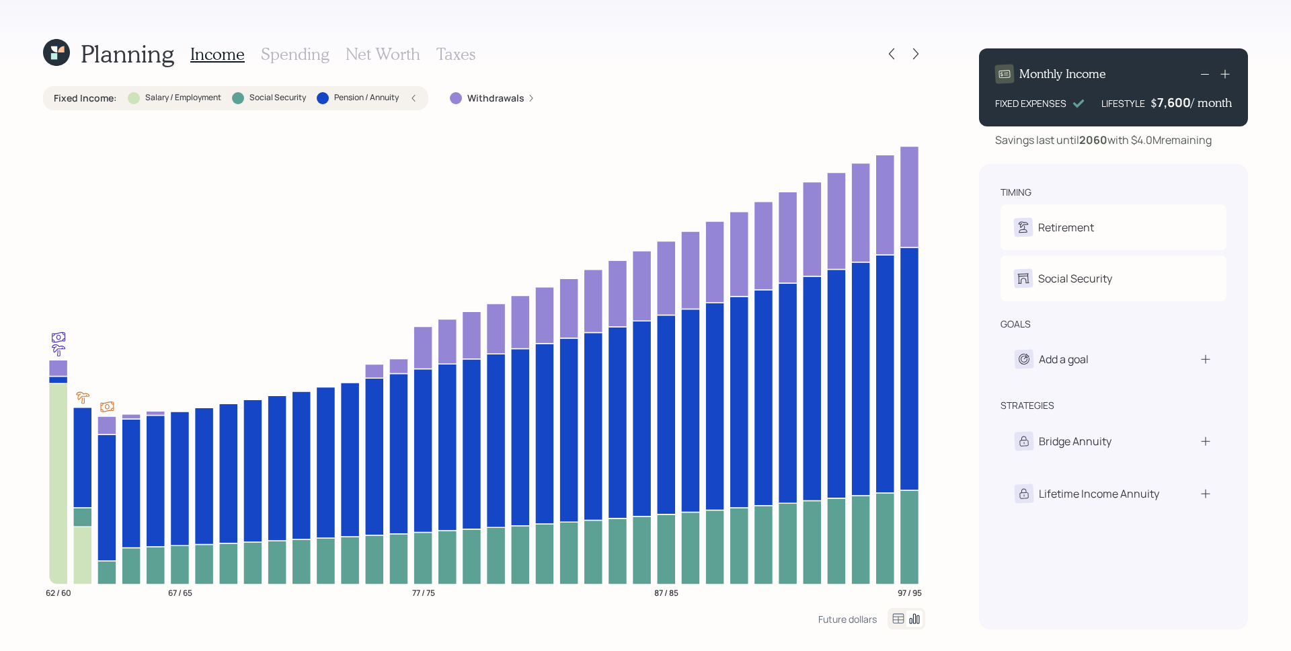
click at [413, 99] on icon at bounding box center [413, 98] width 8 height 8
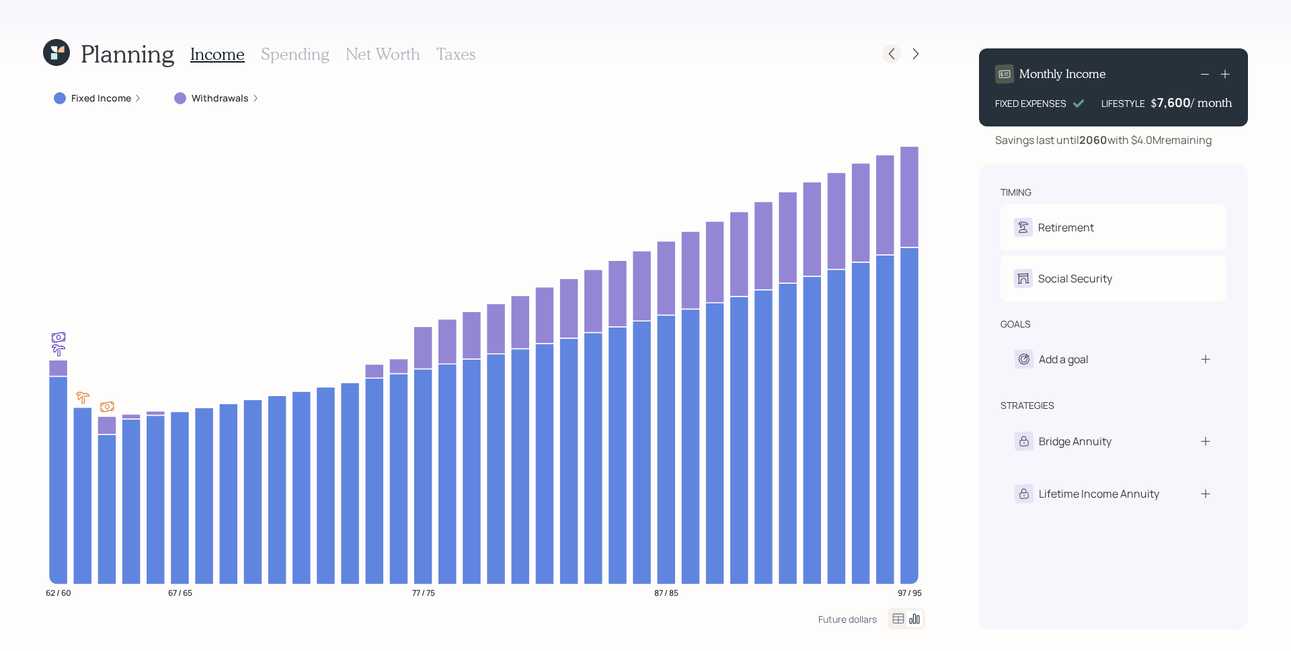
click at [895, 59] on icon at bounding box center [891, 53] width 13 height 13
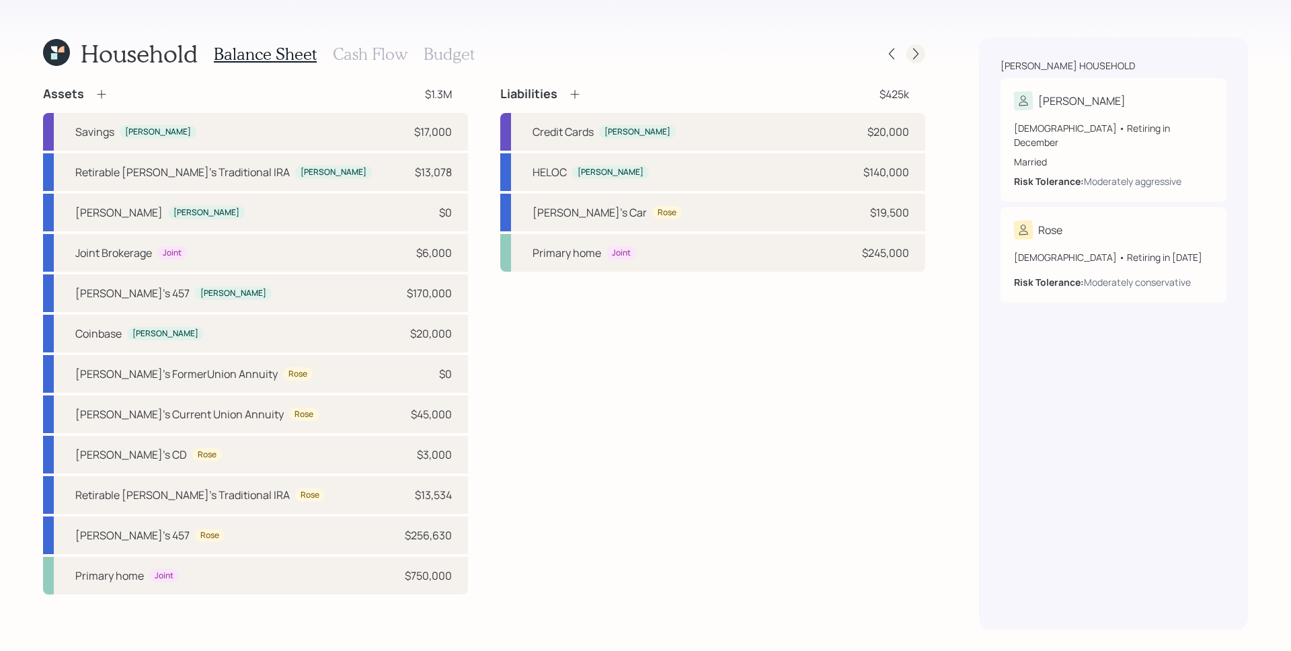
click at [918, 55] on icon at bounding box center [915, 53] width 13 height 13
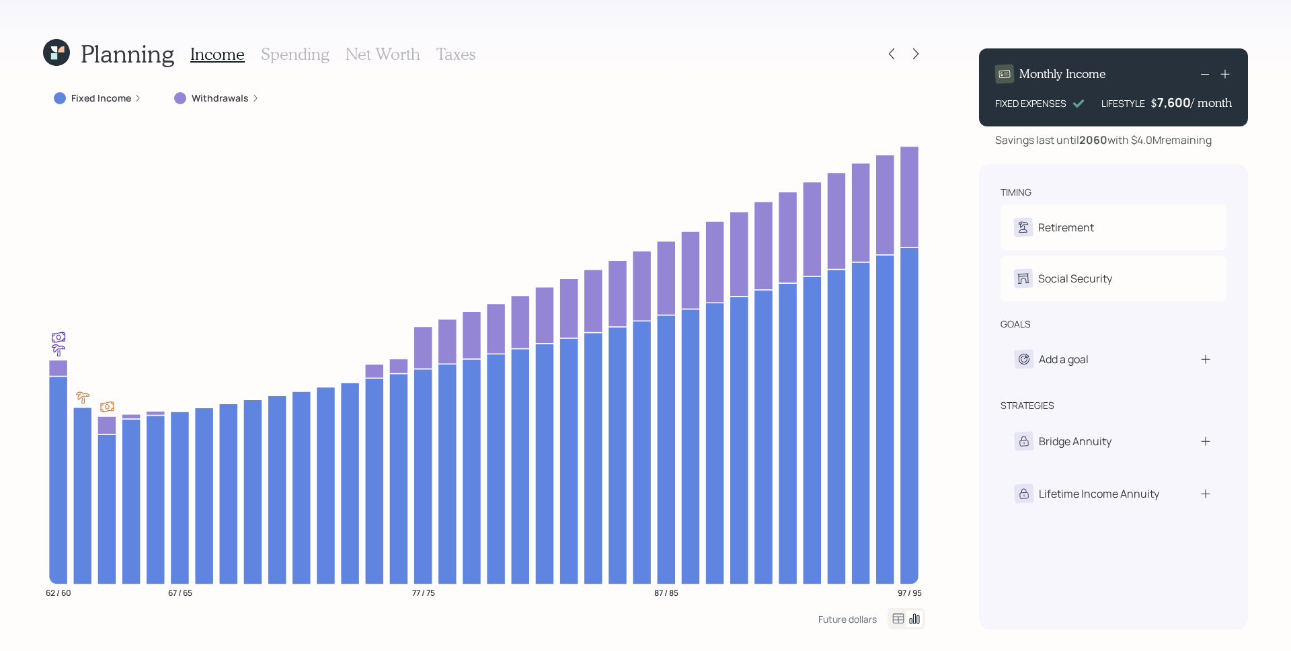
click at [245, 93] on div "Withdrawals" at bounding box center [216, 97] width 85 height 13
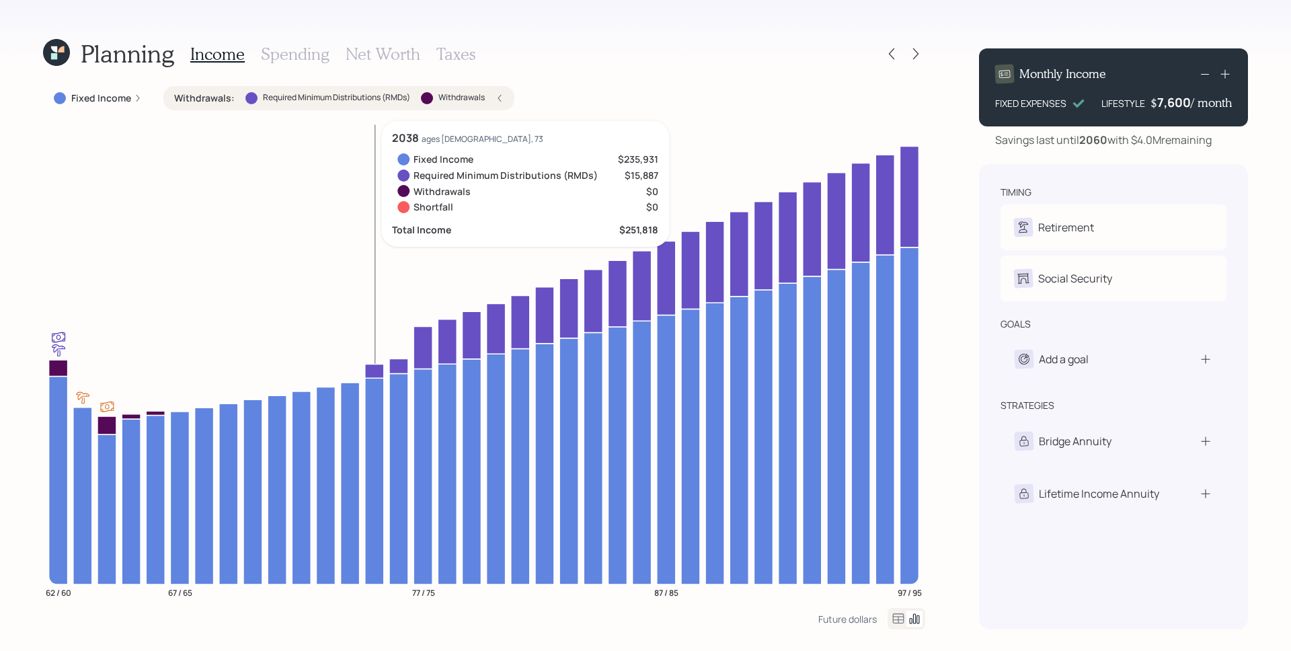
click at [383, 373] on icon at bounding box center [374, 371] width 19 height 14
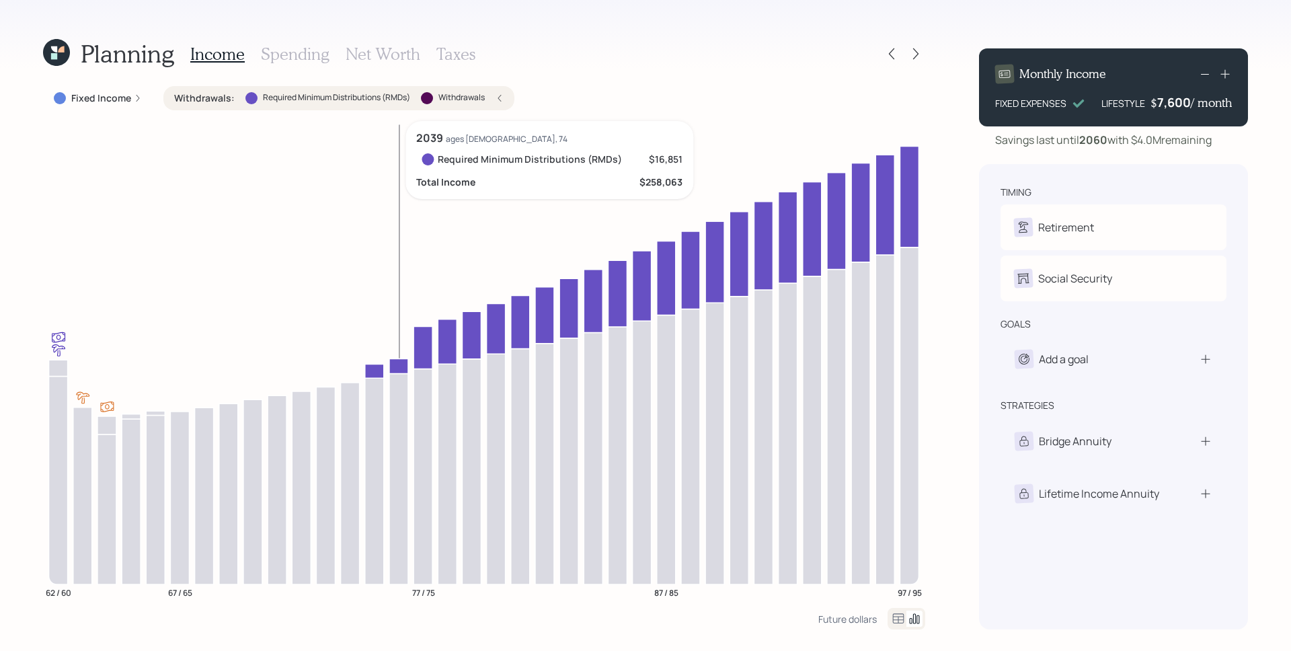
click at [397, 368] on icon at bounding box center [398, 365] width 19 height 15
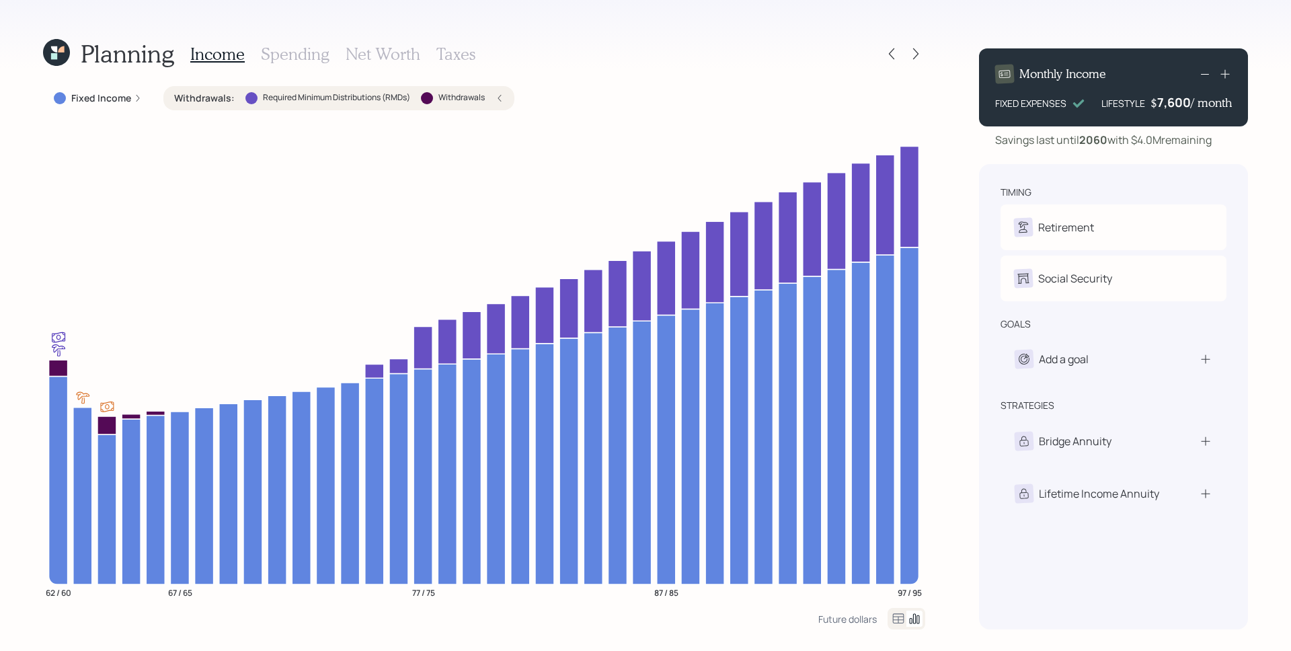
click at [125, 97] on label "Fixed Income" at bounding box center [101, 97] width 60 height 13
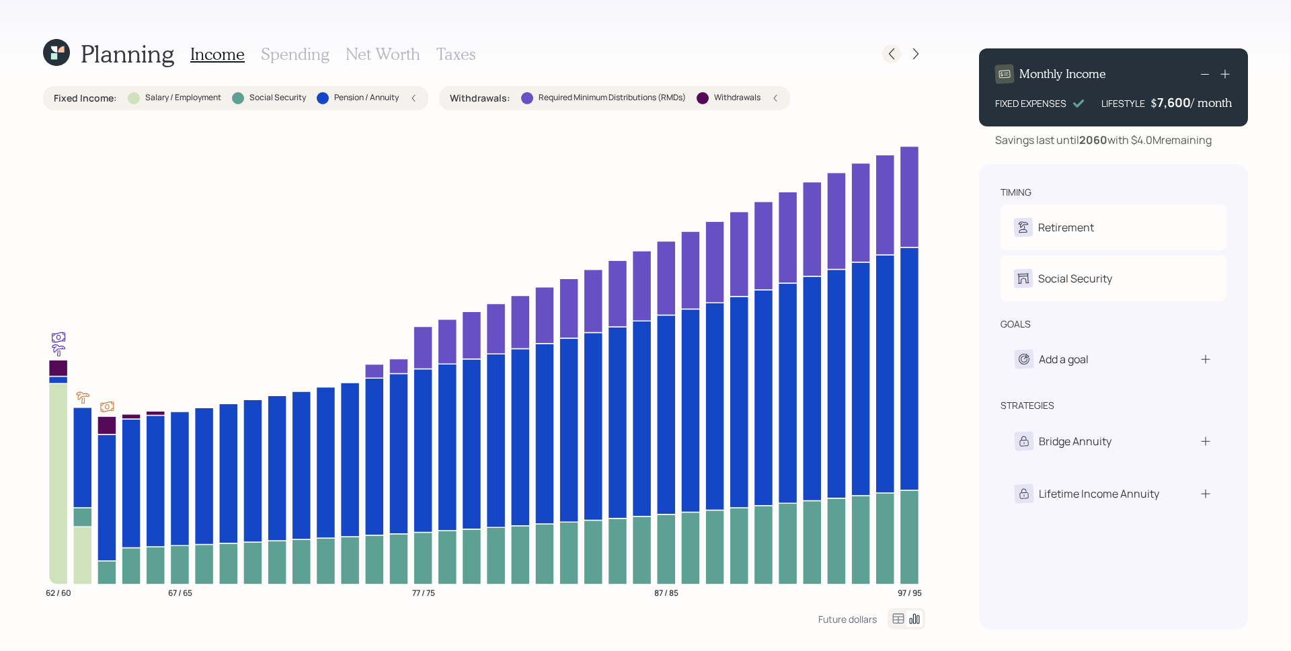
click at [885, 52] on icon at bounding box center [891, 53] width 13 height 13
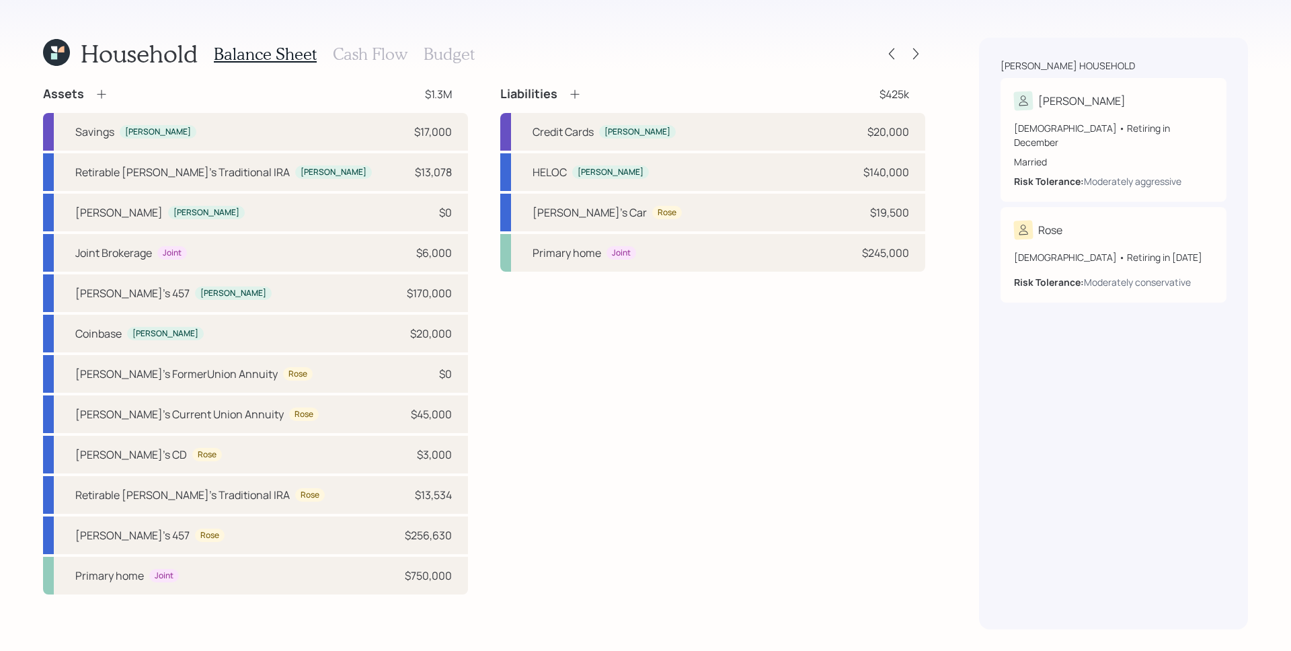
click at [370, 53] on h3 "Cash Flow" at bounding box center [370, 53] width 75 height 19
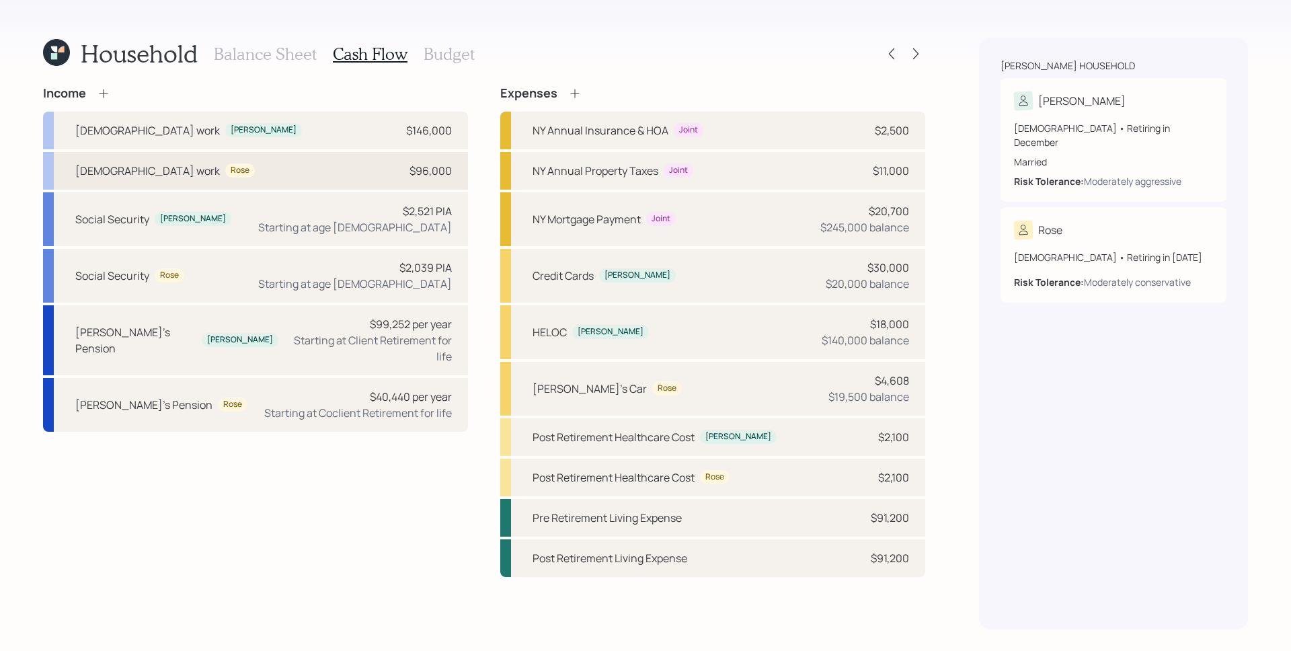
click at [438, 172] on div "$96,000" at bounding box center [430, 171] width 42 height 16
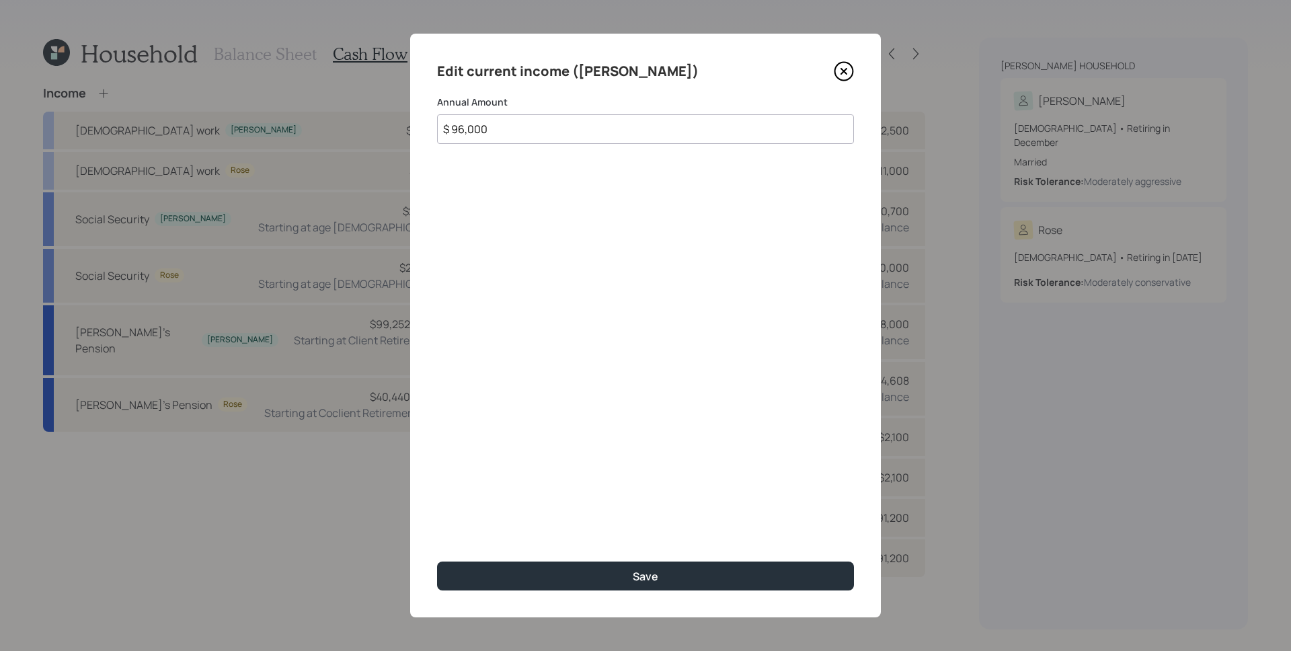
click at [849, 70] on icon at bounding box center [844, 71] width 20 height 20
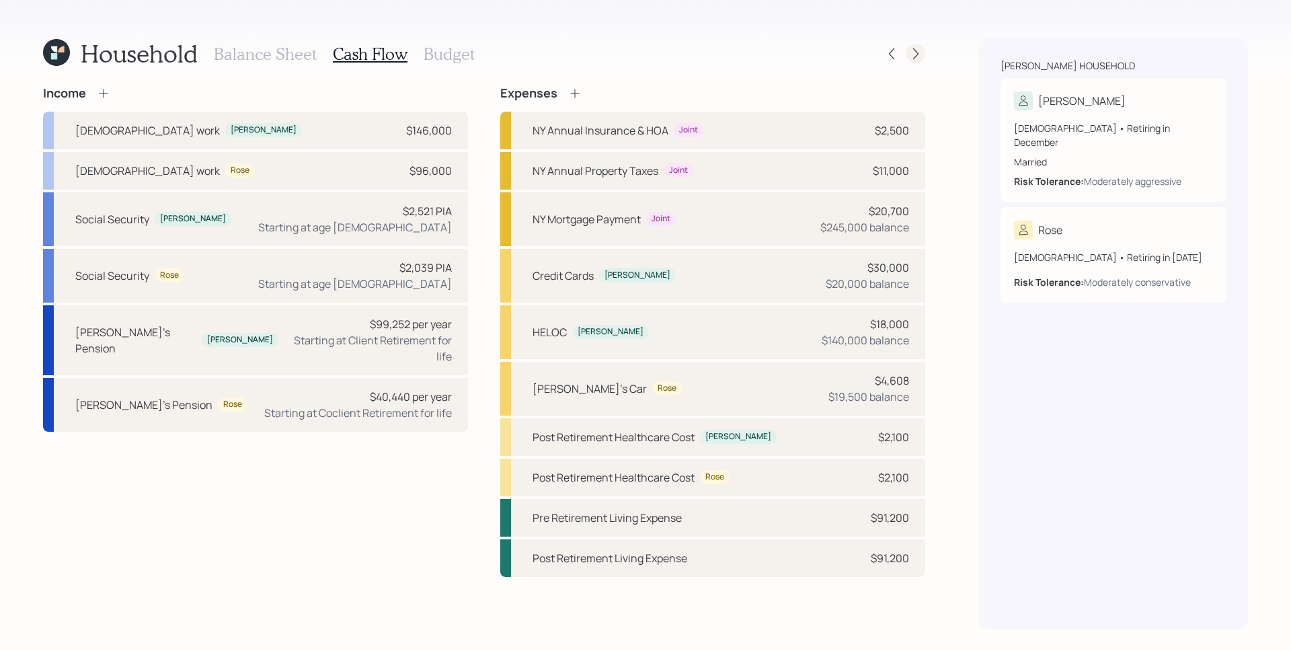
click at [914, 51] on icon at bounding box center [915, 53] width 13 height 13
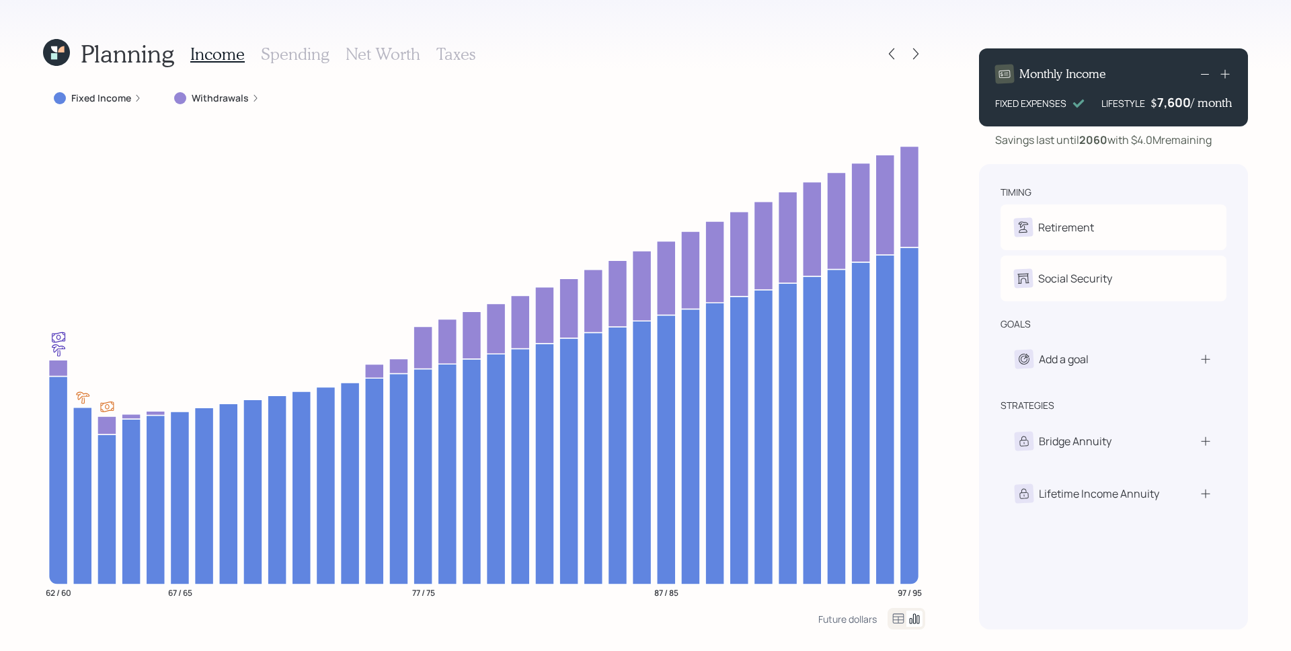
click at [141, 95] on div "Fixed Income" at bounding box center [98, 98] width 110 height 24
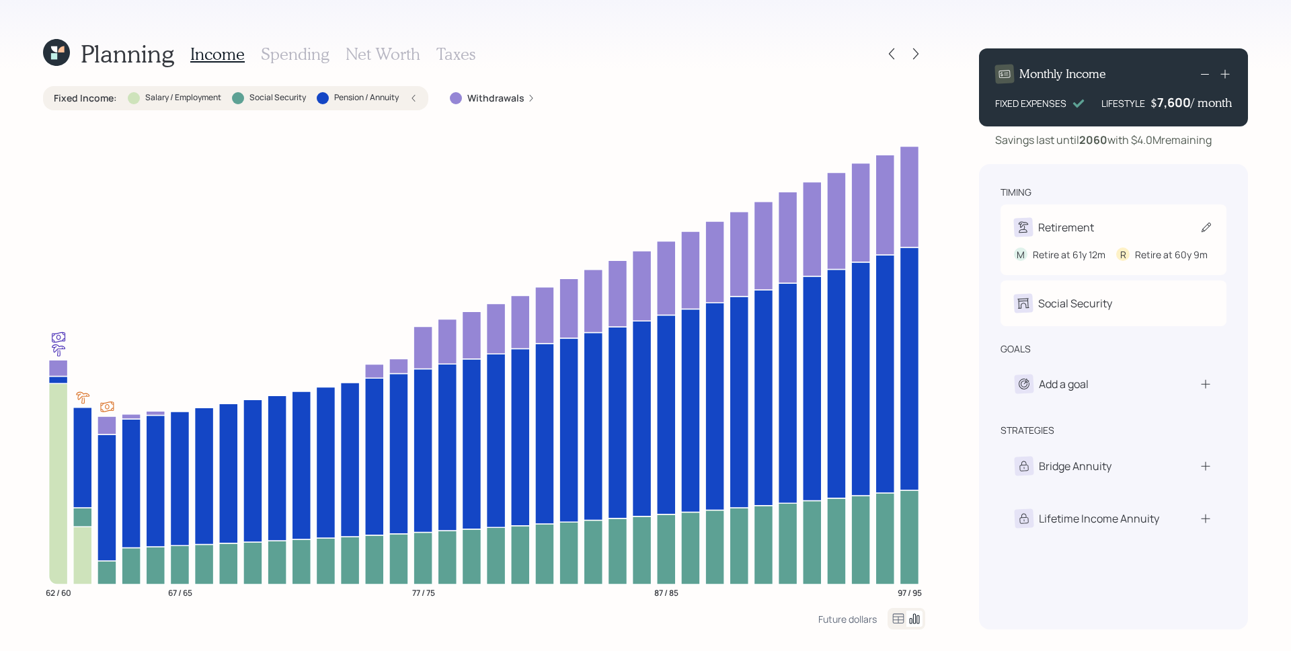
click at [1095, 237] on div "M Retire at 61y 12m R Retire at 60y 9m" at bounding box center [1113, 249] width 199 height 25
select select "12"
select select "9"
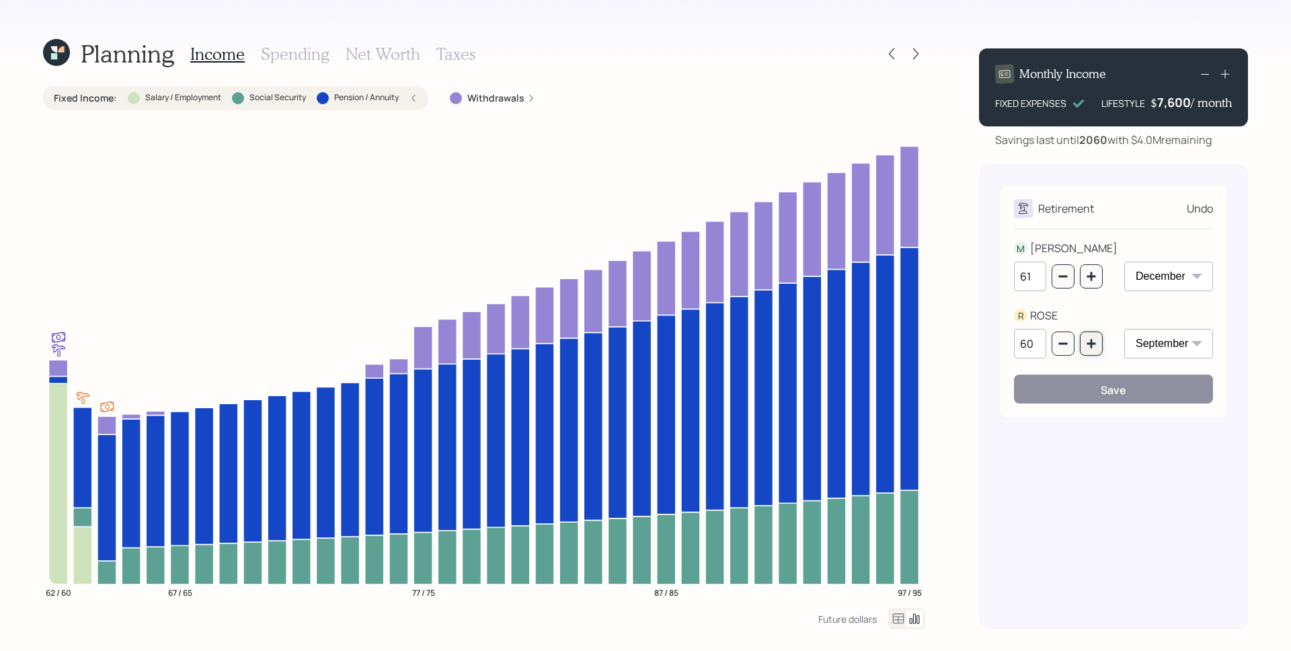
click at [1082, 345] on button "button" at bounding box center [1091, 343] width 23 height 24
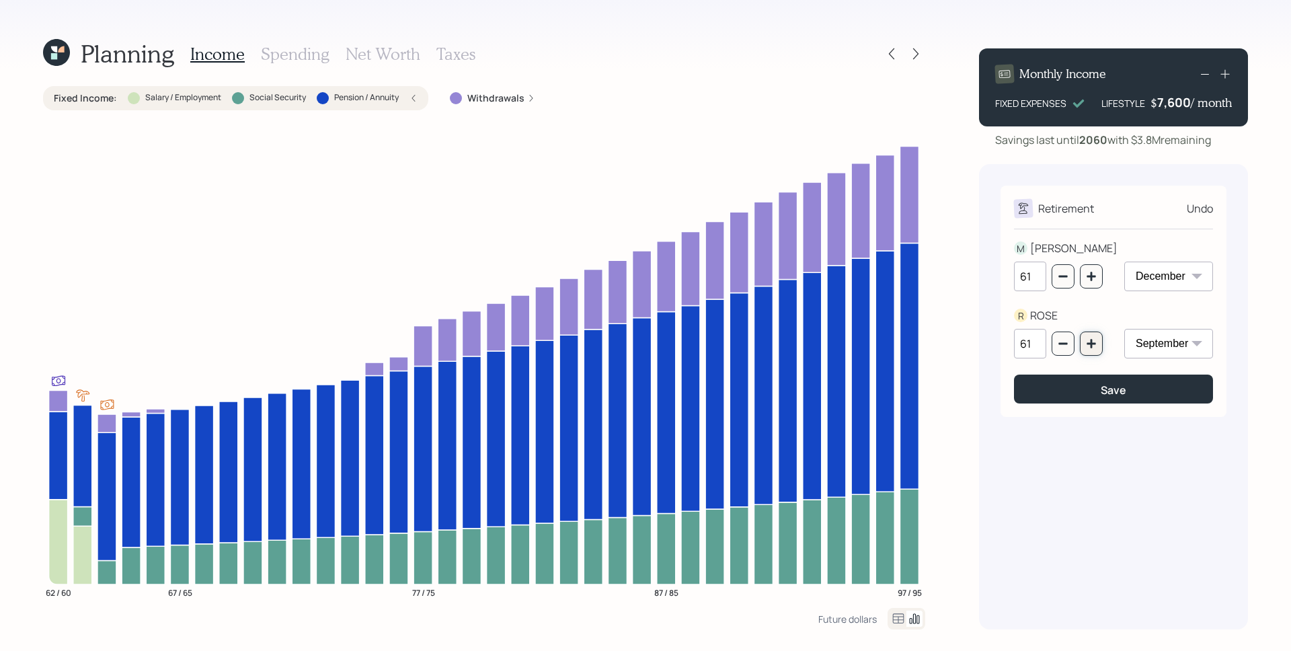
click at [1085, 344] on button "button" at bounding box center [1091, 343] width 23 height 24
type input "62"
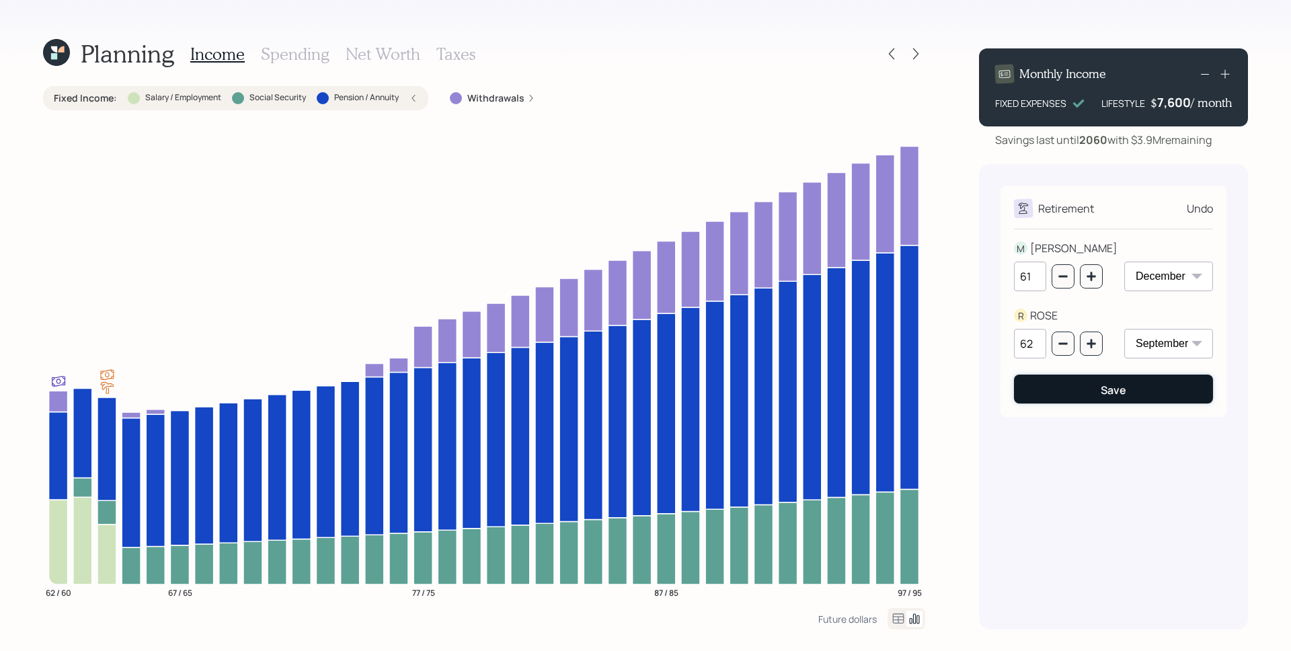
click at [1169, 387] on button "Save" at bounding box center [1113, 389] width 199 height 29
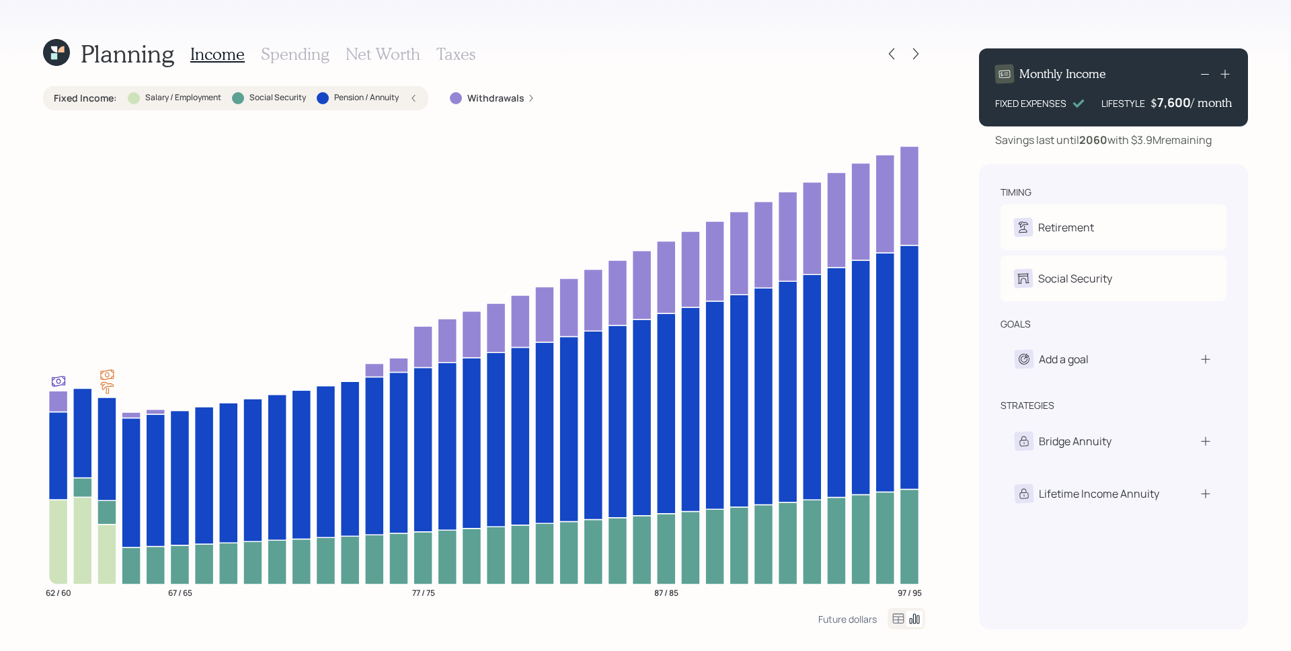
click at [413, 94] on icon at bounding box center [413, 98] width 8 height 8
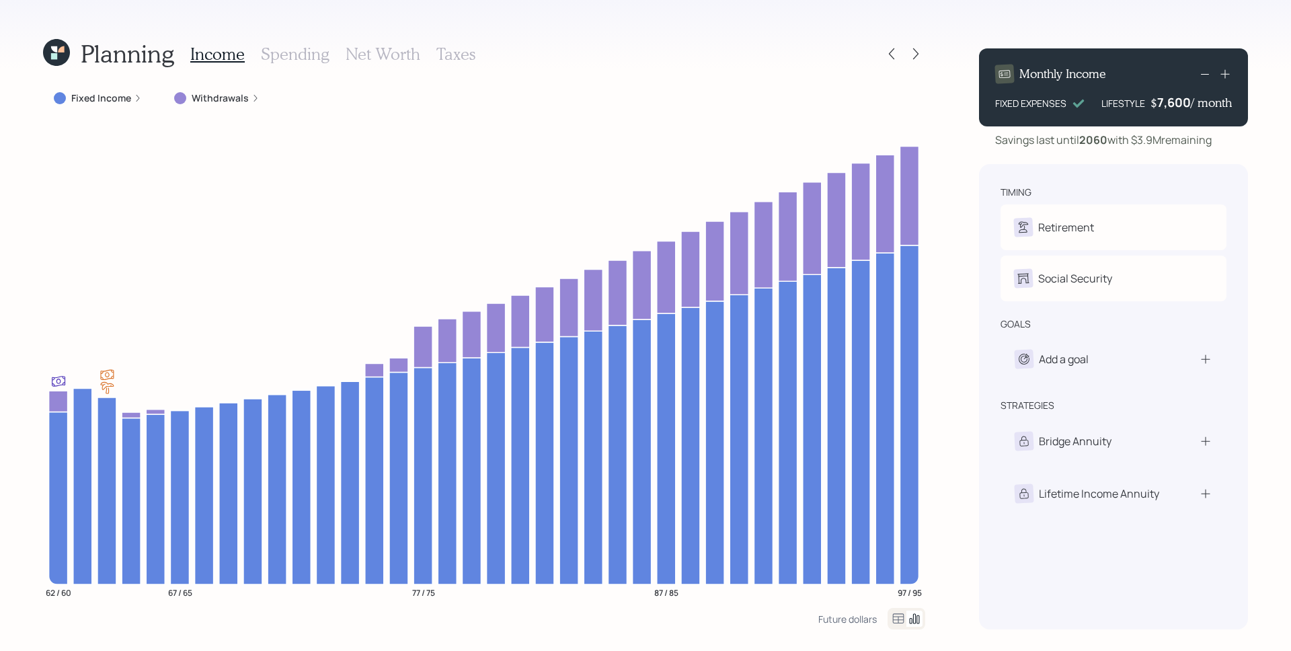
click at [128, 102] on label "Fixed Income" at bounding box center [101, 97] width 60 height 13
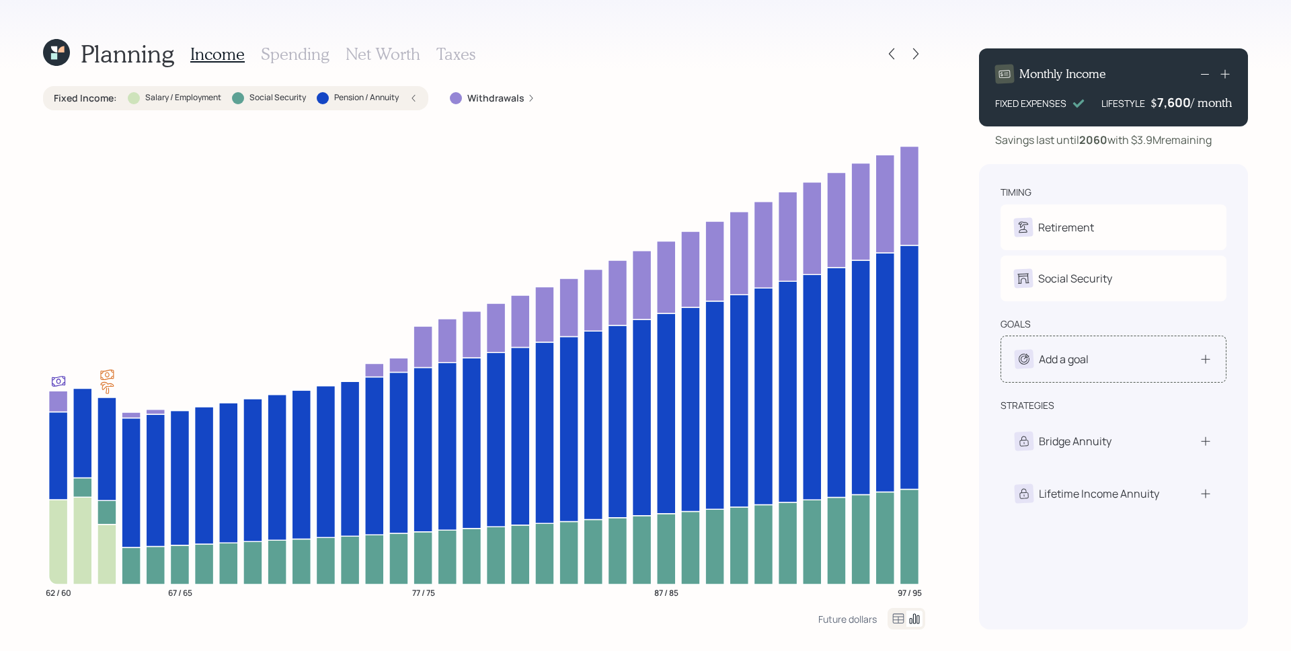
click at [1079, 370] on div "Add a goal" at bounding box center [1114, 359] width 226 height 47
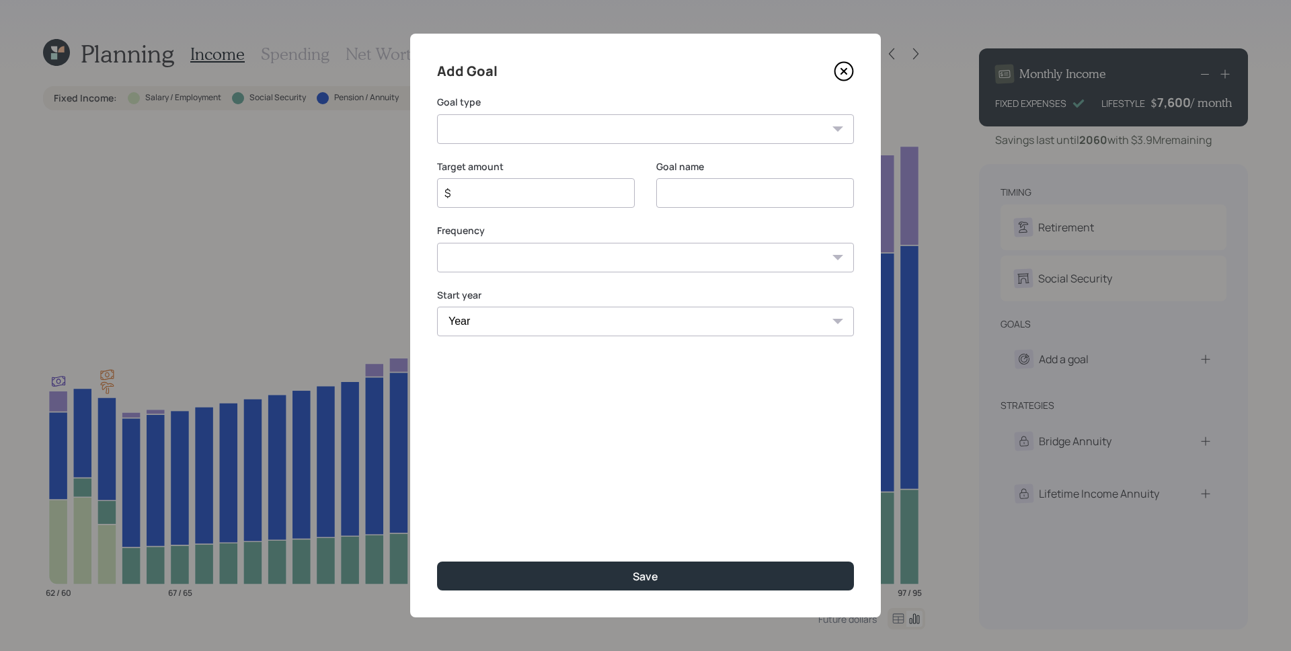
click at [650, 121] on select "Create an emergency fund Donate to charity Purchase a home Make a purchase Supp…" at bounding box center [645, 129] width 417 height 30
click at [846, 71] on icon at bounding box center [844, 71] width 20 height 20
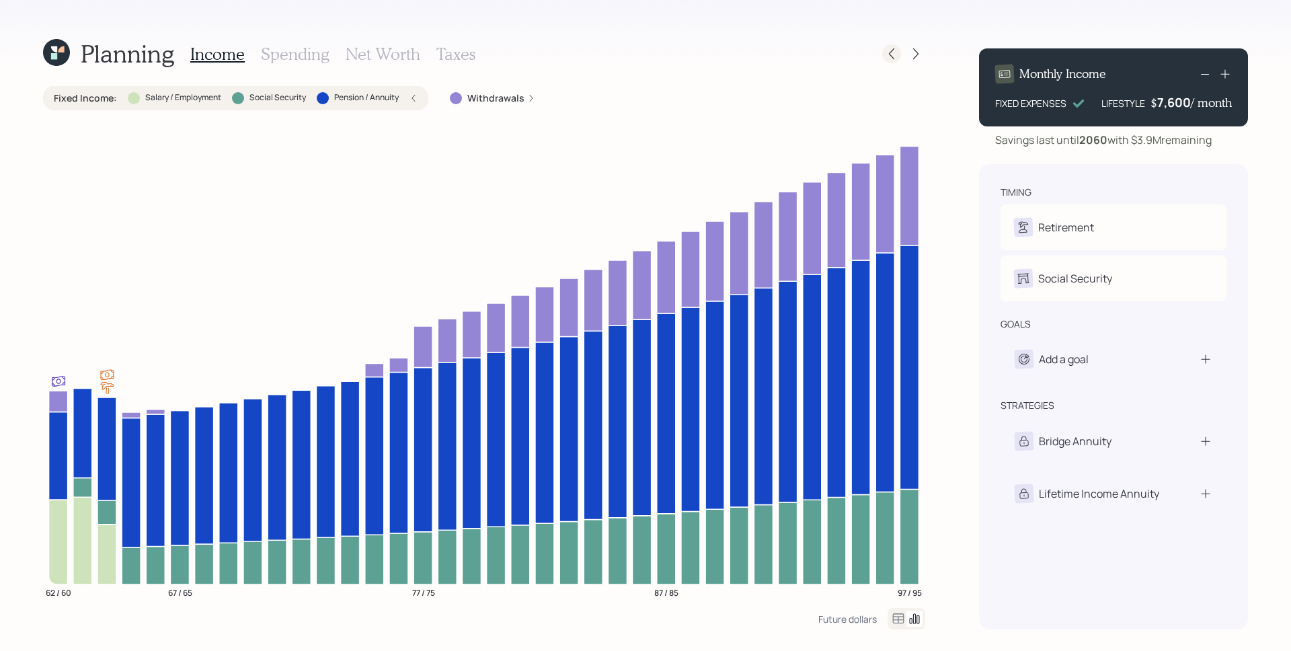
click at [890, 54] on icon at bounding box center [891, 53] width 5 height 11
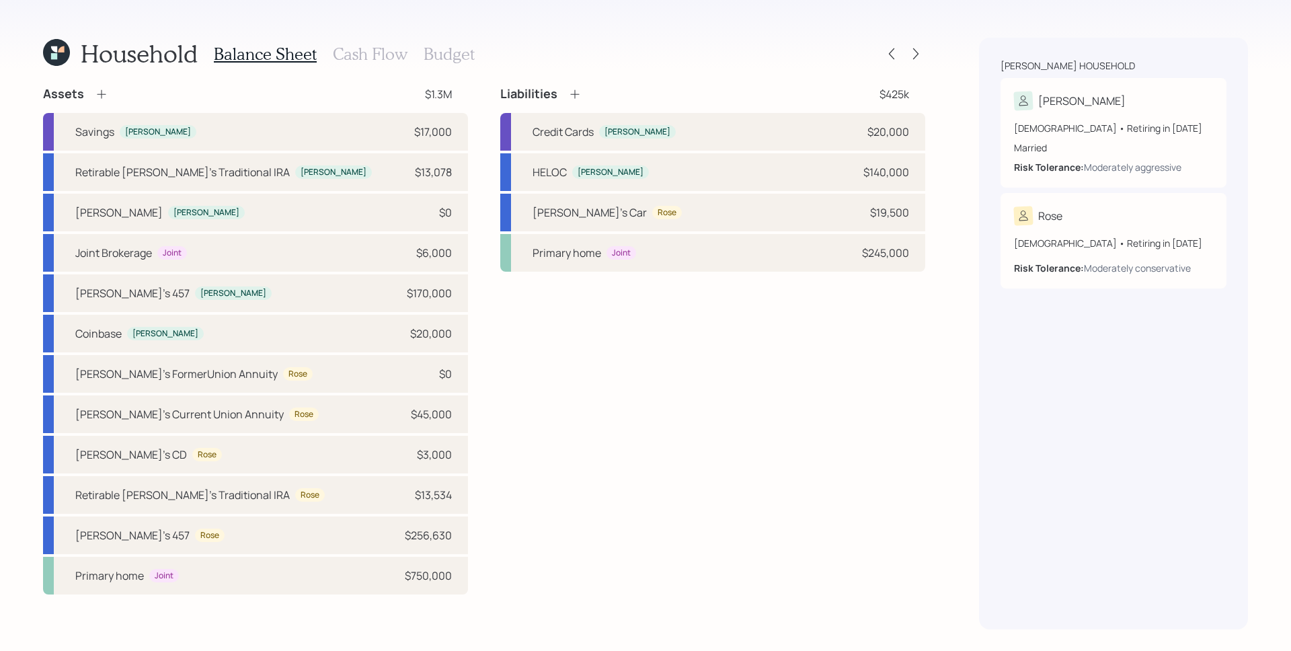
click at [376, 48] on h3 "Cash Flow" at bounding box center [370, 53] width 75 height 19
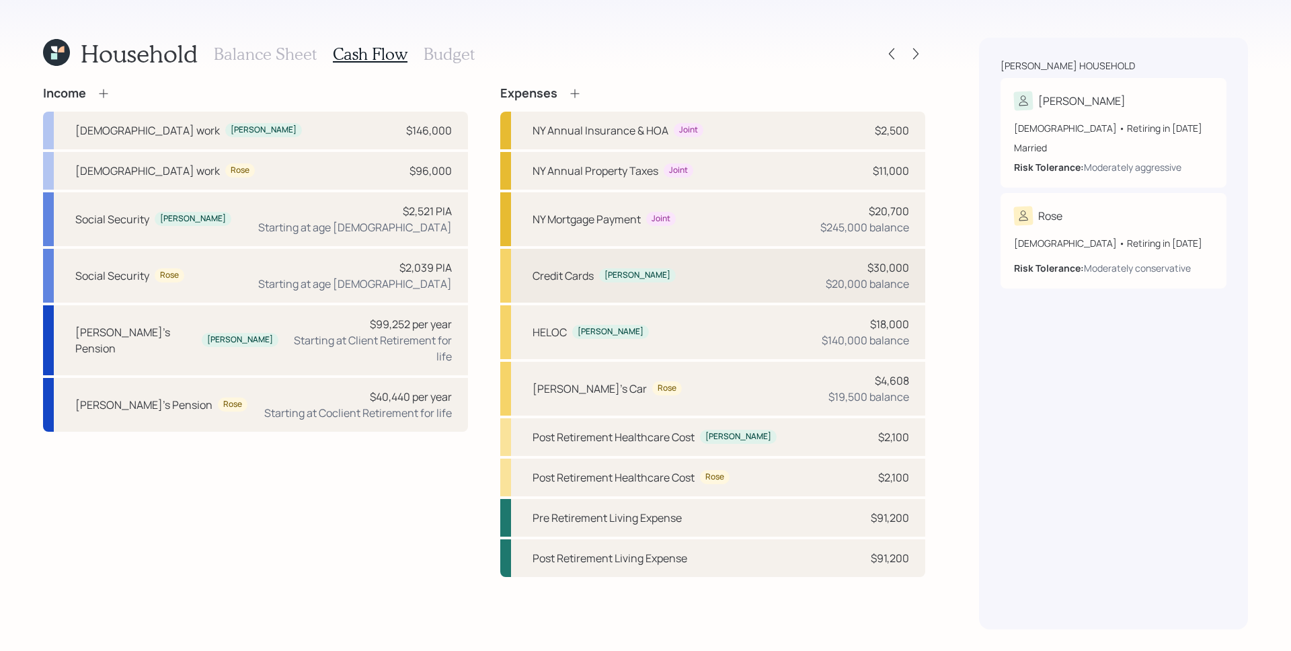
click at [849, 288] on div "$20,000 balance" at bounding box center [867, 284] width 83 height 16
select select "credit_card"
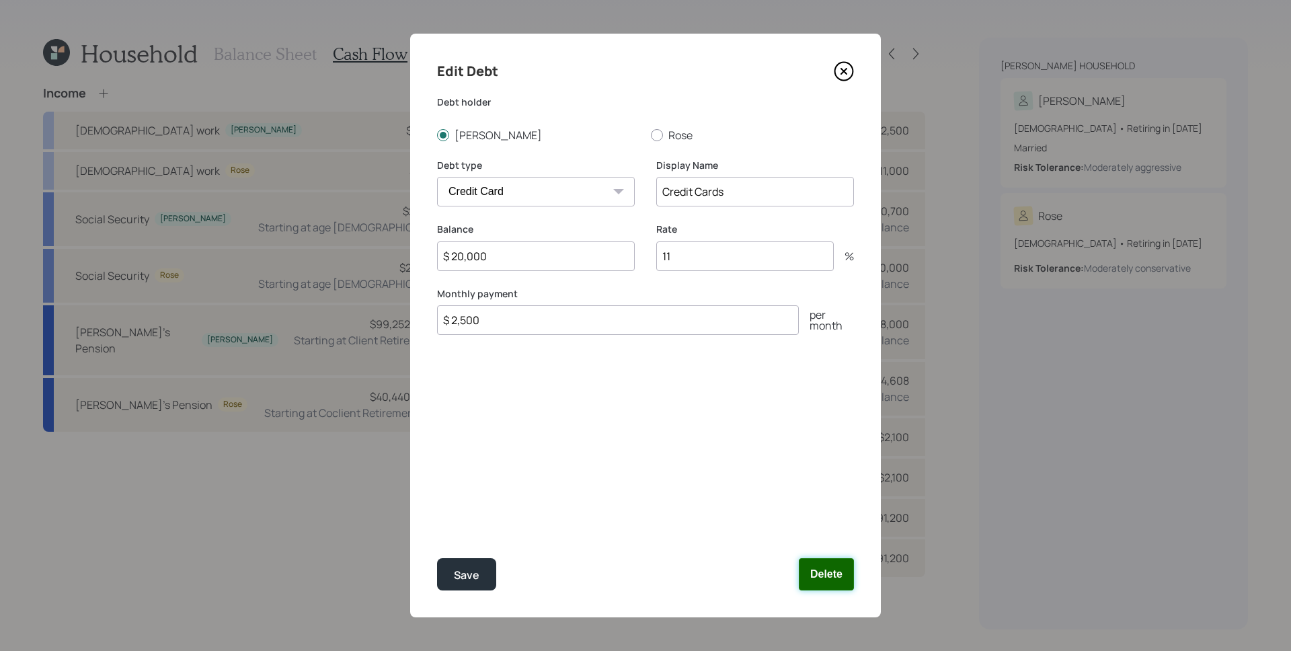
click at [828, 573] on button "Delete" at bounding box center [826, 574] width 55 height 32
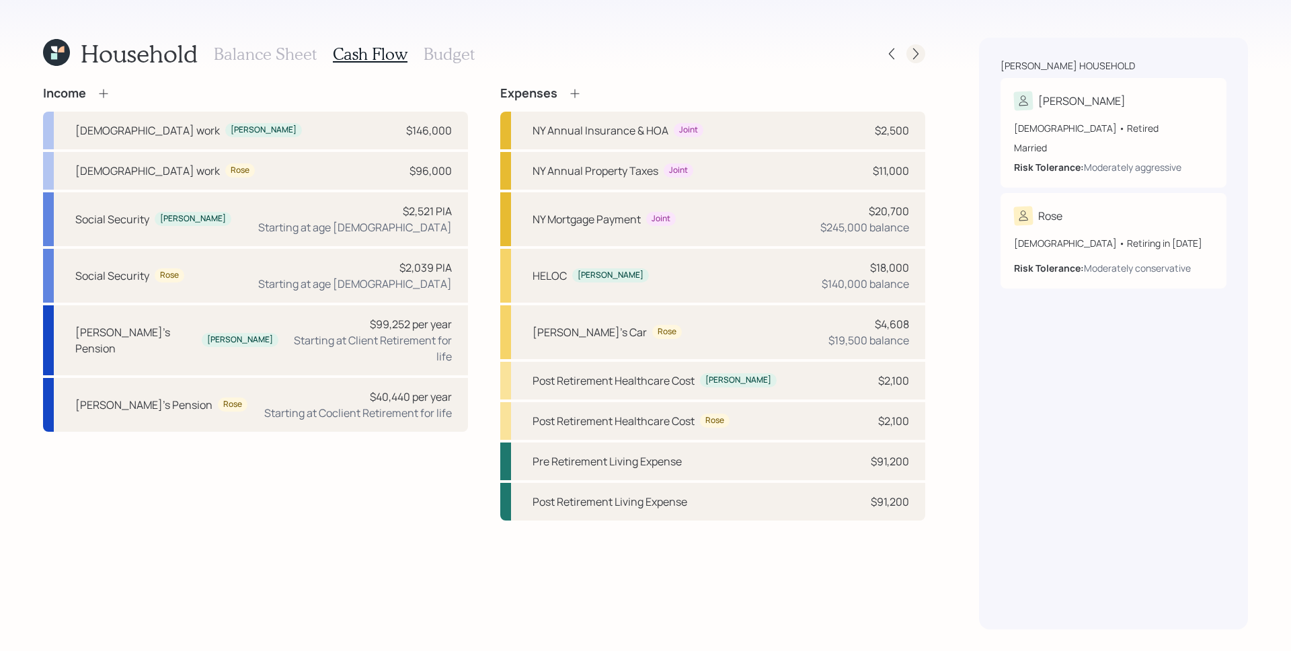
click at [920, 52] on icon at bounding box center [915, 53] width 13 height 13
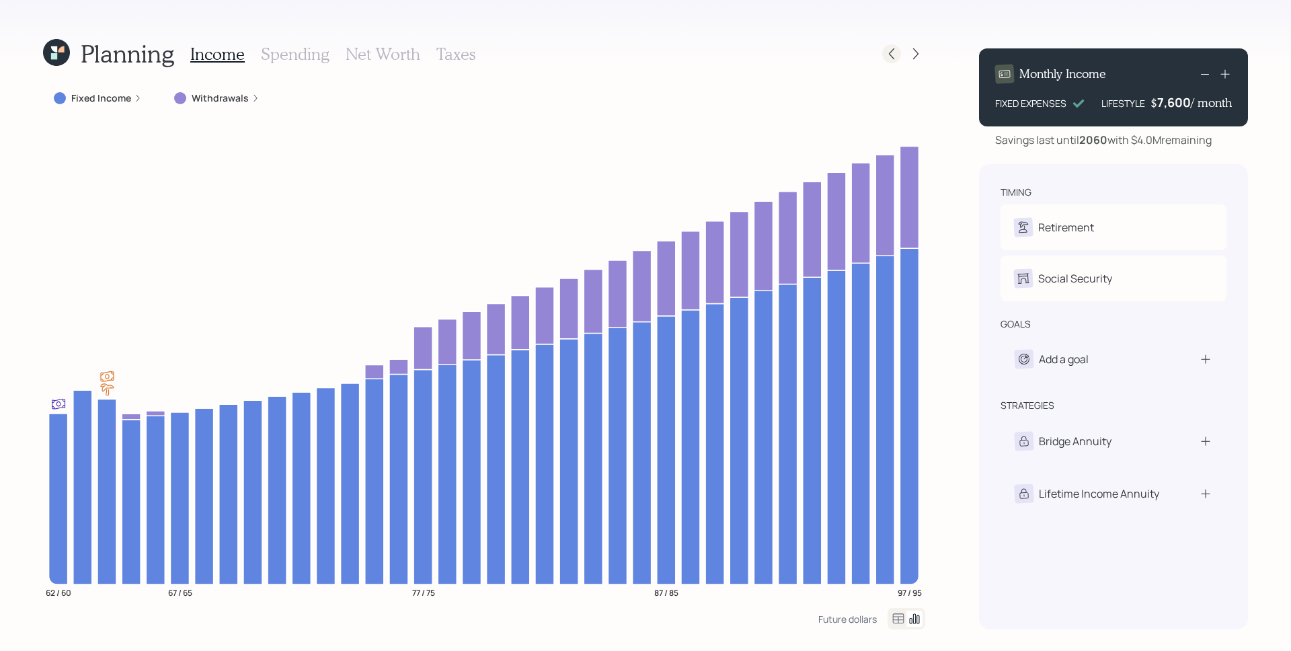
click at [884, 53] on div at bounding box center [891, 53] width 19 height 19
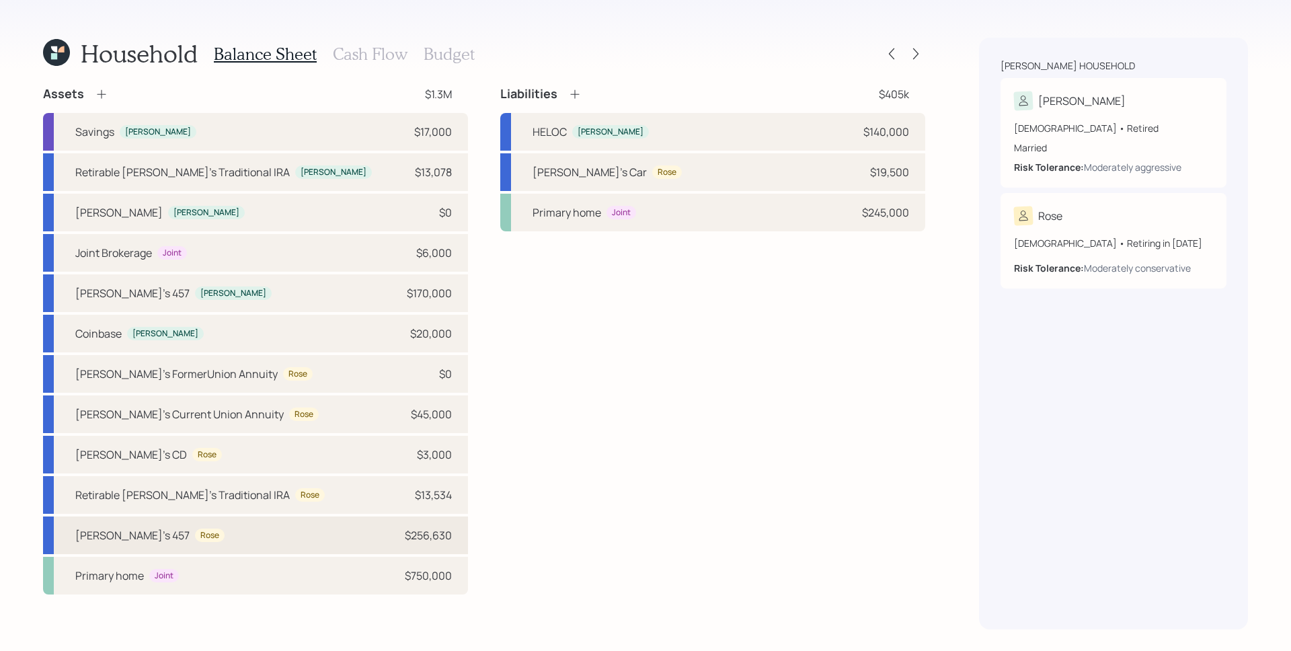
click at [450, 528] on div "$256,630" at bounding box center [428, 535] width 47 height 16
select select "state_local_government_sponsored"
select select "balanced"
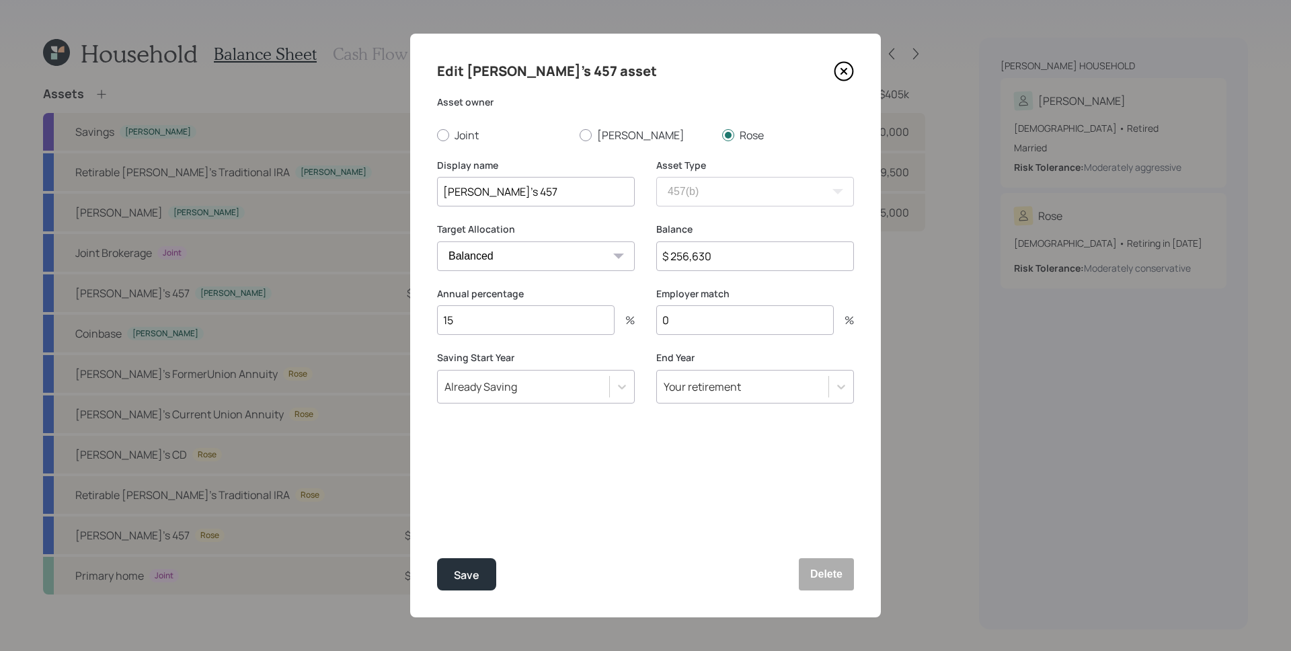
click at [769, 258] on input "$ 256,630" at bounding box center [755, 256] width 198 height 30
type input "$ 290,000"
click at [437, 558] on button "Save" at bounding box center [466, 574] width 59 height 32
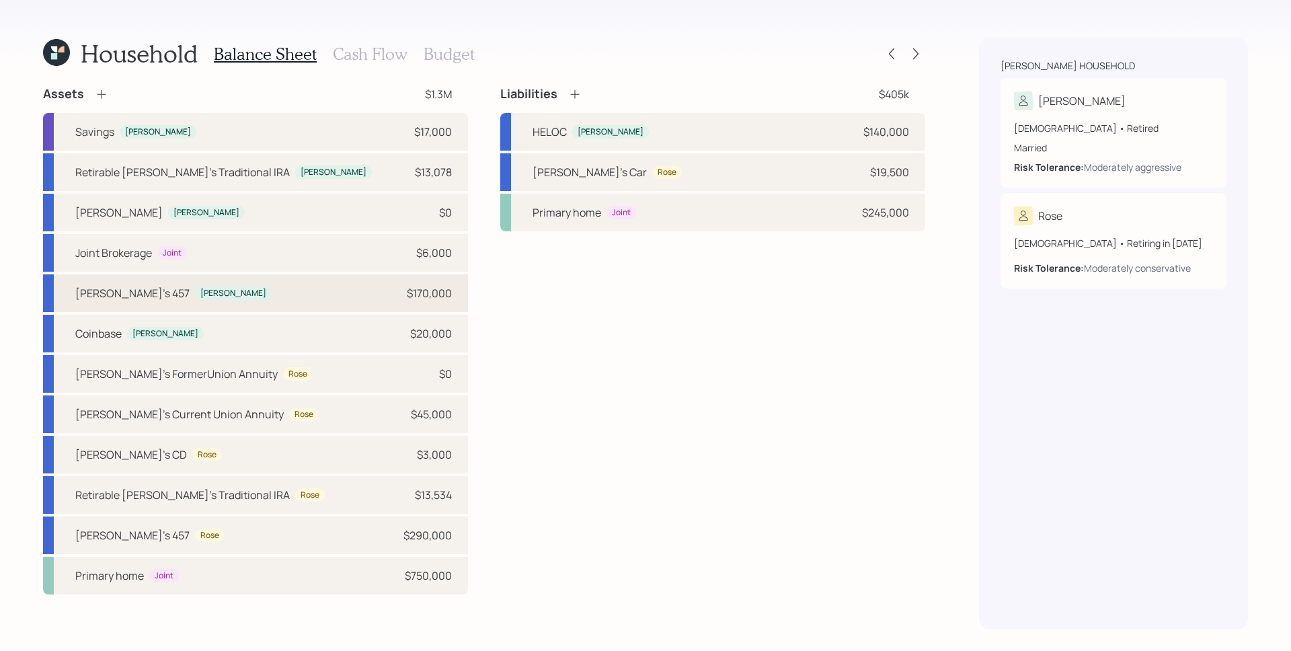
click at [428, 284] on div "Michael's 457 Michael $170,000" at bounding box center [255, 293] width 425 height 38
select select "state_local_government_sponsored"
select select "balanced"
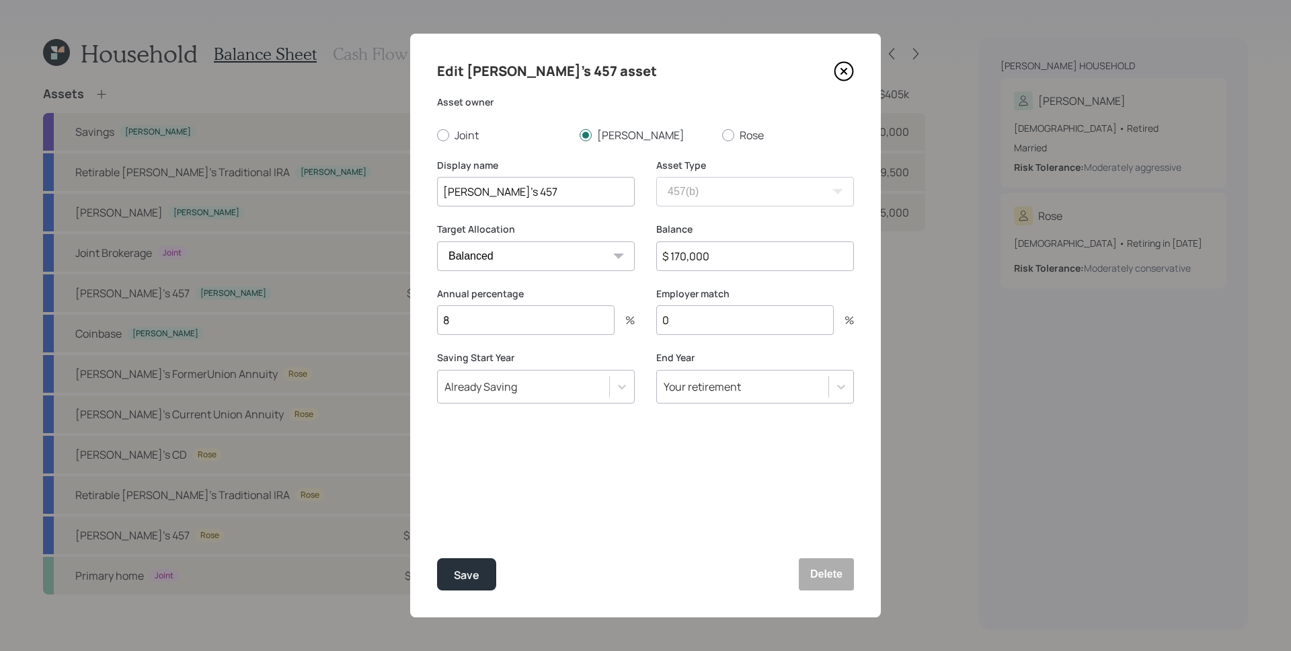
click at [725, 266] on input "$ 170,000" at bounding box center [755, 256] width 198 height 30
type input "$ 180,000"
click at [437, 558] on button "Save" at bounding box center [466, 574] width 59 height 32
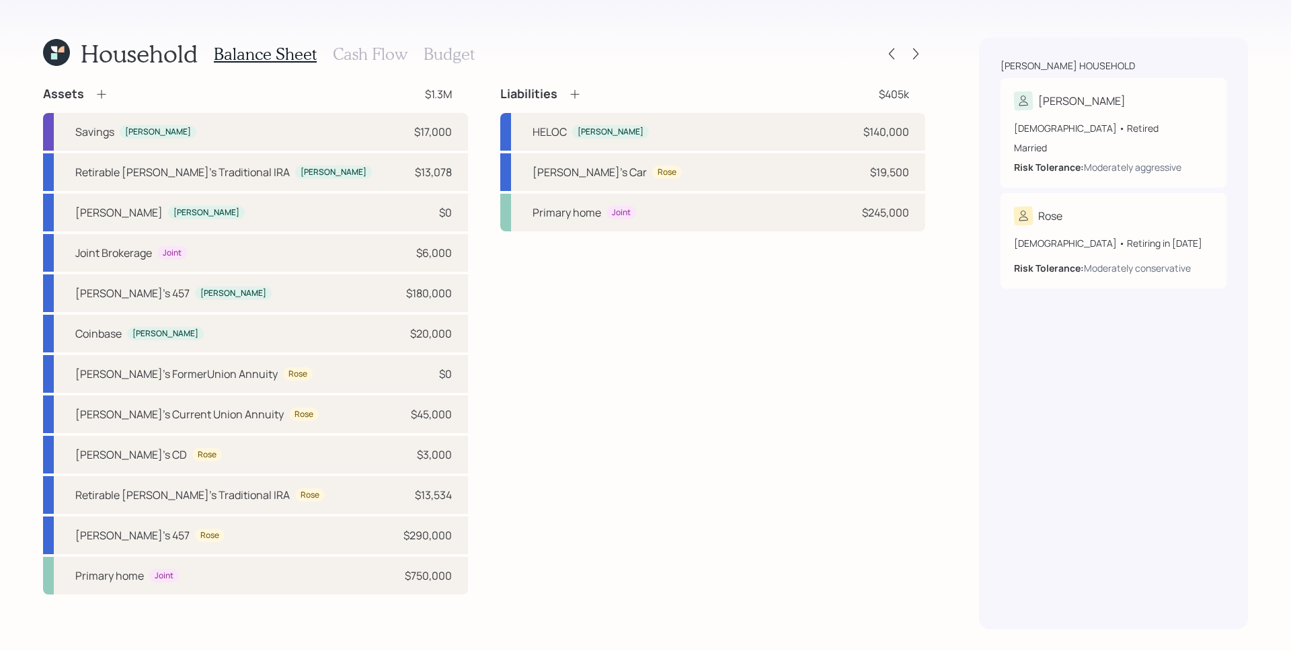
click at [348, 44] on h3 "Cash Flow" at bounding box center [370, 53] width 75 height 19
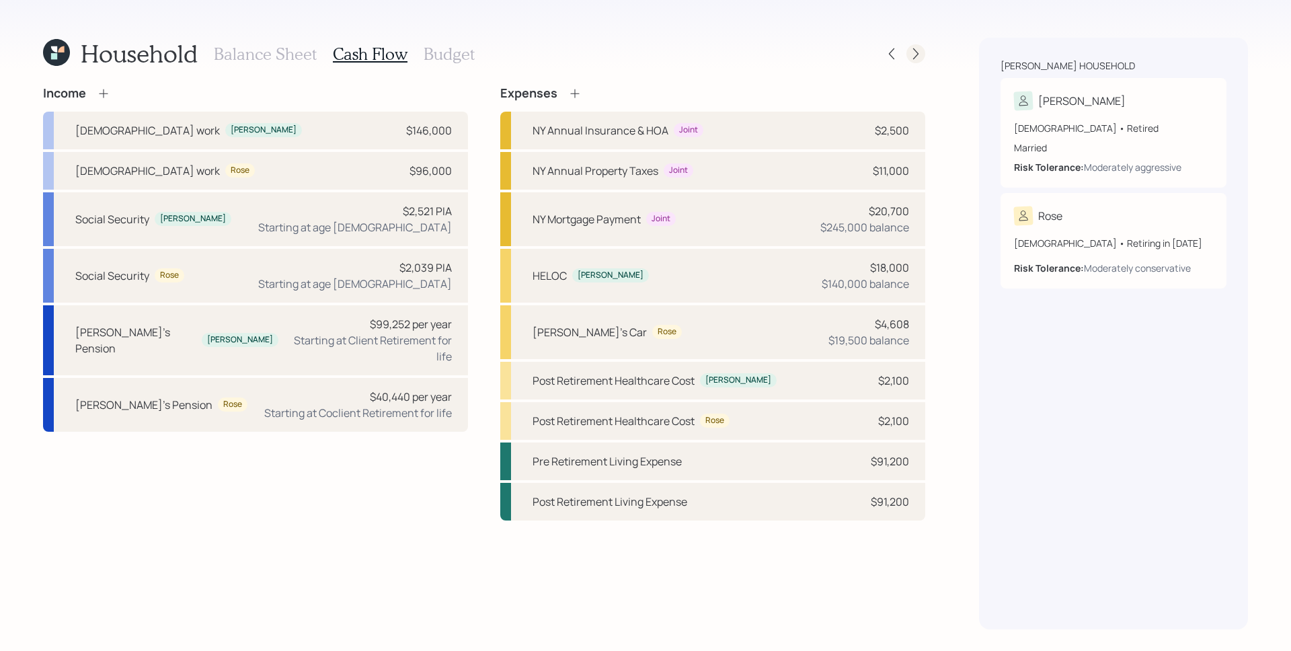
click at [925, 52] on div at bounding box center [915, 53] width 19 height 19
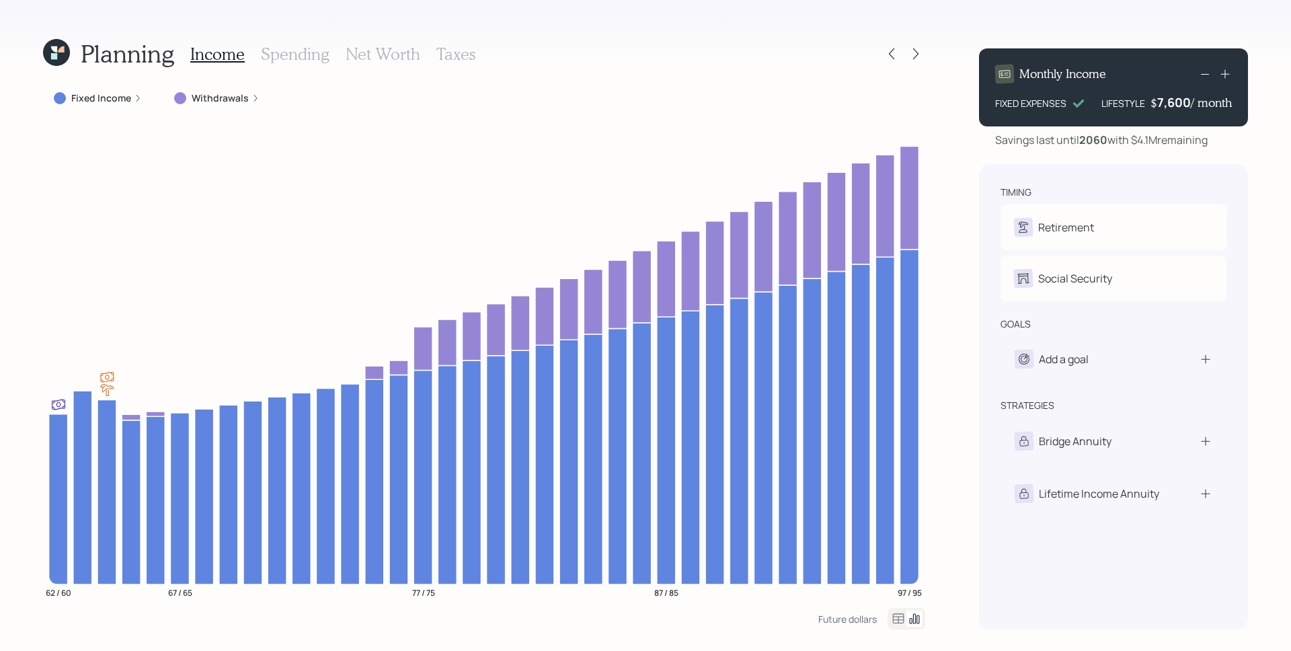
drag, startPoint x: 1154, startPoint y: 102, endPoint x: 1189, endPoint y: 108, distance: 34.7
click at [1189, 108] on div "$ 7,600 / month" at bounding box center [1190, 102] width 81 height 16
drag, startPoint x: 1189, startPoint y: 107, endPoint x: 1146, endPoint y: 111, distance: 43.2
click at [1146, 110] on div "LIFESTYLE $ 7600 / month" at bounding box center [1166, 102] width 130 height 16
click at [1177, 154] on div "Monthly Income FIXED EXPENSES LIFESTYLE $ 7,600 / month Savings last until 2060…" at bounding box center [1113, 334] width 269 height 592
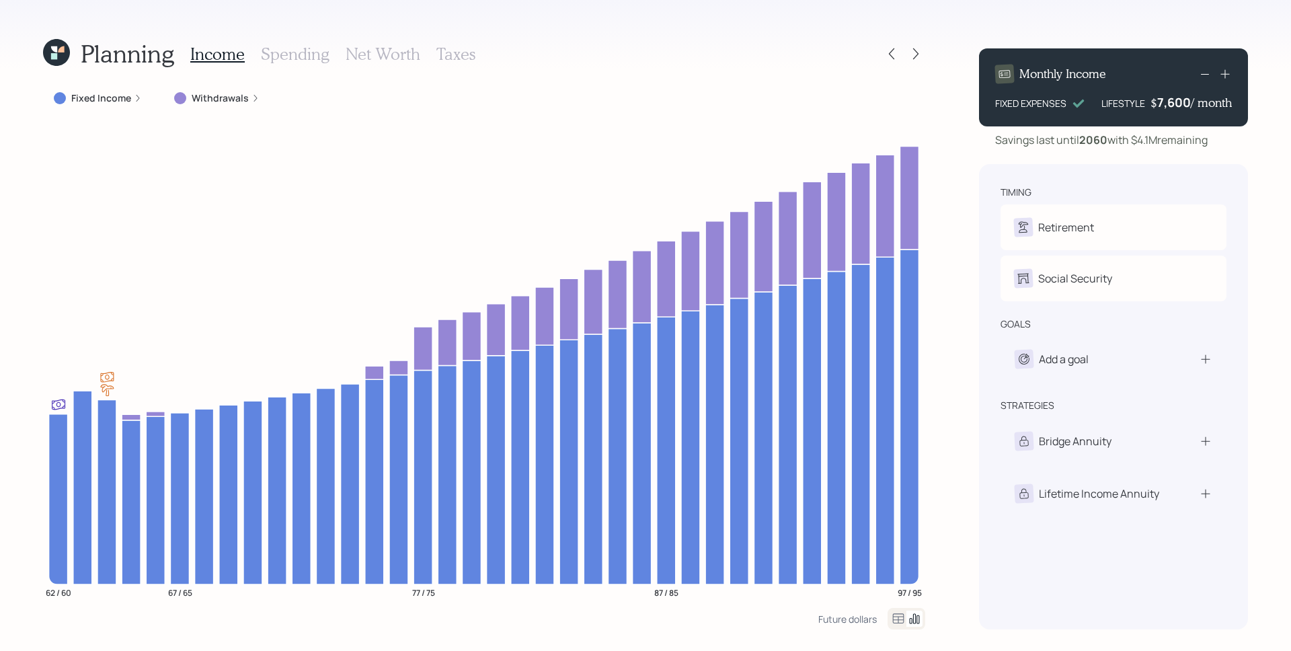
click at [1159, 106] on div "7,600" at bounding box center [1174, 102] width 34 height 16
click at [1159, 106] on div "7600" at bounding box center [1174, 102] width 34 height 16
click at [1146, 169] on div "timing Retirement M Retired R Retire at 61y 9m Social Security M Elect at 62y 1…" at bounding box center [1113, 396] width 269 height 465
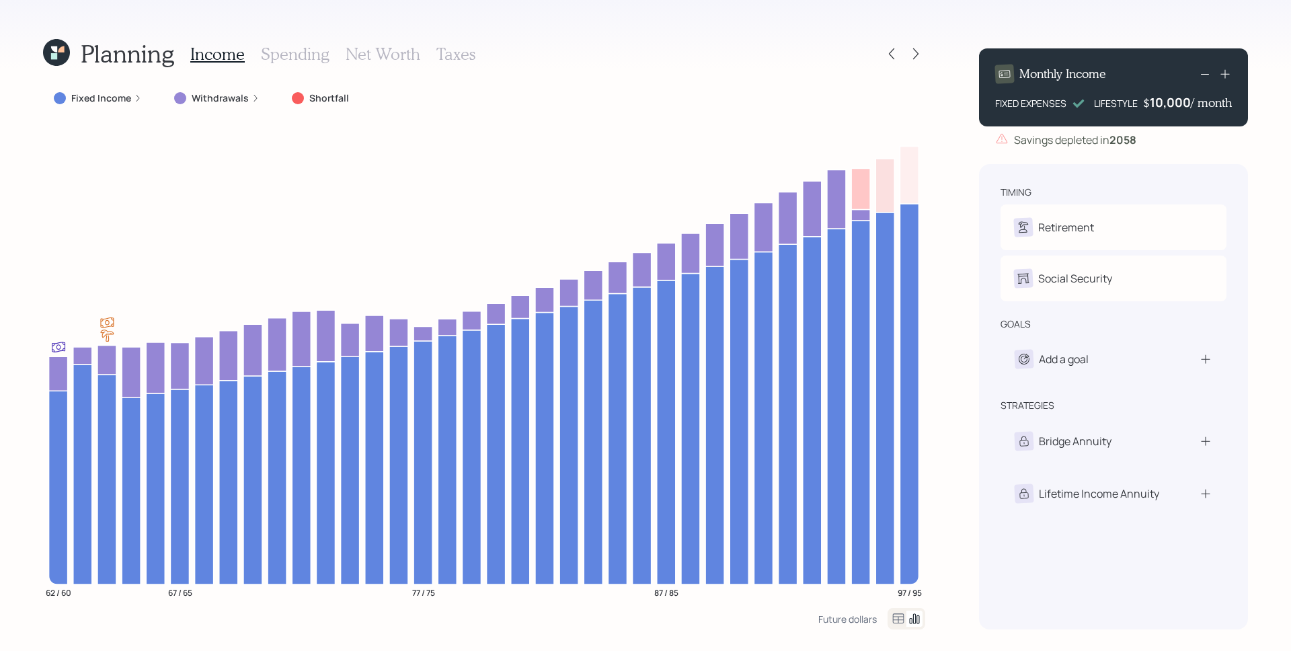
click at [1201, 75] on icon at bounding box center [1205, 74] width 16 height 16
click at [1201, 74] on rect at bounding box center [1205, 74] width 8 height 1
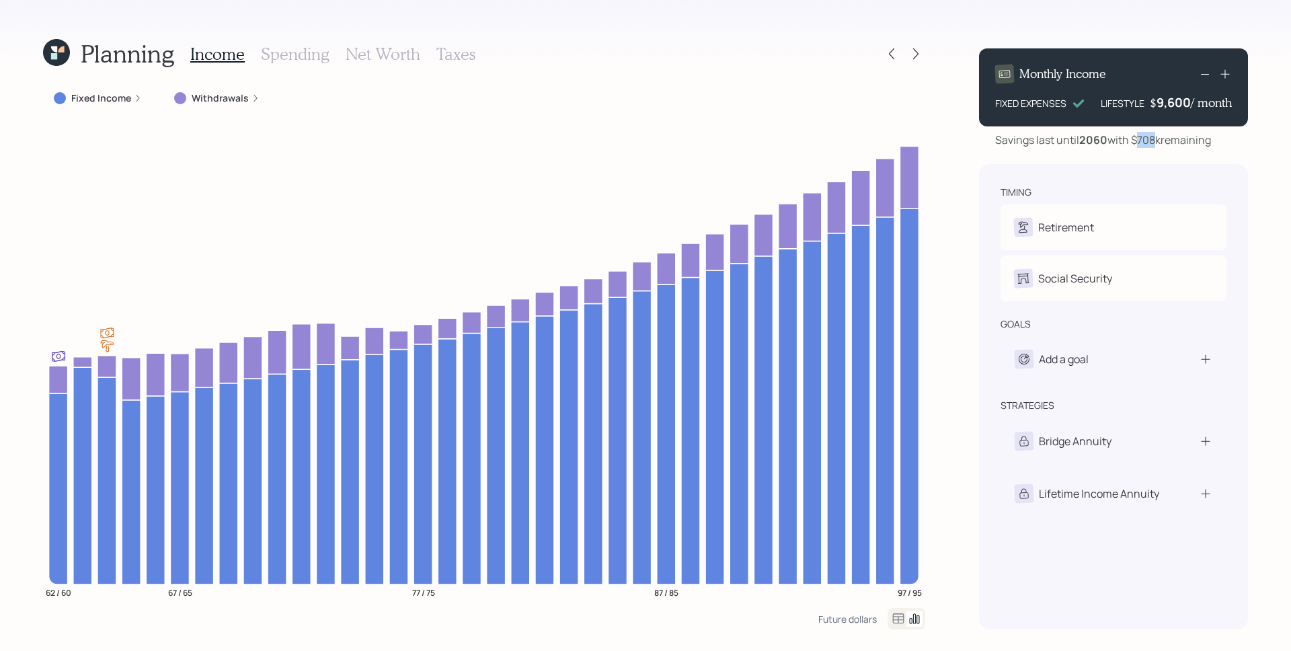
drag, startPoint x: 1142, startPoint y: 139, endPoint x: 1156, endPoint y: 139, distance: 13.5
click at [1156, 139] on div "Savings last until 2060 with $708k remaining" at bounding box center [1103, 140] width 216 height 16
click at [1172, 155] on div "Monthly Income FIXED EXPENSES LIFESTYLE $ 9,600 / month Savings last until 2060…" at bounding box center [1113, 334] width 269 height 592
click at [1179, 110] on div "9,600" at bounding box center [1174, 102] width 34 height 16
click at [1179, 110] on div "9600" at bounding box center [1174, 102] width 34 height 16
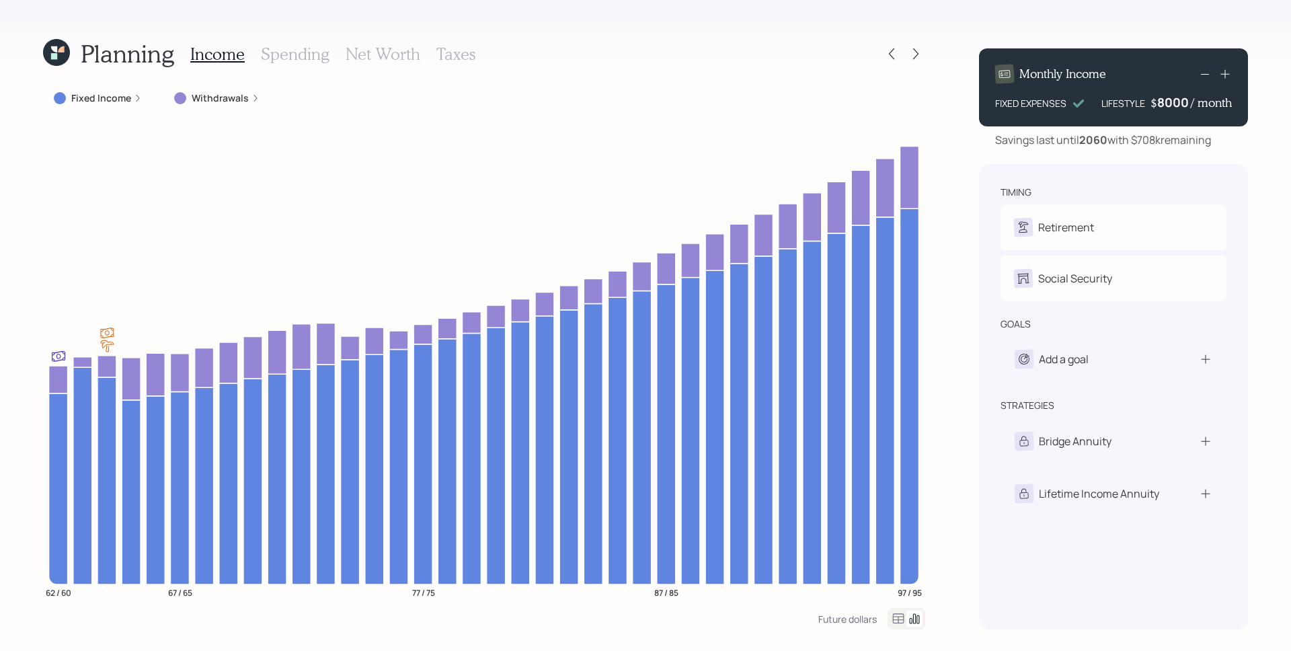
click at [1171, 170] on div "timing Retirement M Retired R Retire at 61y 9m Social Security M Elect at 62y 1…" at bounding box center [1113, 396] width 269 height 465
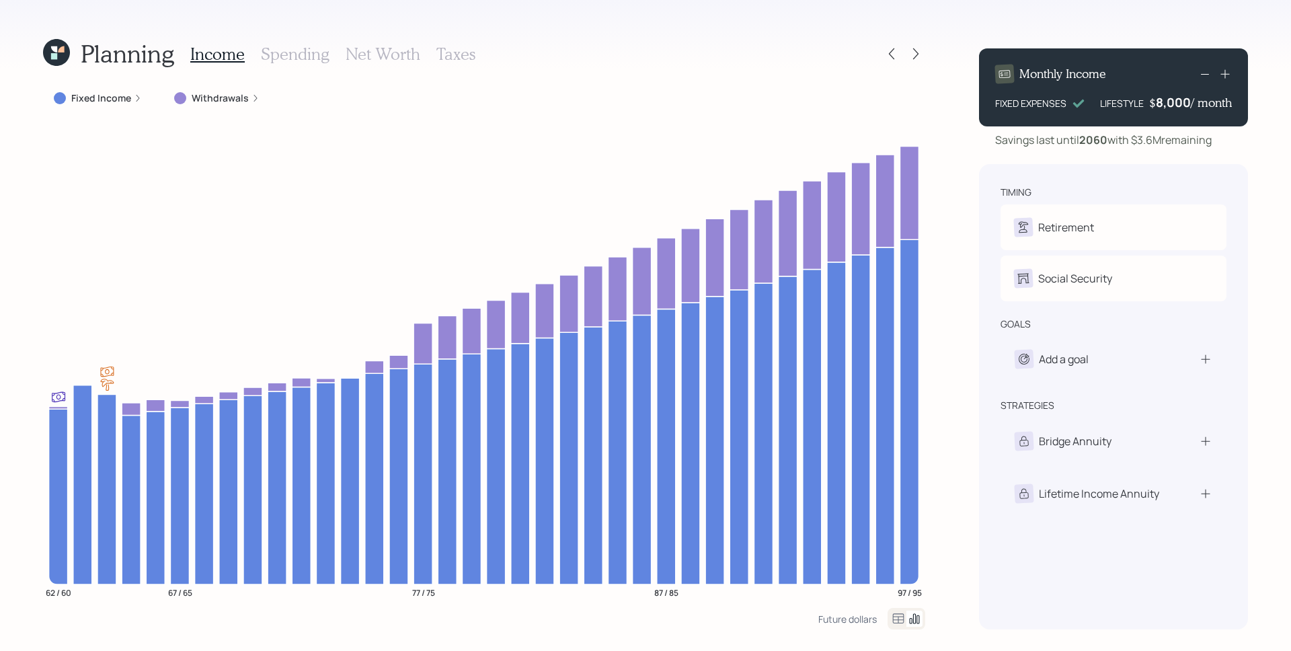
click at [1204, 77] on icon at bounding box center [1205, 74] width 16 height 16
click at [1200, 173] on div "timing Retirement M Retired R Retire at 61y 9m Social Security M Elect at 62y 1…" at bounding box center [1113, 396] width 269 height 465
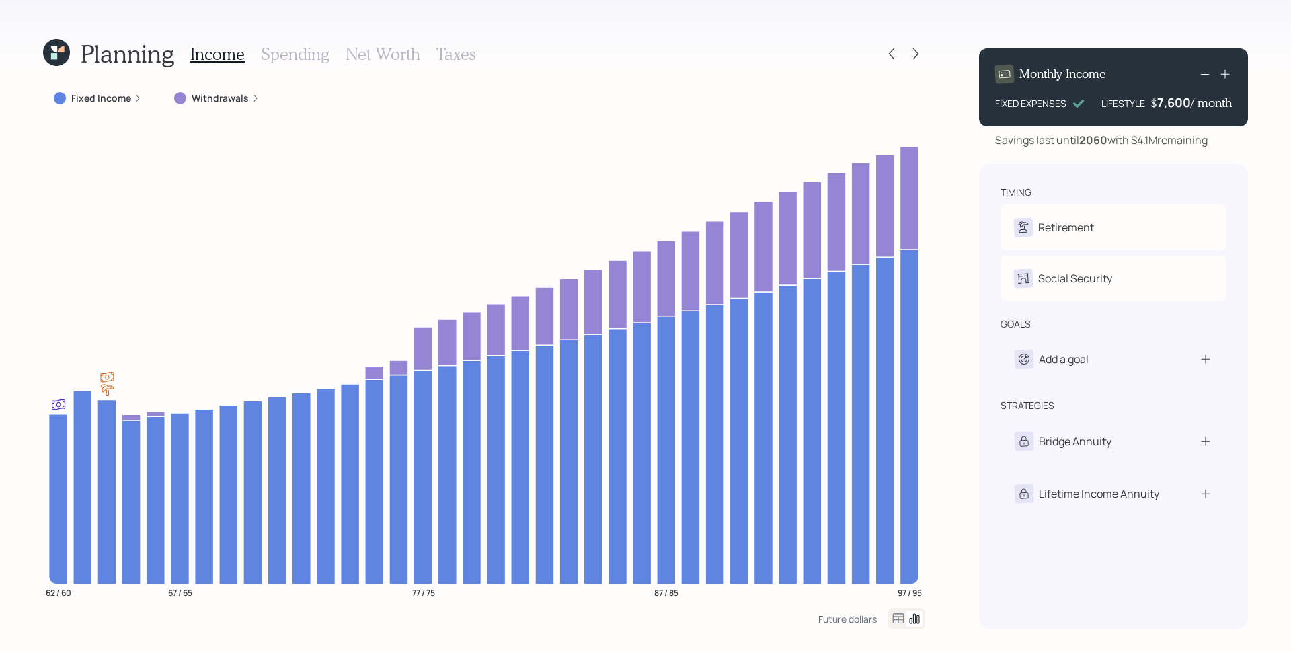
click at [54, 52] on icon at bounding box center [56, 52] width 27 height 27
